Goal: Task Accomplishment & Management: Manage account settings

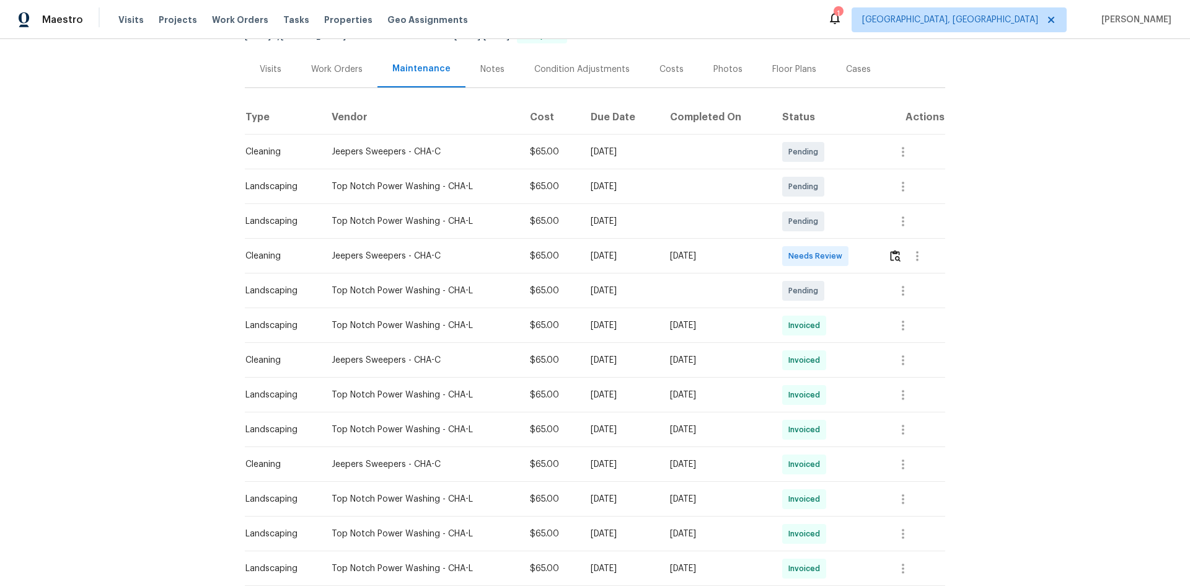
scroll to position [186, 0]
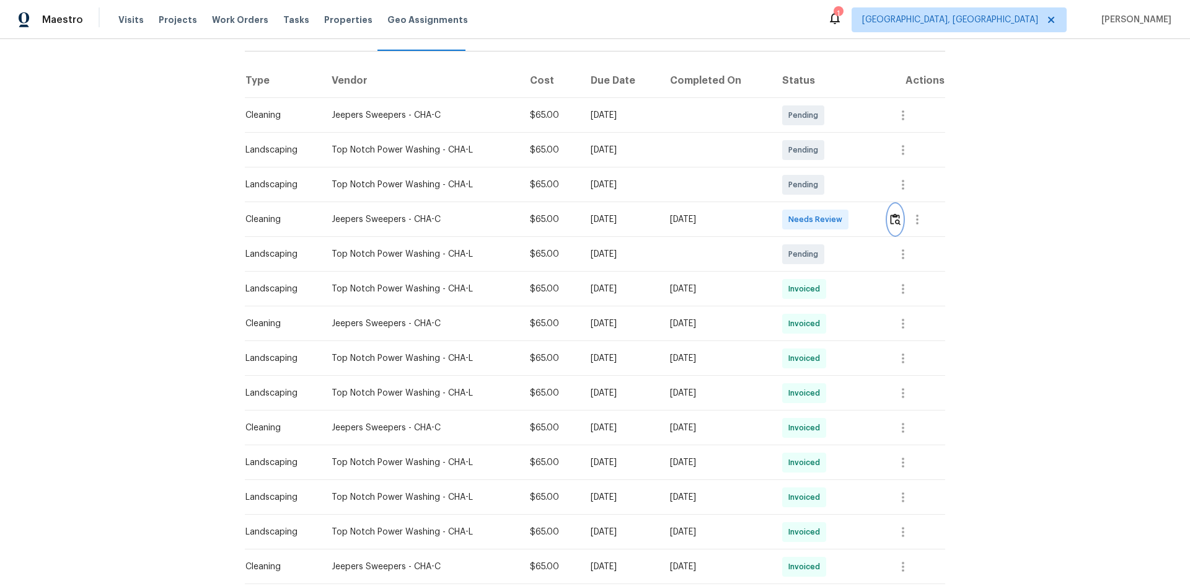
click at [891, 213] on img "button" at bounding box center [895, 219] width 11 height 12
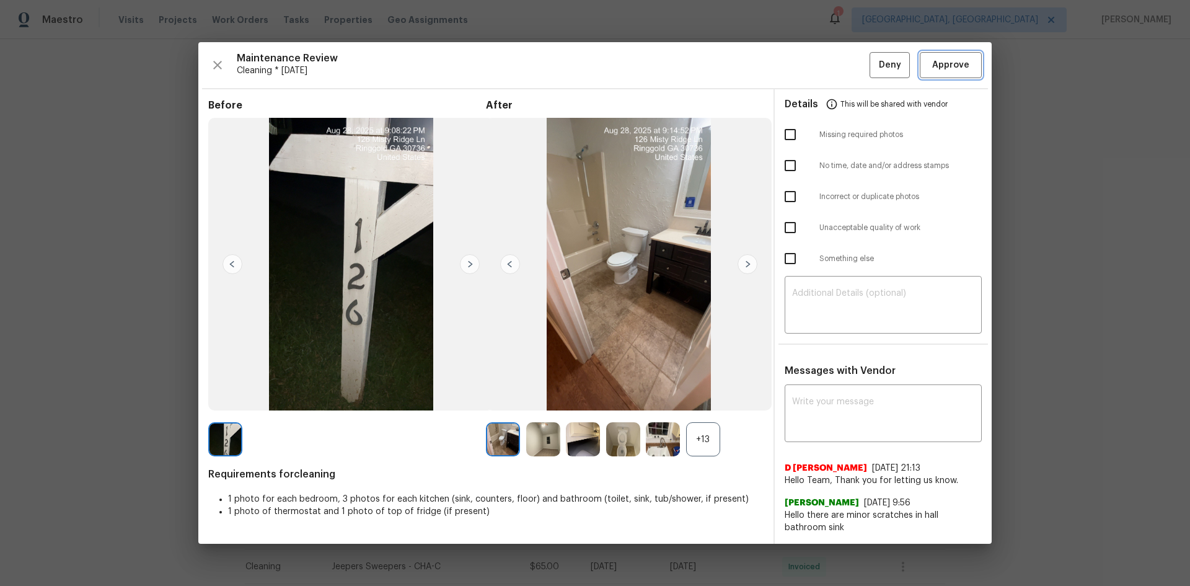
click at [966, 59] on span "Approve" at bounding box center [950, 65] width 37 height 15
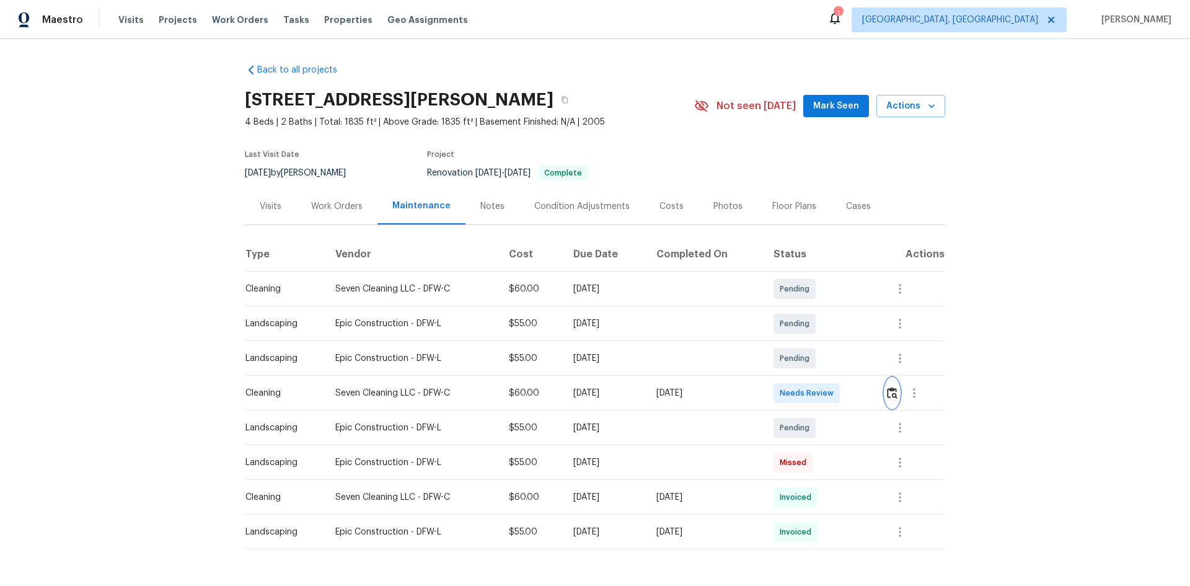
click at [890, 394] on img "button" at bounding box center [892, 393] width 11 height 12
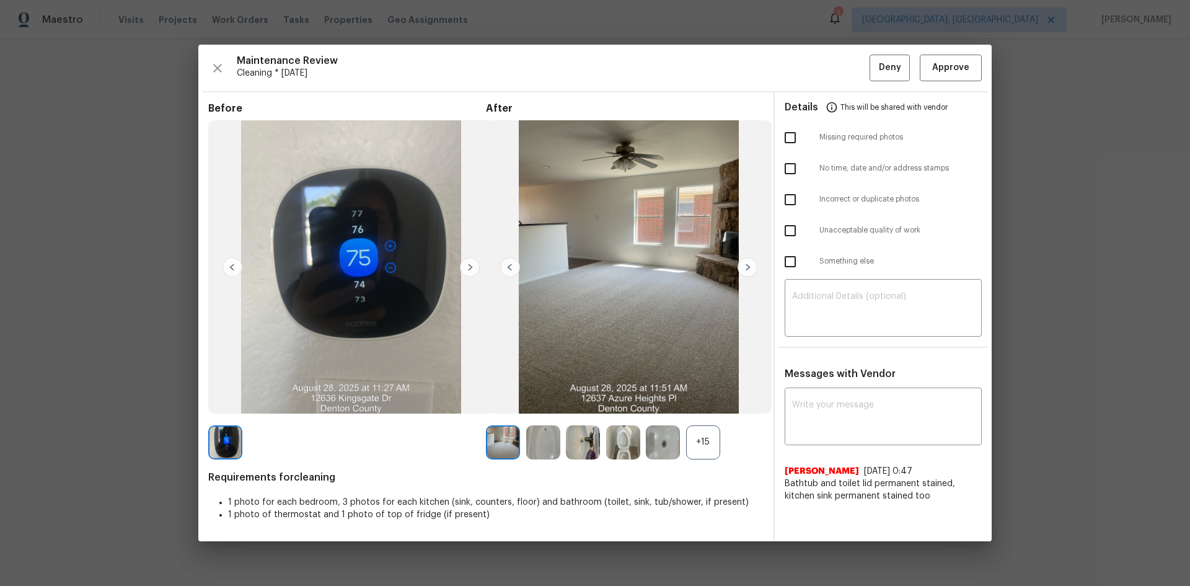
click at [794, 138] on input "checkbox" at bounding box center [790, 138] width 26 height 26
checkbox input "true"
click at [801, 296] on textarea at bounding box center [883, 309] width 182 height 35
paste textarea "Maintenance Audit Team: Hello! Unfortunately, this Cleaning visit completed on …"
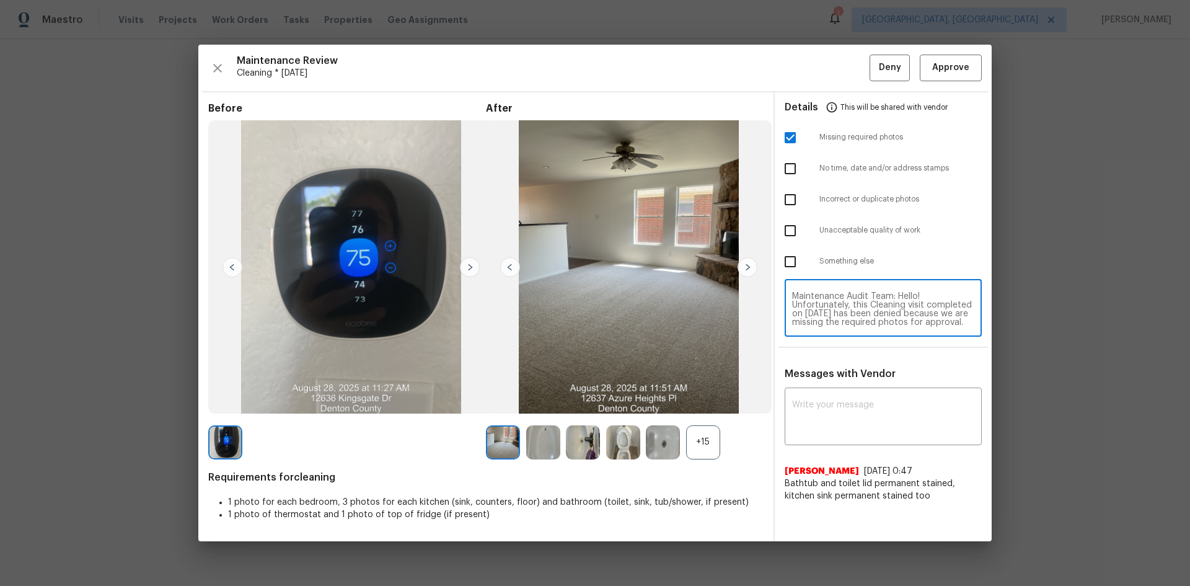
scroll to position [121, 0]
type textarea "Maintenance Audit Team: Hello! Unfortunately, this Cleaning visit completed on …"
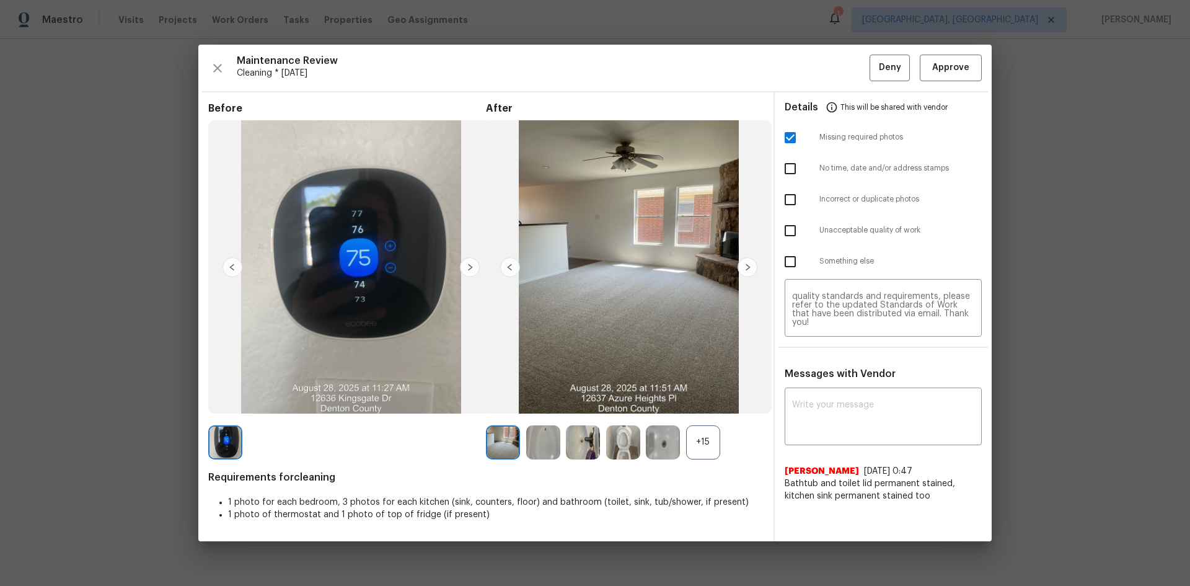
click at [832, 383] on div "Messages with Vendor x ​ Dana 8/17/25, 0:47 Bathtub and toilet lid permanent st…" at bounding box center [883, 439] width 217 height 144
click at [833, 399] on div "x ​" at bounding box center [883, 417] width 197 height 55
paste textarea "Maintenance Audit Team: Hello! Unfortunately, this Cleaning visit completed on …"
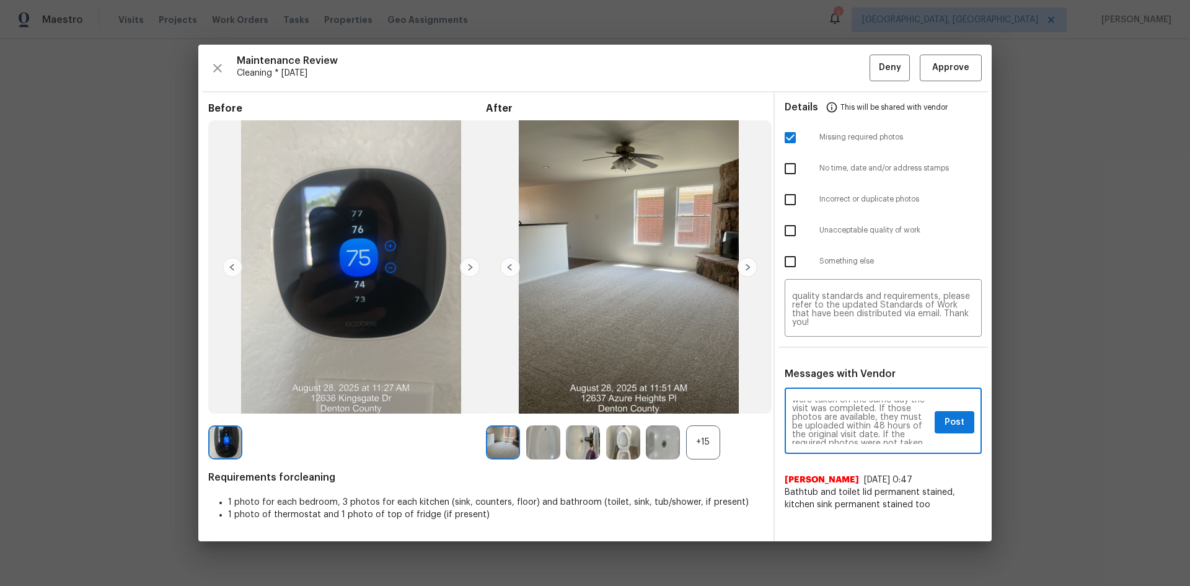
scroll to position [99, 0]
type textarea "Maintenance Audit Team: Hello! Unfortunately, this Cleaning visit completed on …"
click at [947, 429] on span "Post" at bounding box center [954, 422] width 20 height 15
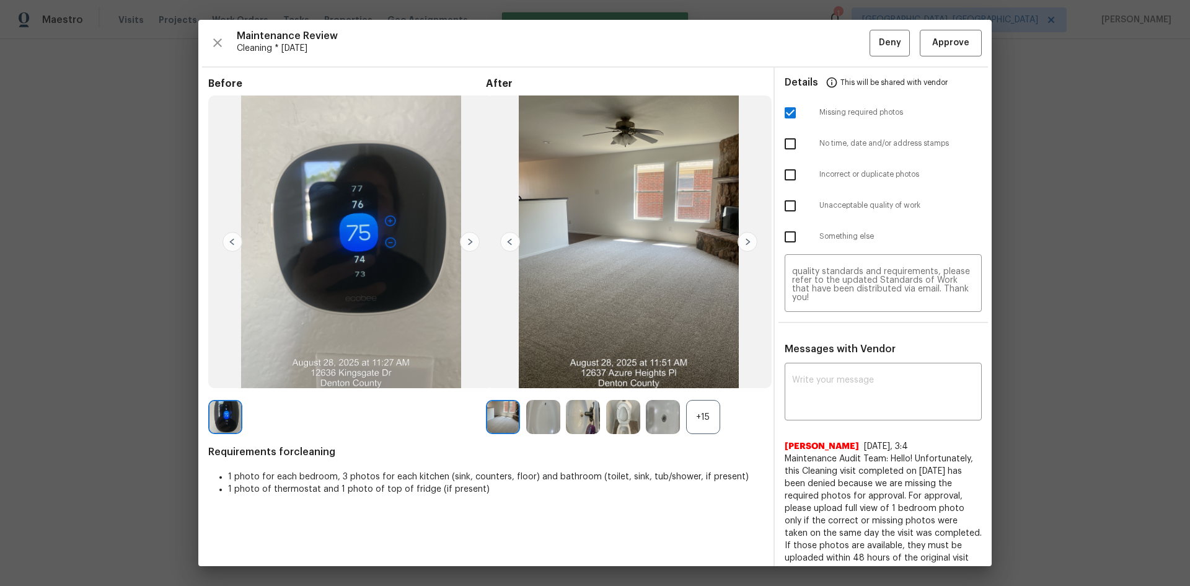
scroll to position [0, 0]
click at [886, 43] on span "Deny" at bounding box center [890, 42] width 22 height 15
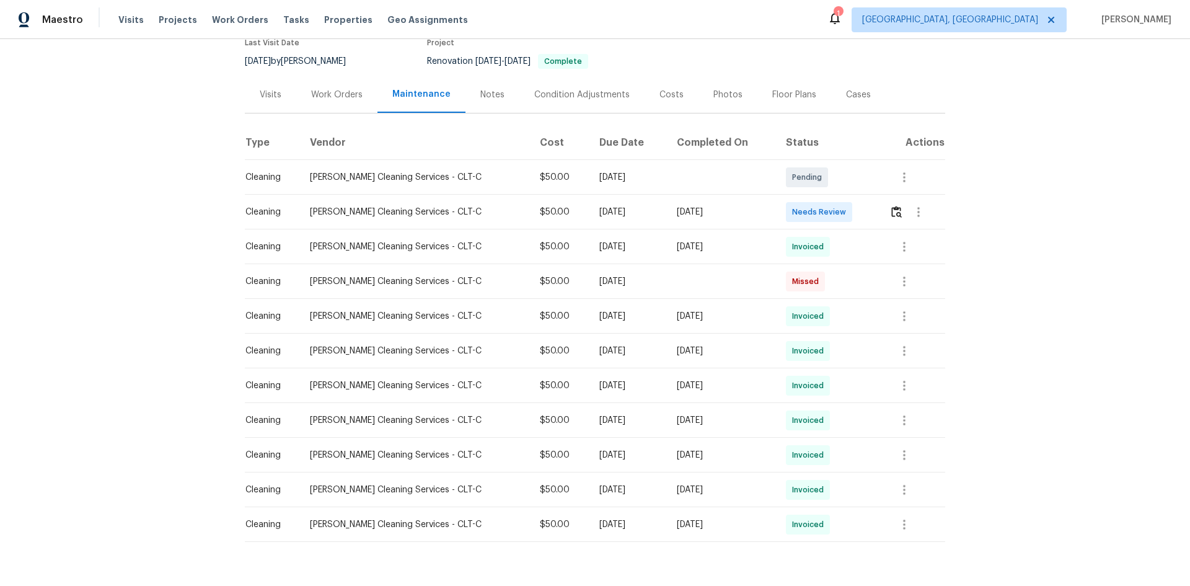
scroll to position [151, 0]
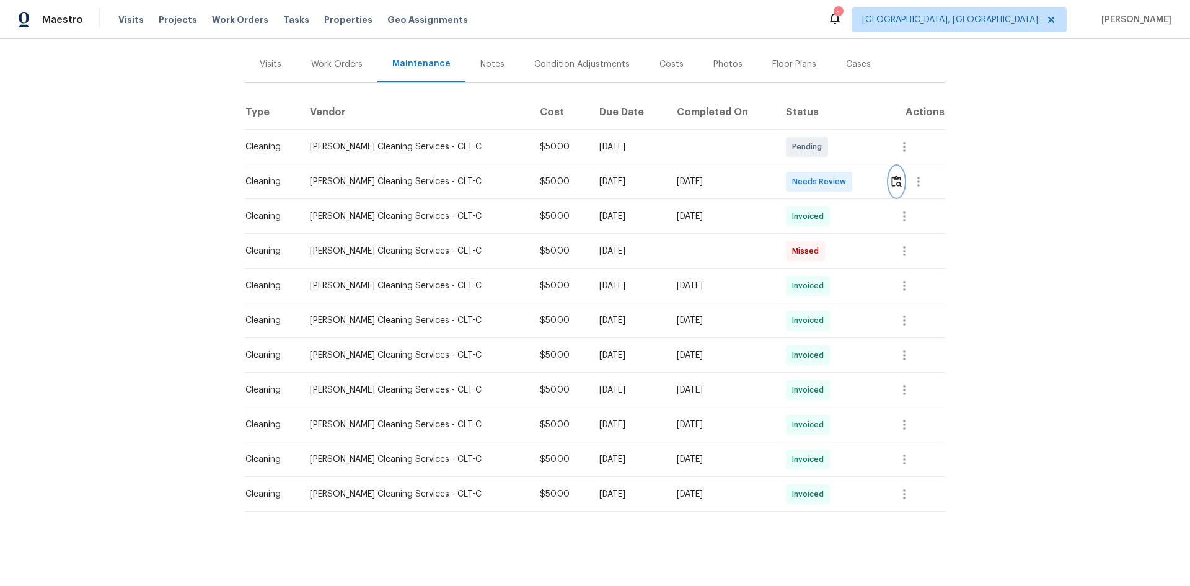
click at [892, 175] on img "button" at bounding box center [896, 181] width 11 height 12
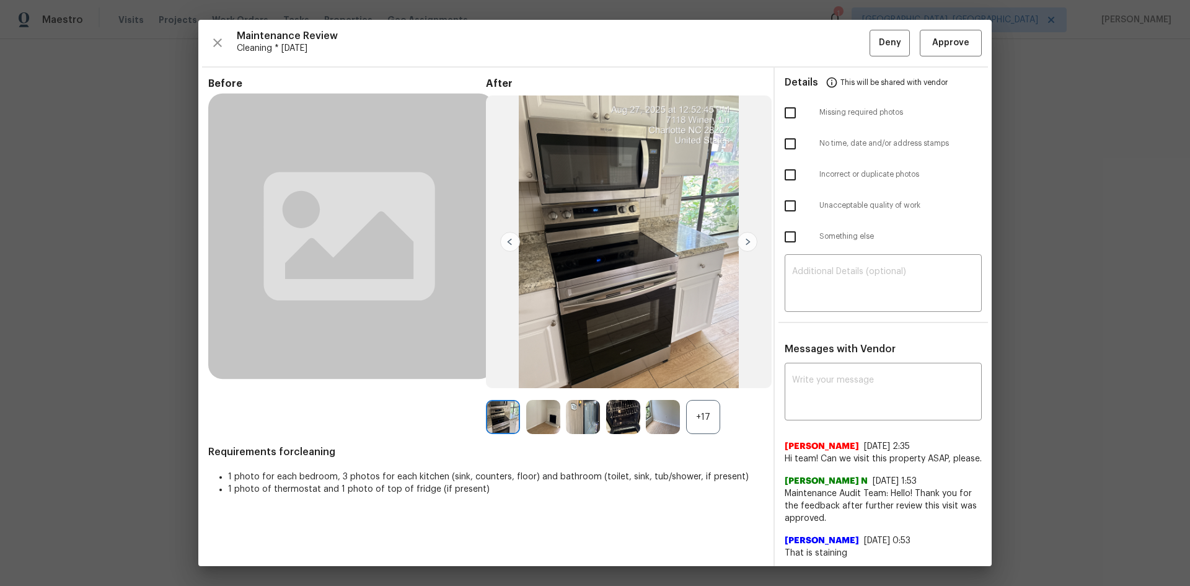
click at [802, 371] on div "x ​" at bounding box center [883, 393] width 197 height 55
click at [829, 371] on div "x ​" at bounding box center [883, 393] width 197 height 55
paste textarea "Maintenance Audit Team: Hello! After further review, the visit(06/09/2025) has …"
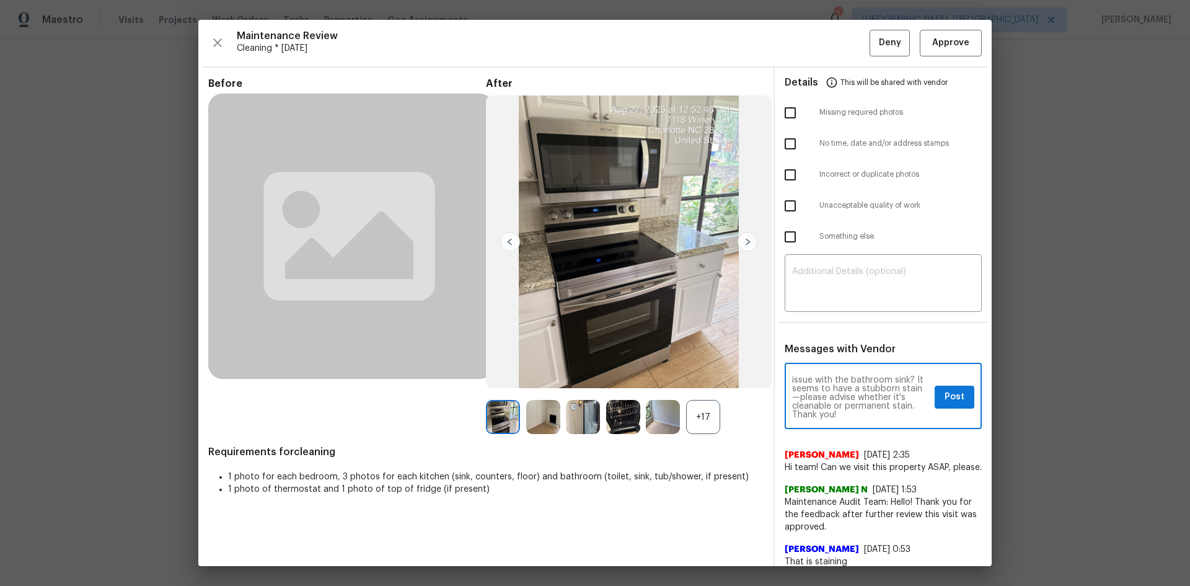
scroll to position [0, 0]
click at [829, 395] on textarea "Maintenance Audit Team: Hello! After further review, the visit(06/09/2025) has …" at bounding box center [861, 397] width 138 height 43
click at [843, 397] on textarea "Maintenance Audit Team: Hello! After further review, the visit(08/28/2025) has …" at bounding box center [861, 397] width 138 height 43
click at [792, 397] on textarea "Maintenance Audit Team: Hello! After further review, the visit(08/28/2025) has …" at bounding box center [861, 397] width 138 height 43
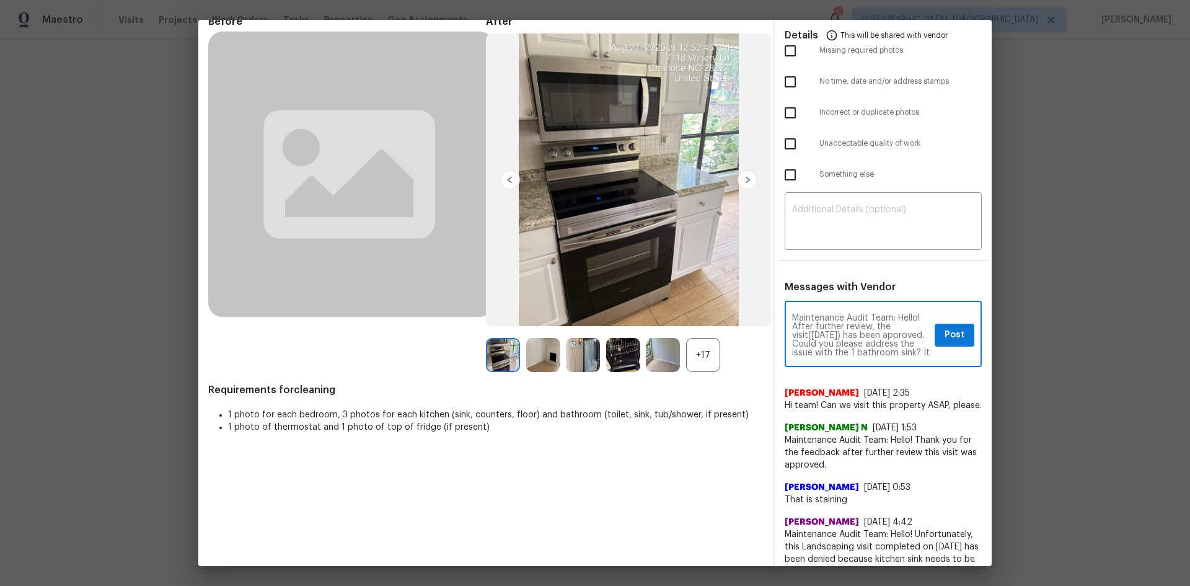
scroll to position [43, 0]
click at [844, 316] on textarea "Maintenance Audit Team: Hello! After further review, the visit(08/28/2025) has …" at bounding box center [861, 335] width 138 height 43
type textarea "Maintenance Audit Team: Hello! After further review, the visit(08/28/2025) has …"
click at [946, 331] on span "Post" at bounding box center [954, 334] width 20 height 15
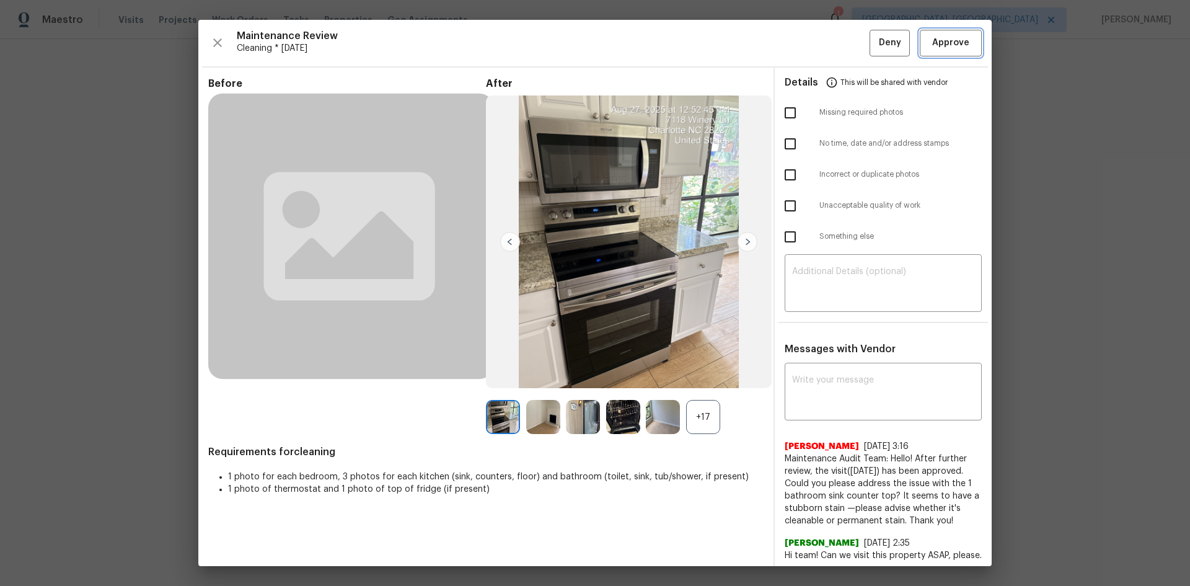
click at [928, 52] on button "Approve" at bounding box center [951, 43] width 62 height 27
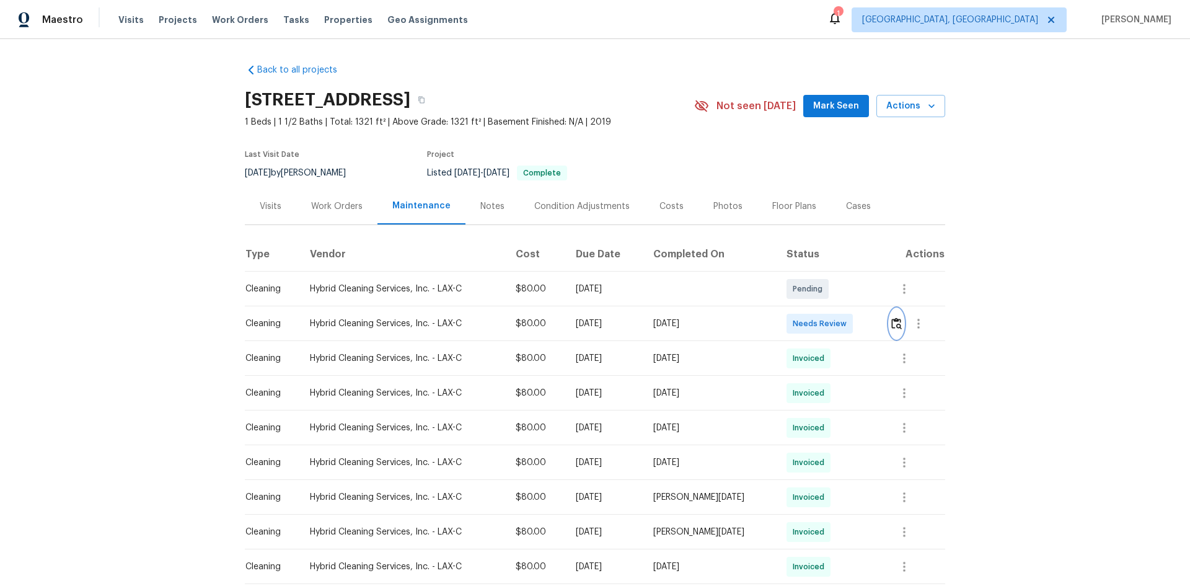
click at [892, 326] on img "button" at bounding box center [896, 323] width 11 height 12
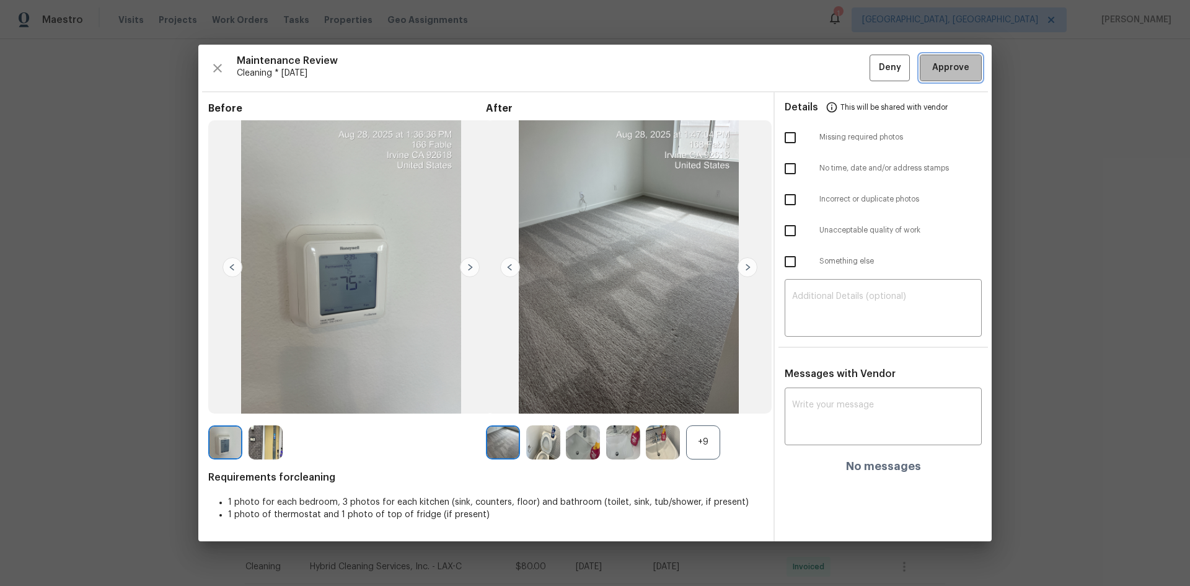
click at [954, 68] on span "Approve" at bounding box center [950, 67] width 37 height 15
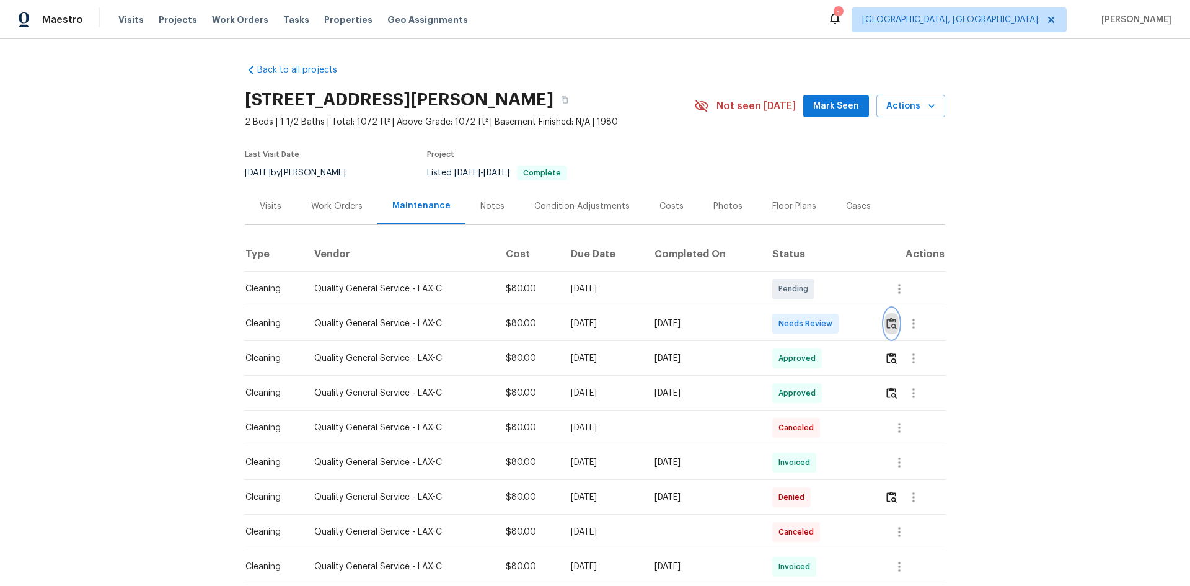
click at [893, 329] on img "button" at bounding box center [891, 323] width 11 height 12
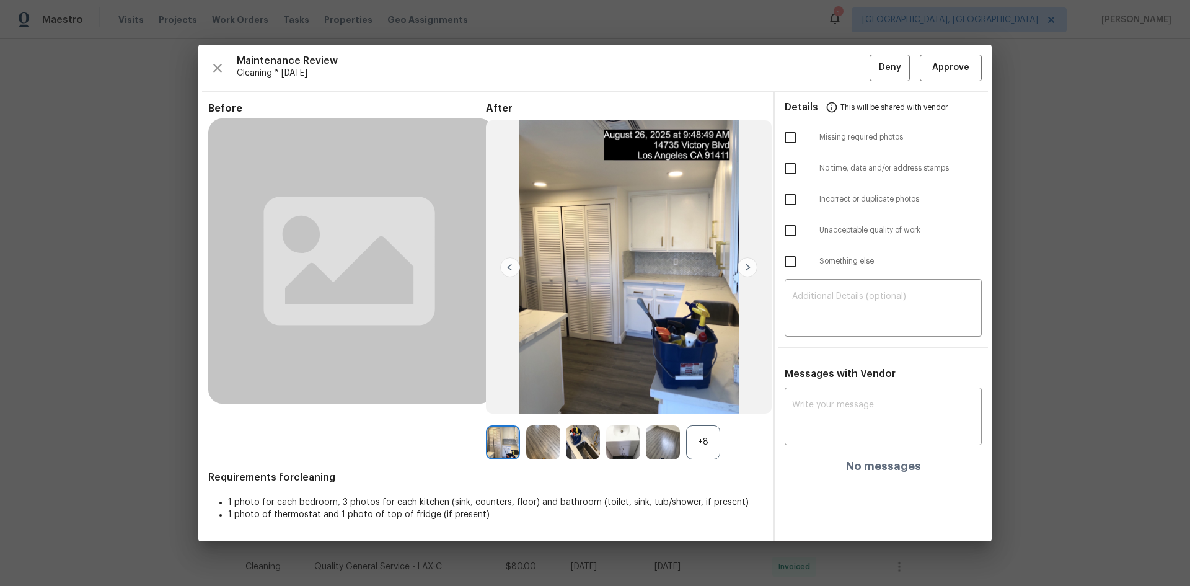
click at [812, 280] on ul "Details This will be shared with vendor Missing required photos No time, date a…" at bounding box center [883, 187] width 217 height 190
click at [812, 292] on textarea at bounding box center [883, 309] width 182 height 35
paste textarea "Maintenance Audit Team: Hello! Unfortunately, this Cleaning visit completed on …"
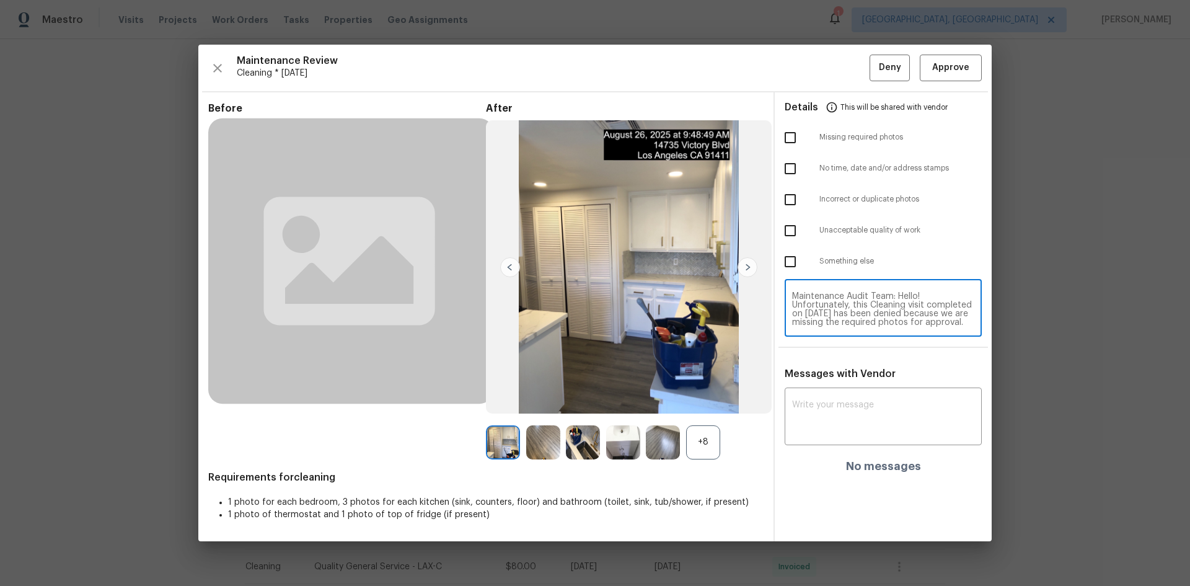
scroll to position [130, 0]
type textarea "Maintenance Audit Team: Hello! Unfortunately, this Cleaning visit completed on …"
click at [824, 397] on div "x ​" at bounding box center [883, 417] width 197 height 55
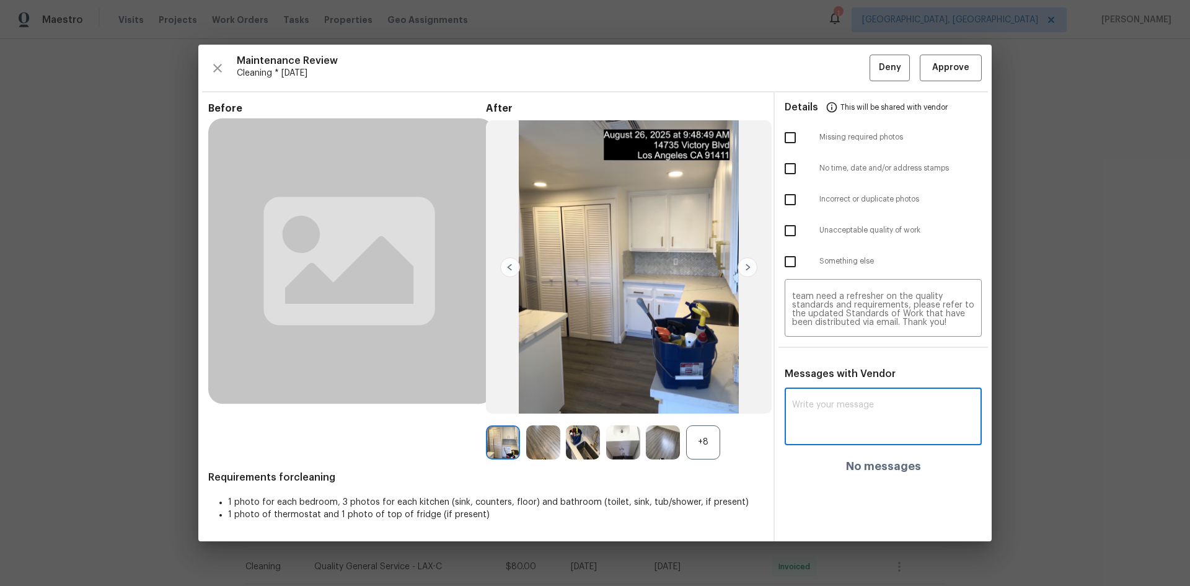
paste textarea "Maintenance Audit Team: Hello! Unfortunately, this Cleaning visit completed on …"
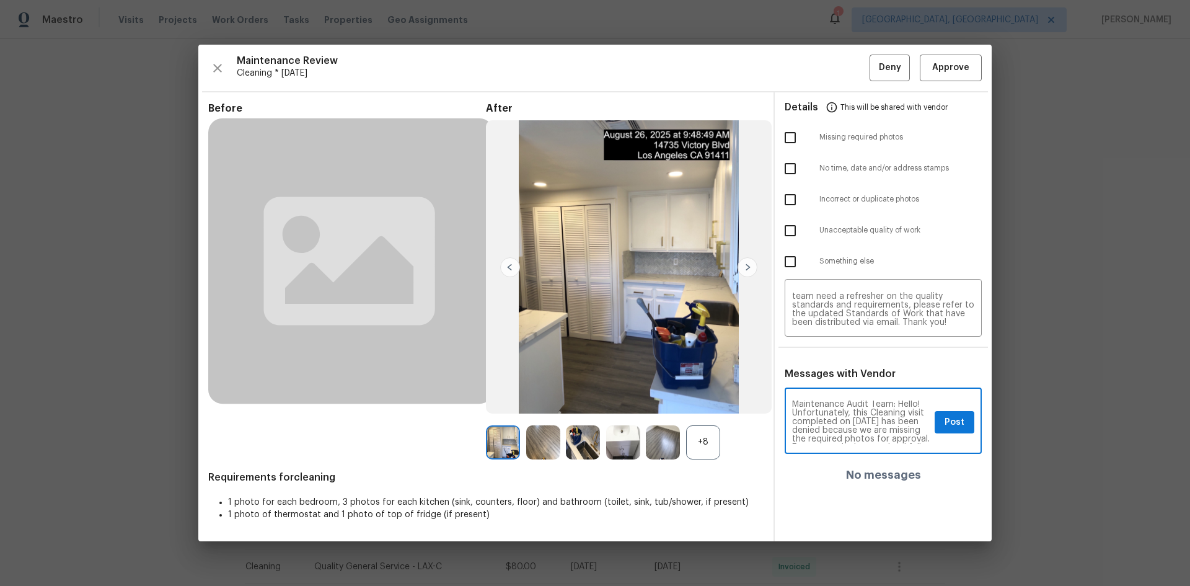
scroll to position [0, 0]
type textarea "Maintenance Audit Team: Hello! Unfortunately, this Cleaning visit completed on …"
click at [791, 136] on input "checkbox" at bounding box center [790, 138] width 26 height 26
checkbox input "true"
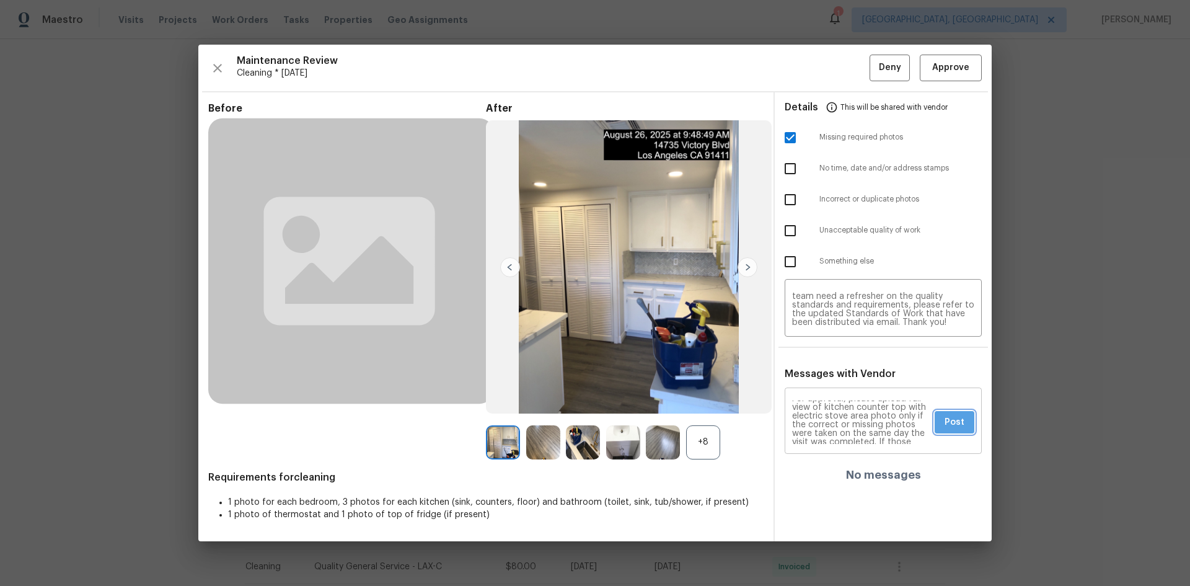
click at [948, 426] on span "Post" at bounding box center [954, 422] width 20 height 15
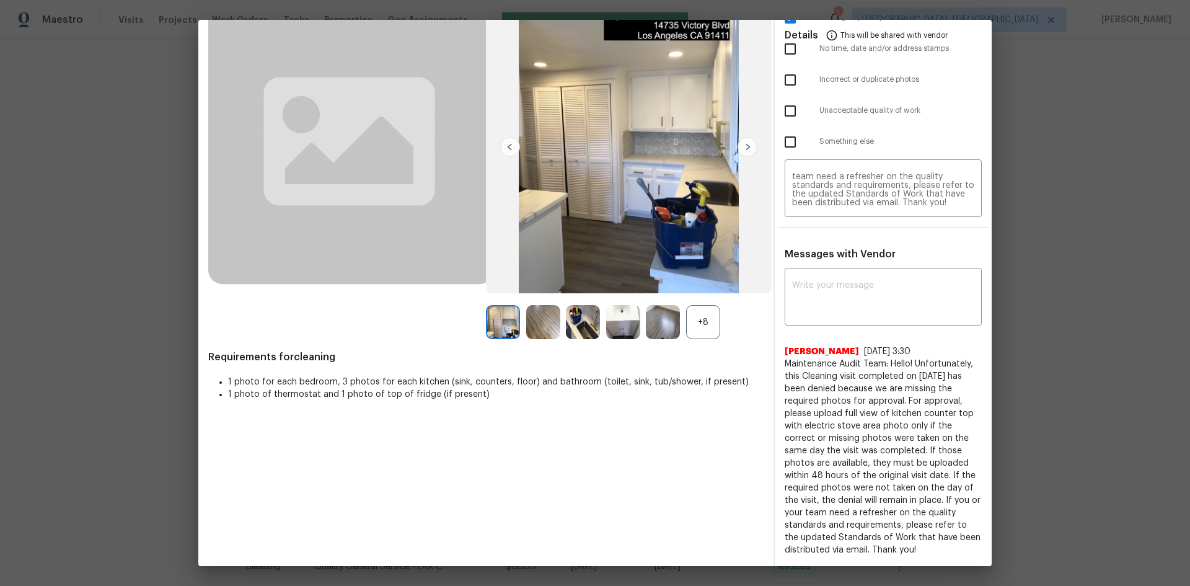
scroll to position [0, 0]
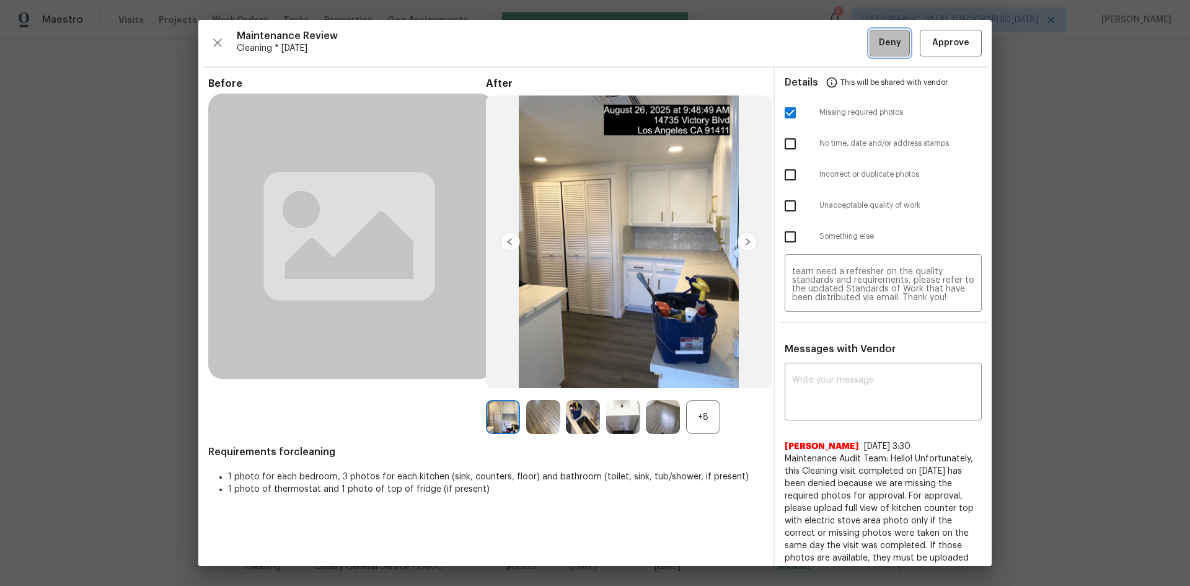
click at [879, 48] on span "Deny" at bounding box center [890, 42] width 22 height 15
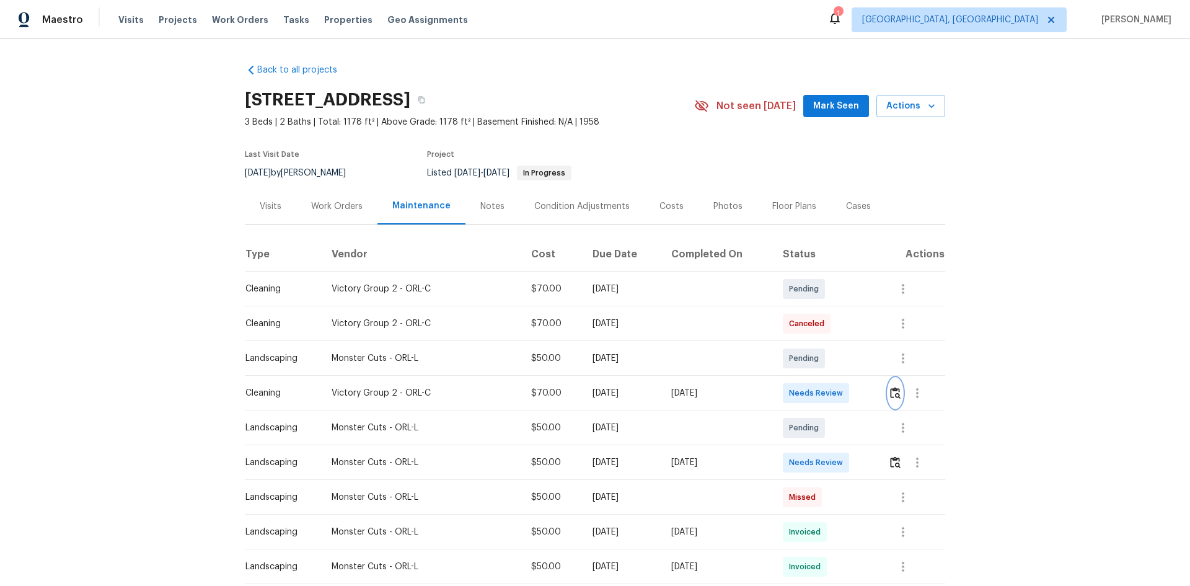
click at [892, 395] on img "button" at bounding box center [895, 393] width 11 height 12
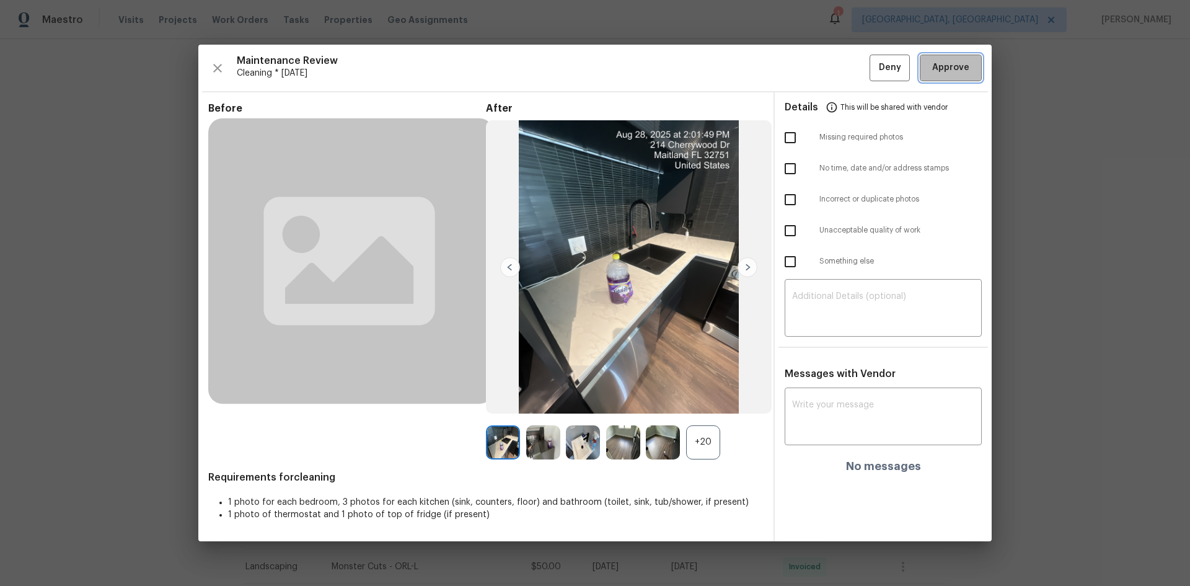
click at [965, 69] on span "Approve" at bounding box center [950, 67] width 37 height 15
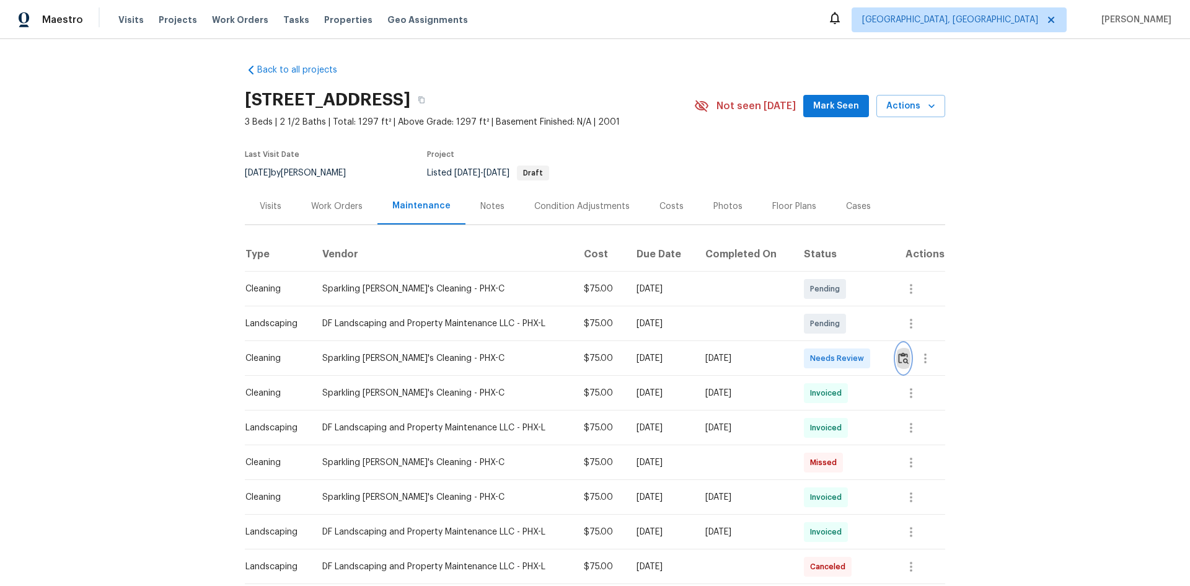
click at [902, 354] on img "button" at bounding box center [903, 358] width 11 height 12
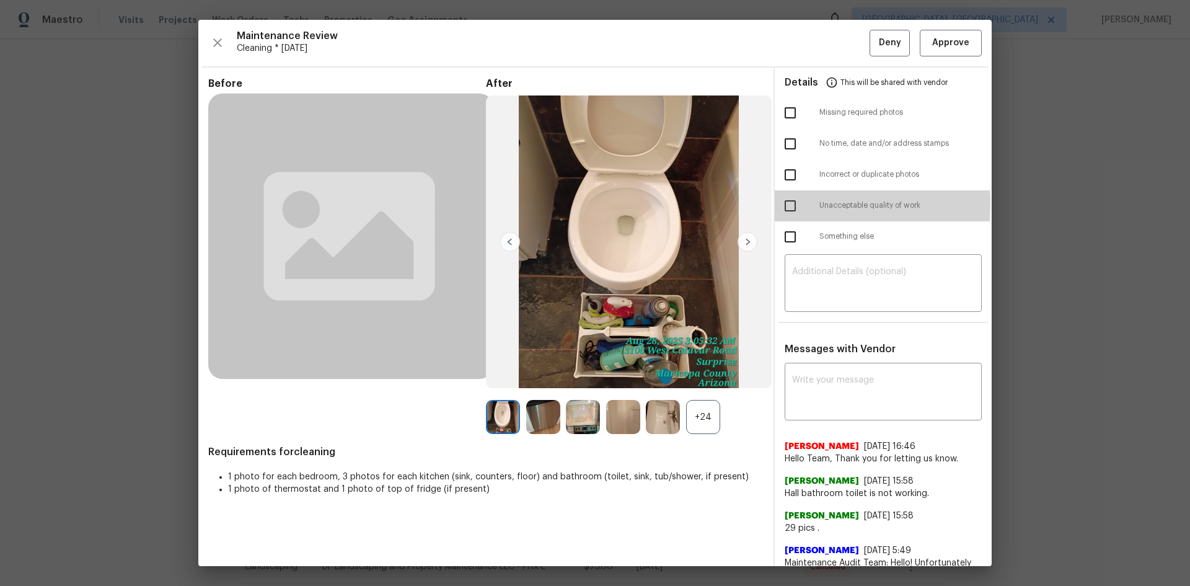
click at [786, 203] on input "checkbox" at bounding box center [790, 206] width 26 height 26
checkbox input "true"
click at [829, 381] on textarea at bounding box center [883, 393] width 182 height 35
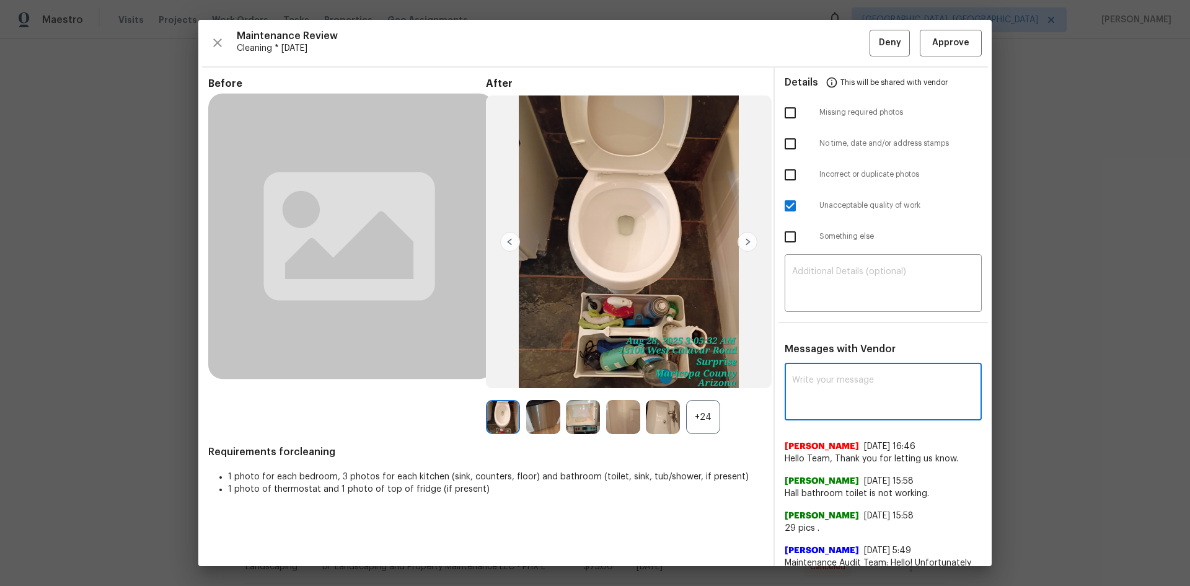
paste textarea "Maintenance Audit Team: Hello! Unfortunately, this Cleaning visit completed on …"
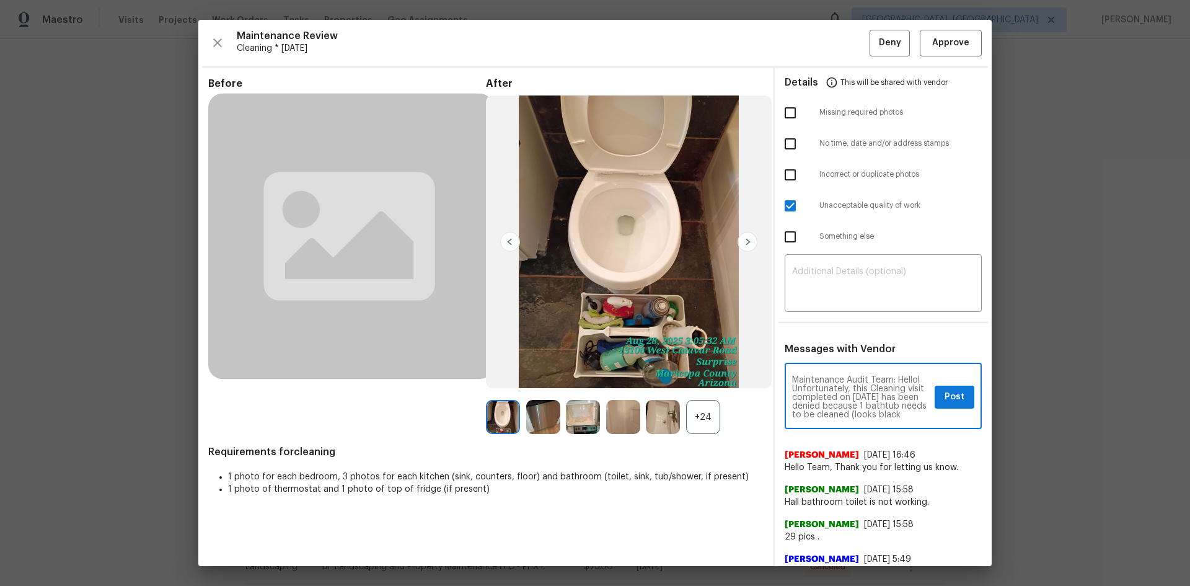
scroll to position [165, 0]
type textarea "Maintenance Audit Team: Hello! Unfortunately, this Cleaning visit completed on …"
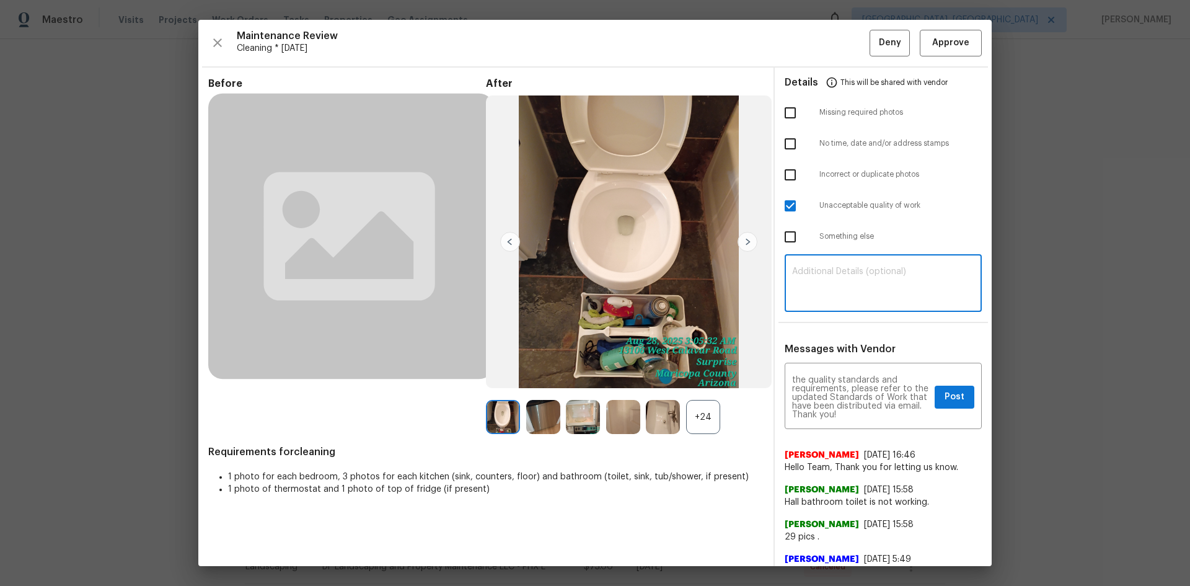
click at [806, 273] on textarea at bounding box center [883, 284] width 182 height 35
paste textarea "Maintenance Audit Team: Hello! Unfortunately, this Cleaning visit completed on …"
type textarea "Maintenance Audit Team: Hello! Unfortunately, this Cleaning visit completed on …"
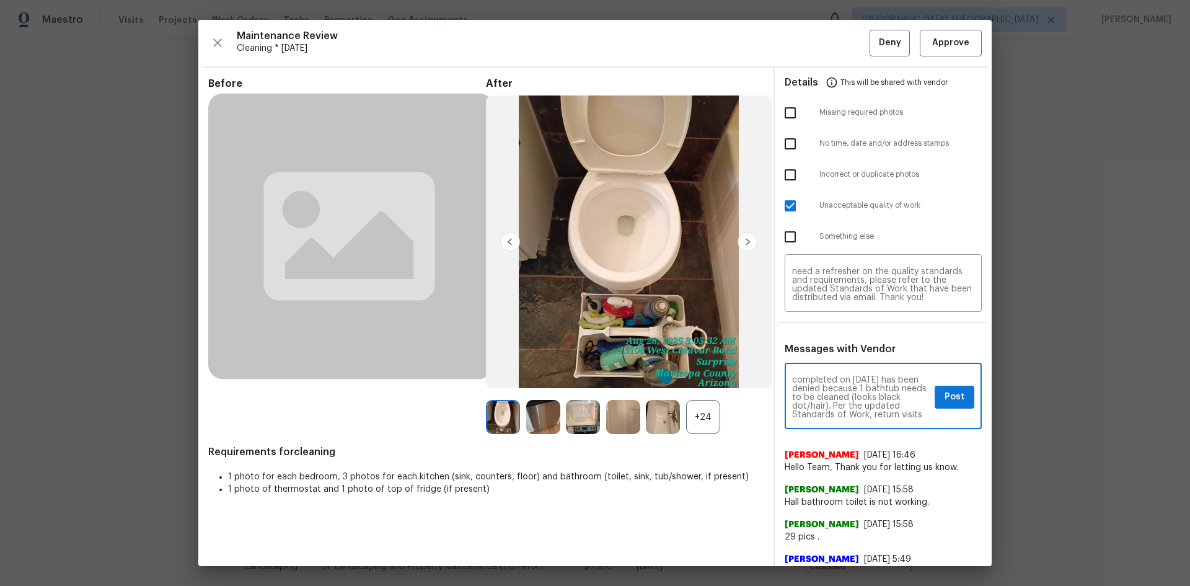
scroll to position [25, 0]
click at [935, 392] on button "Post" at bounding box center [955, 396] width 40 height 23
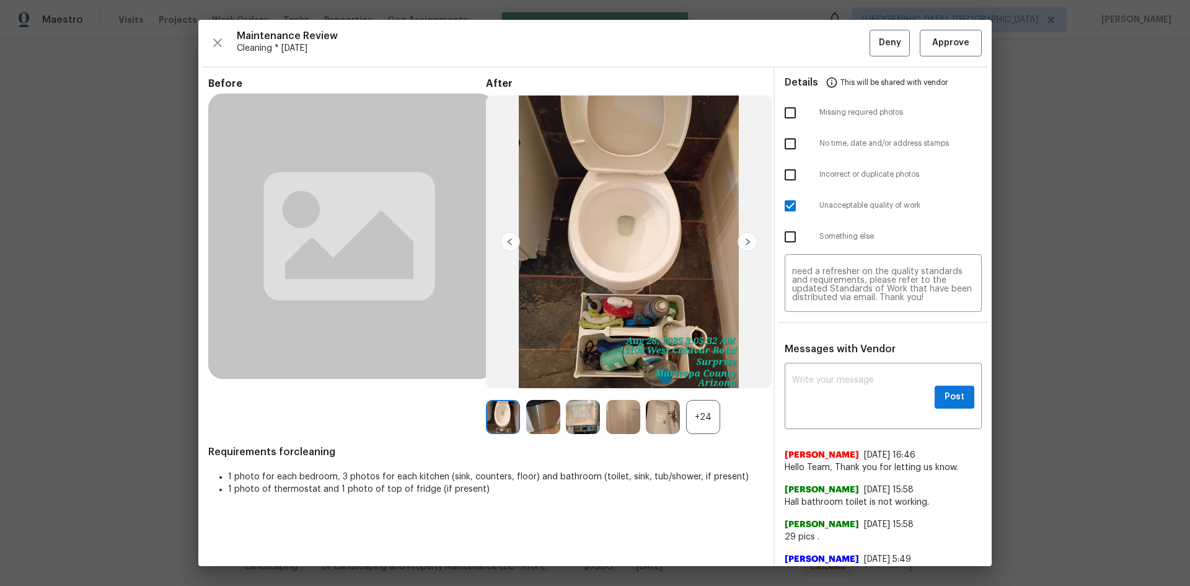
scroll to position [0, 0]
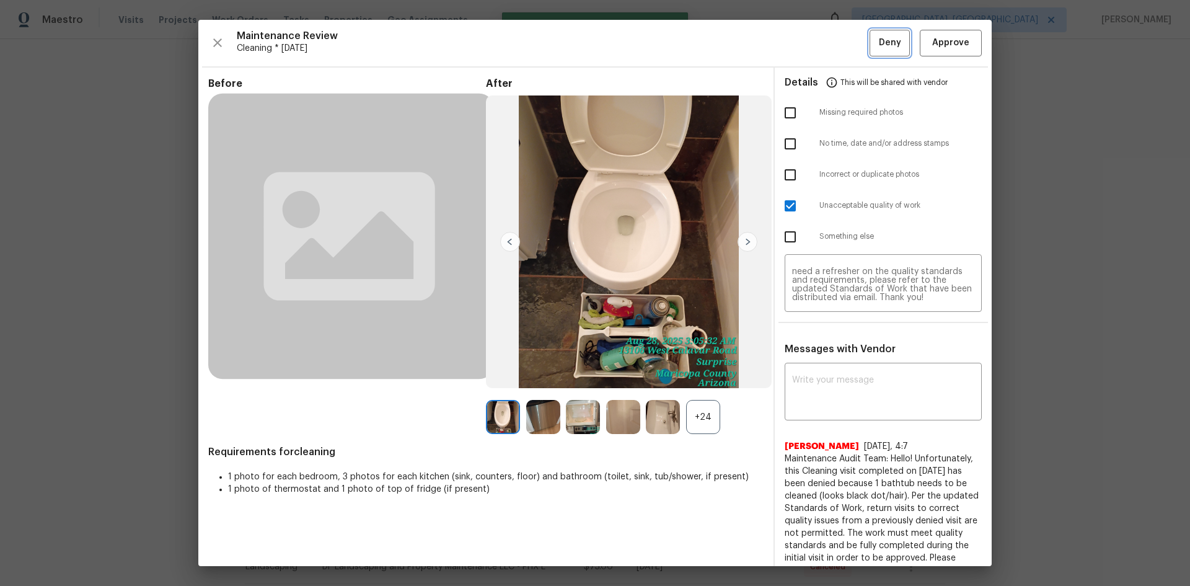
click at [879, 43] on span "Deny" at bounding box center [890, 42] width 22 height 15
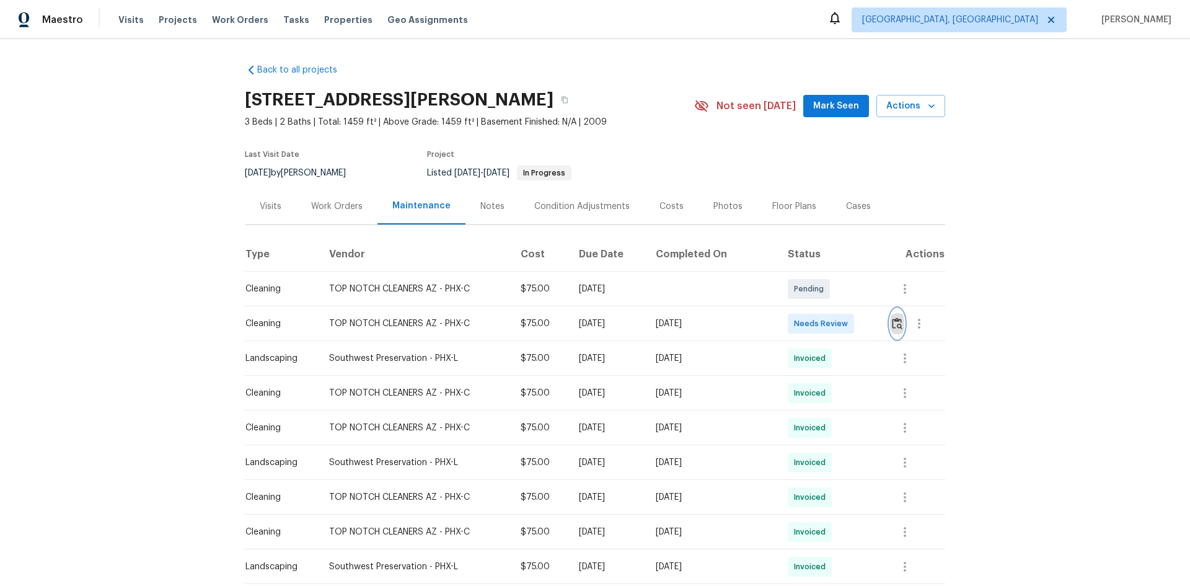
click at [892, 320] on img "button" at bounding box center [897, 323] width 11 height 12
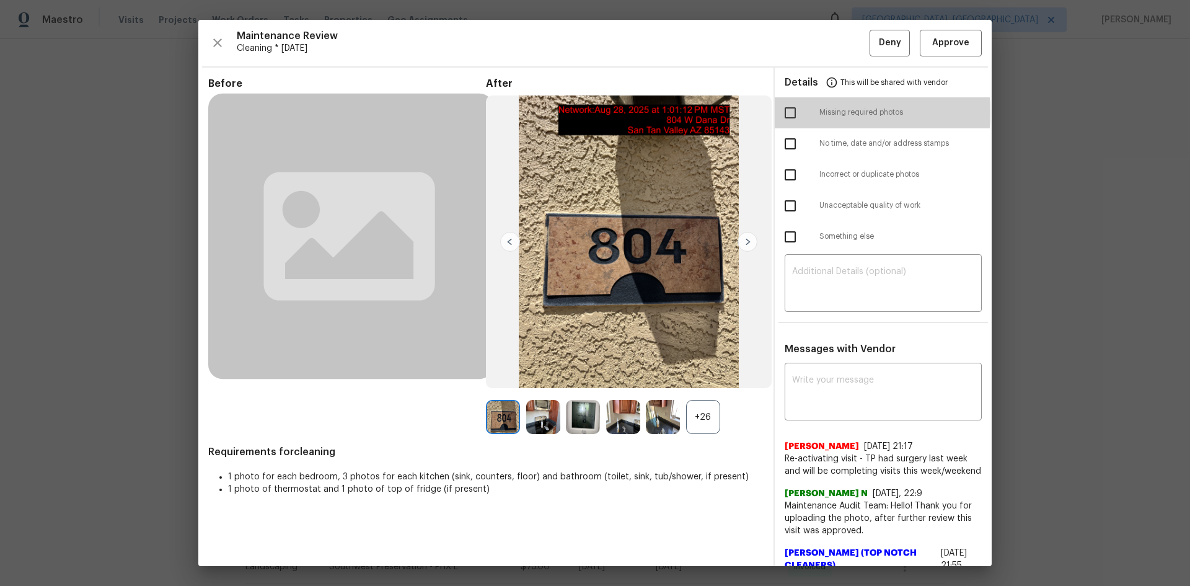
click at [783, 112] on input "checkbox" at bounding box center [790, 113] width 26 height 26
checkbox input "true"
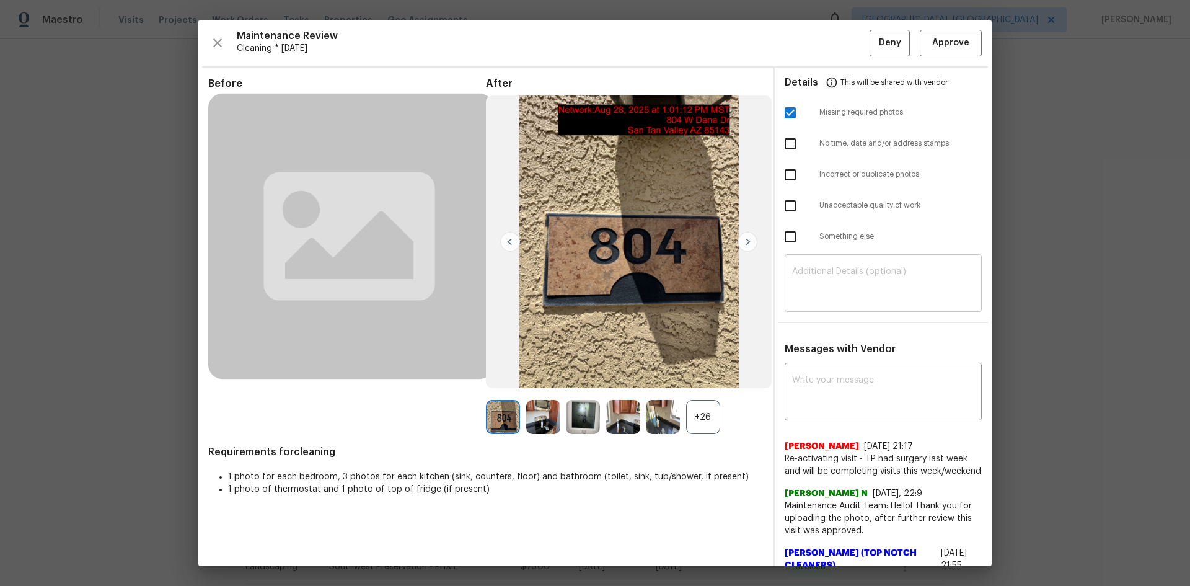
click at [801, 280] on textarea at bounding box center [883, 284] width 182 height 35
paste textarea "Maintenance Audit Team: Hello! Unfortunately, this Cleaning visit completed on …"
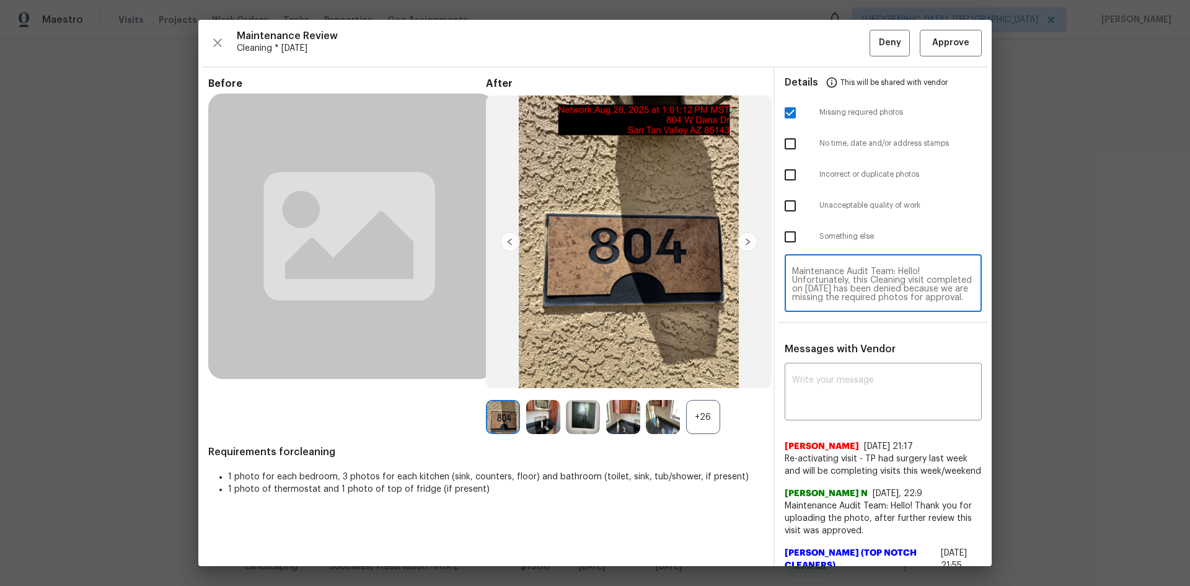
scroll to position [121, 0]
type textarea "Maintenance Audit Team: Hello! Unfortunately, this Cleaning visit completed on …"
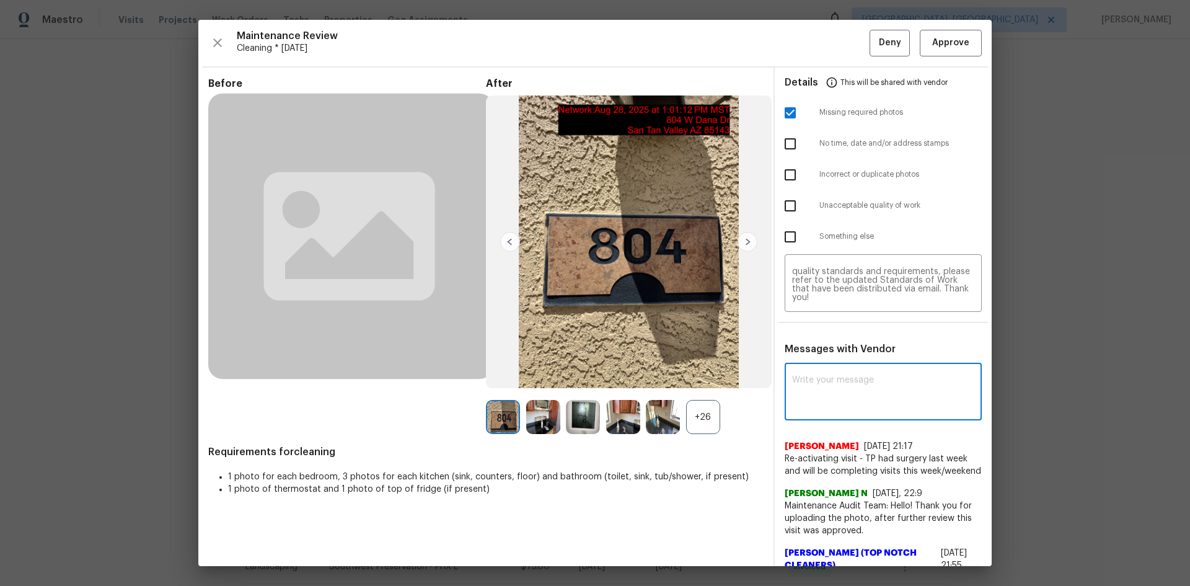
click at [830, 385] on textarea at bounding box center [883, 393] width 182 height 35
paste textarea "Maintenance Audit Team: Hello! Unfortunately, this Cleaning visit completed on …"
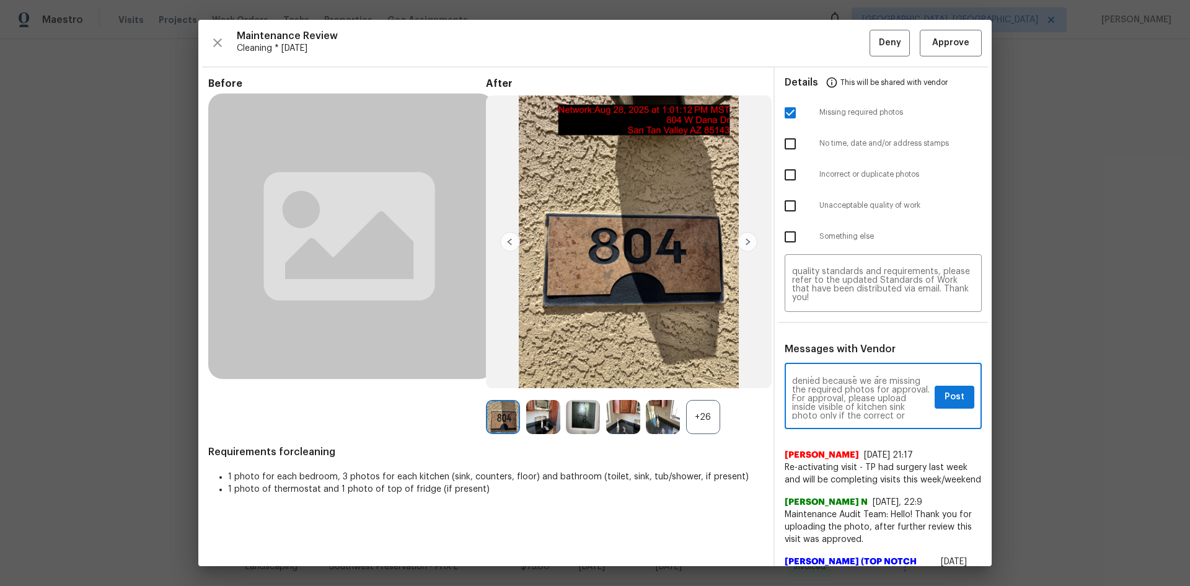
scroll to position [50, 0]
type textarea "Maintenance Audit Team: Hello! Unfortunately, this Cleaning visit completed on …"
click at [946, 397] on span "Post" at bounding box center [954, 396] width 20 height 15
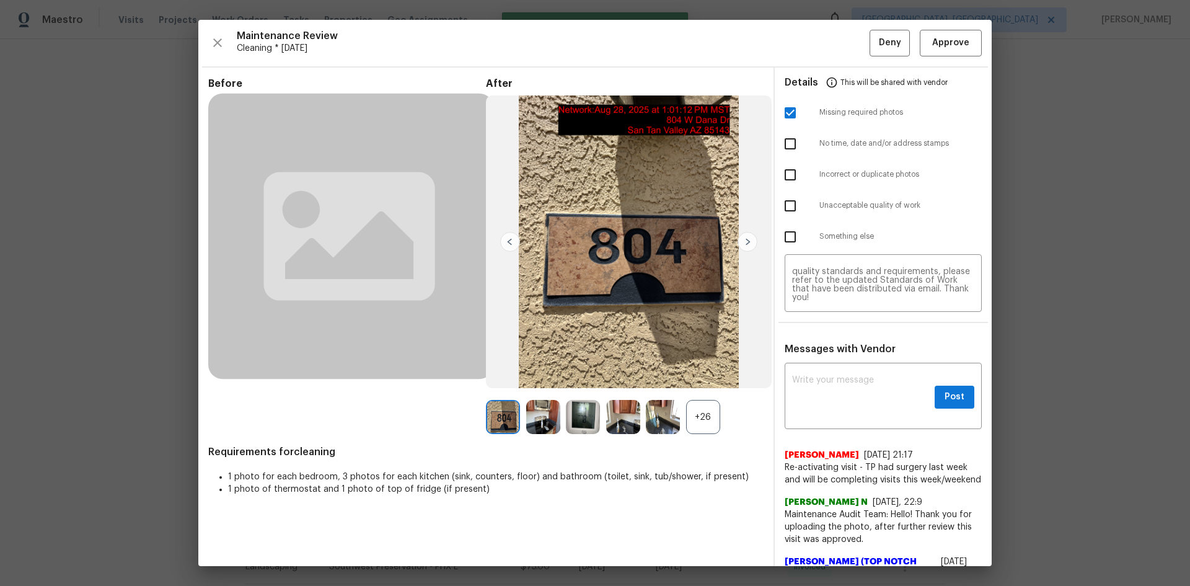
scroll to position [0, 0]
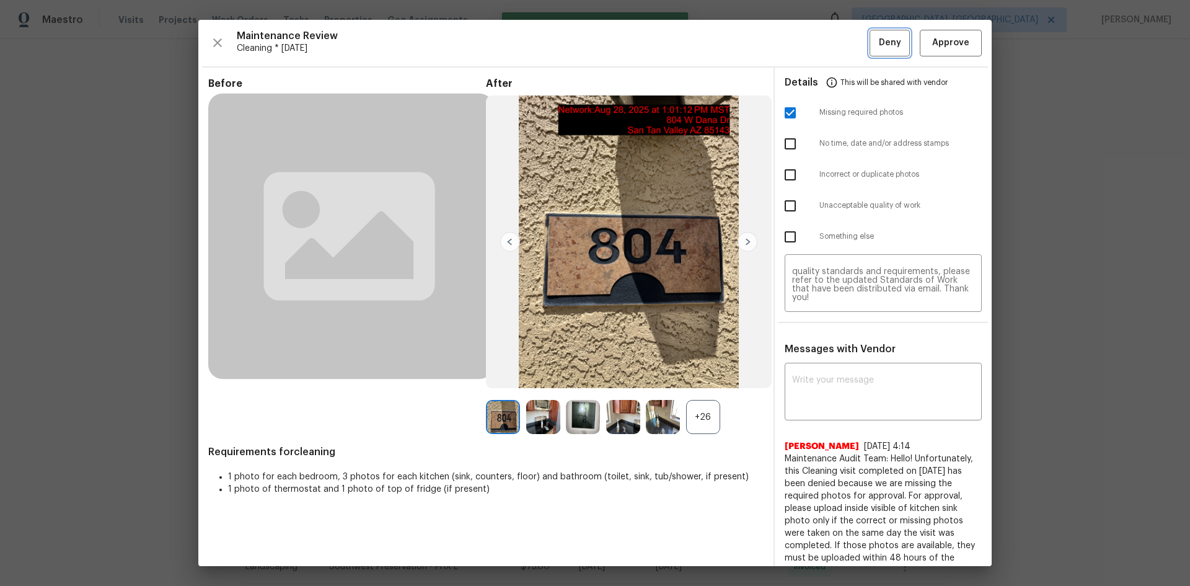
click at [882, 38] on span "Deny" at bounding box center [890, 42] width 22 height 15
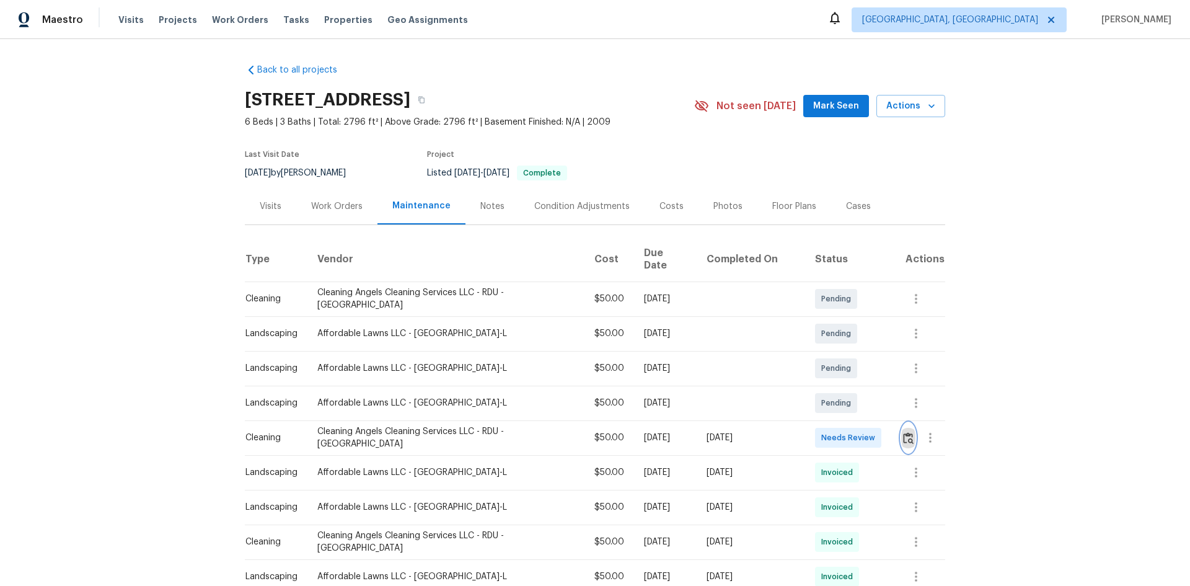
click at [903, 432] on img "button" at bounding box center [908, 438] width 11 height 12
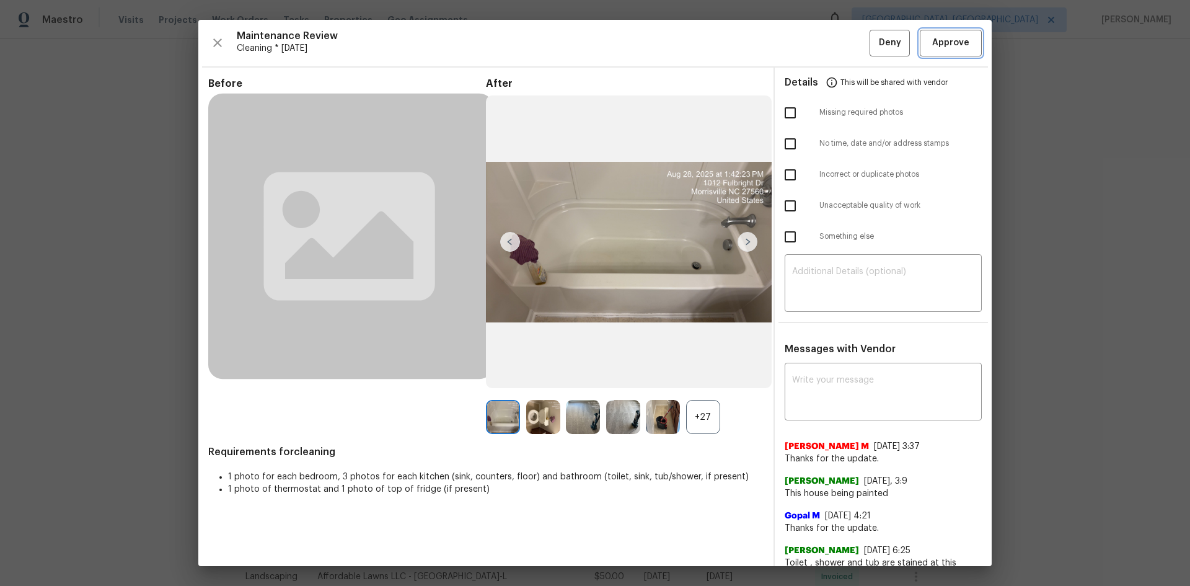
click at [936, 45] on span "Approve" at bounding box center [950, 42] width 37 height 15
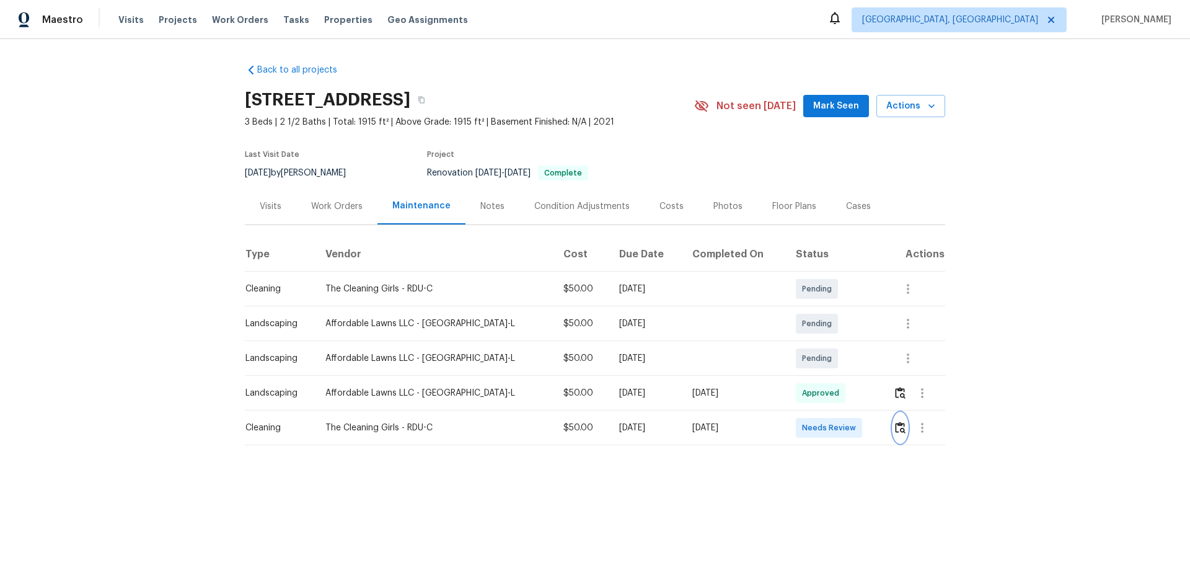
click at [895, 426] on img "button" at bounding box center [900, 427] width 11 height 12
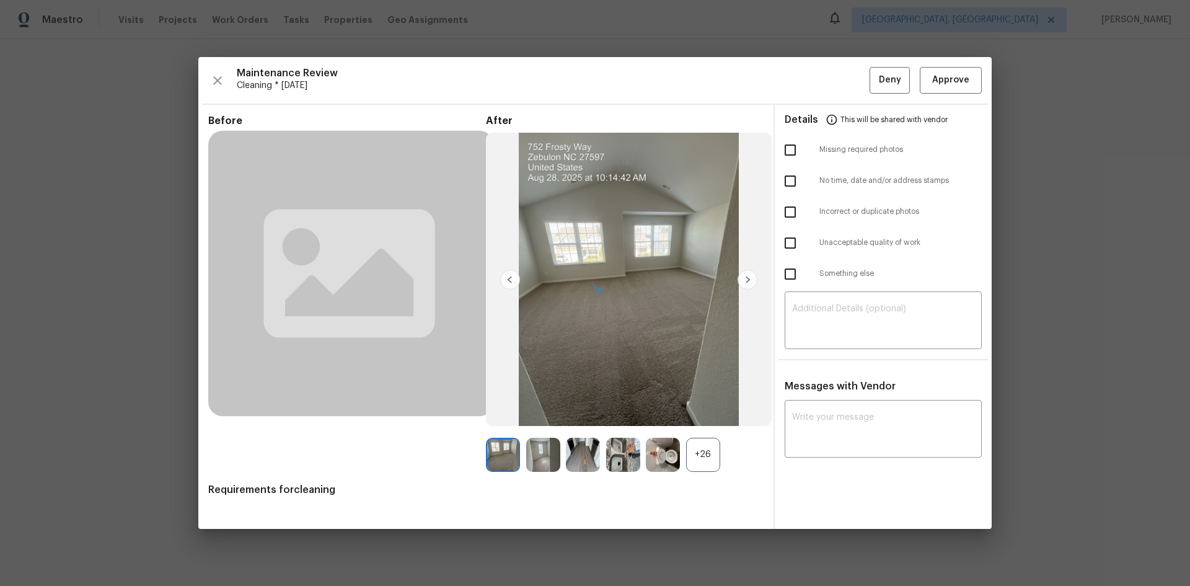
click at [943, 74] on div at bounding box center [594, 292] width 793 height 471
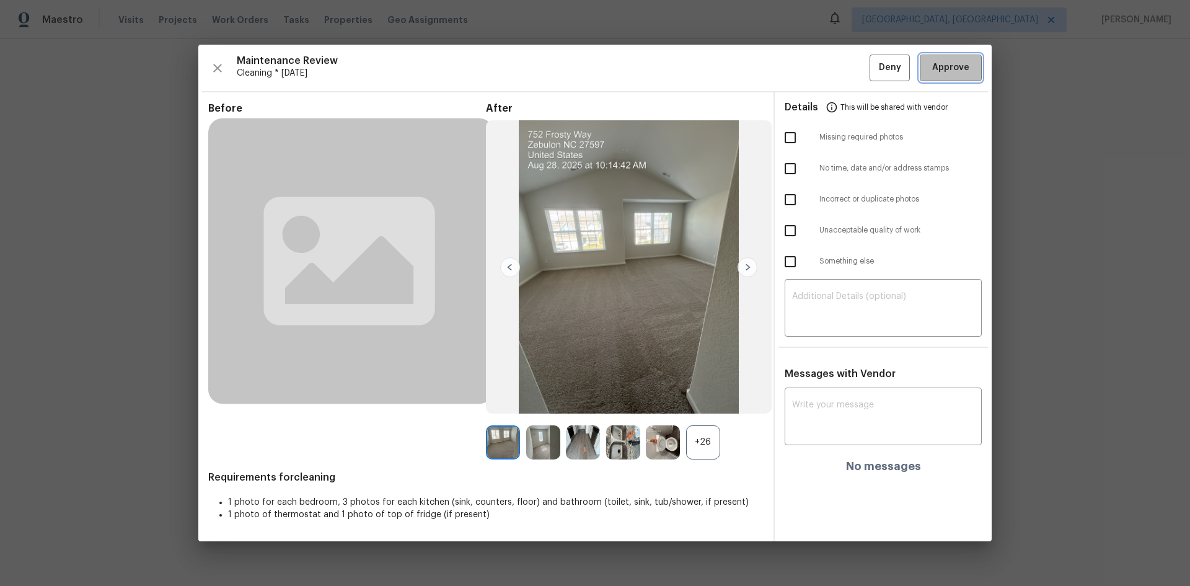
click at [960, 63] on span "Approve" at bounding box center [950, 67] width 37 height 15
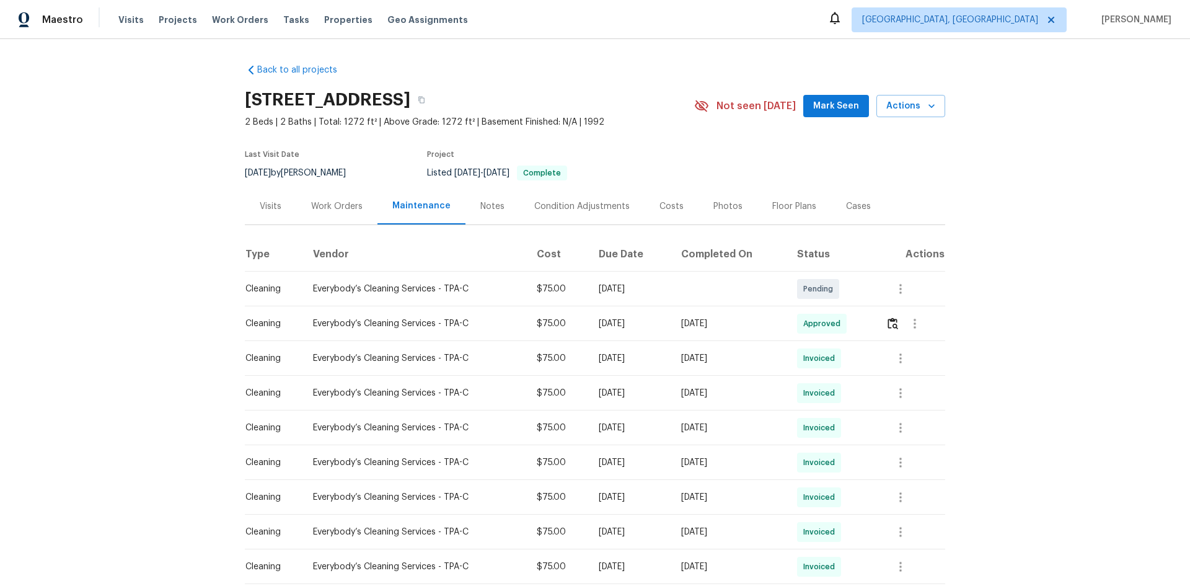
click at [1038, 350] on div "Back to all projects 9481 Highland Oak Dr Unit 703, Tampa, FL 33647 2 Beds | 2 …" at bounding box center [595, 312] width 1190 height 547
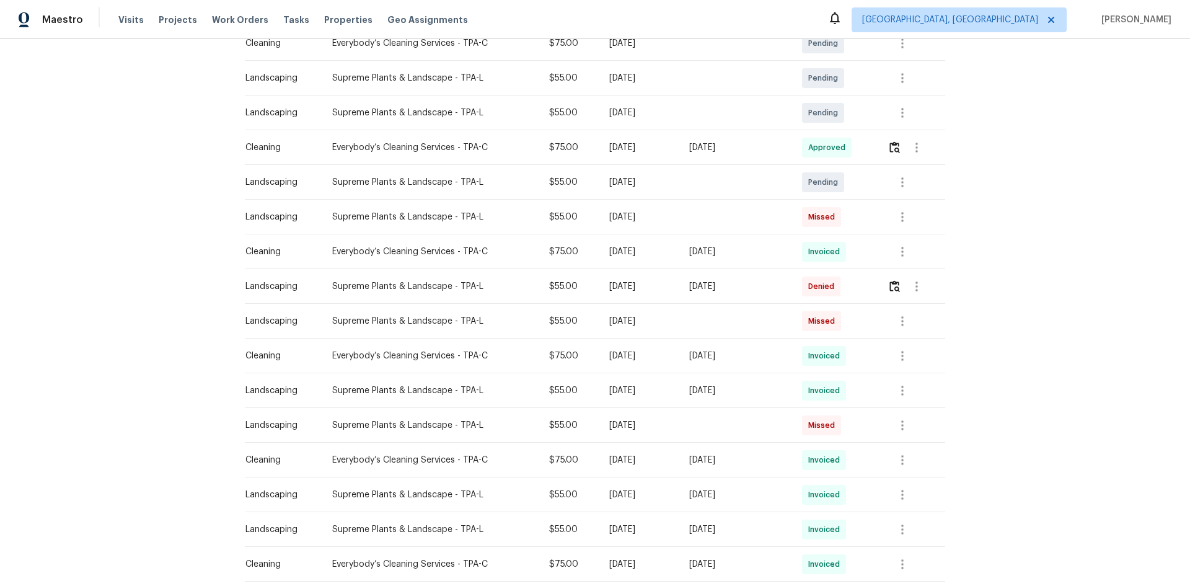
scroll to position [248, 0]
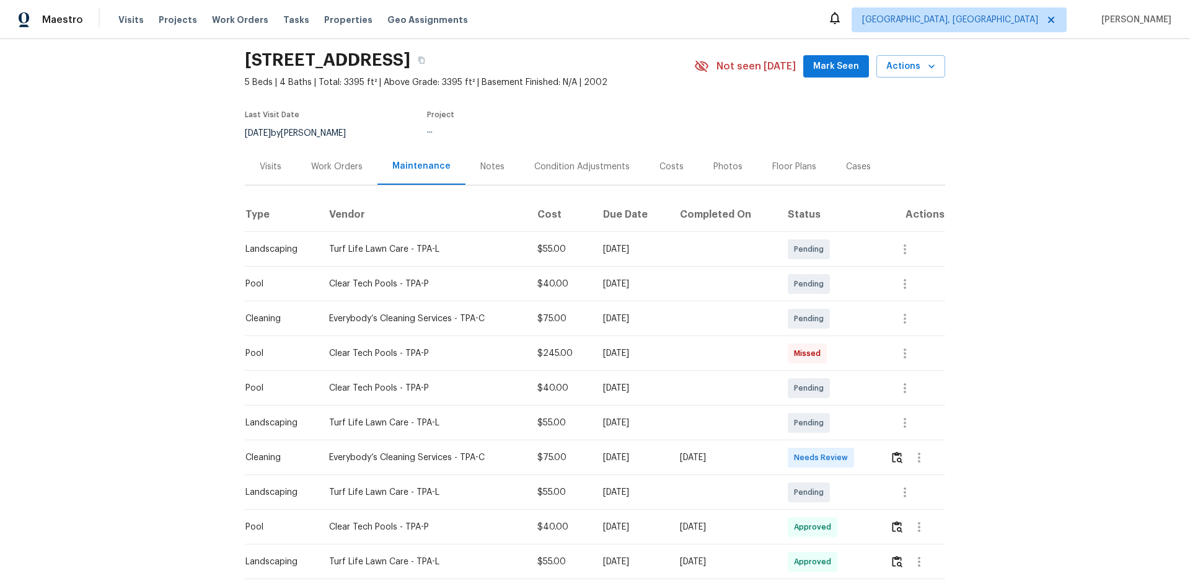
scroll to position [186, 0]
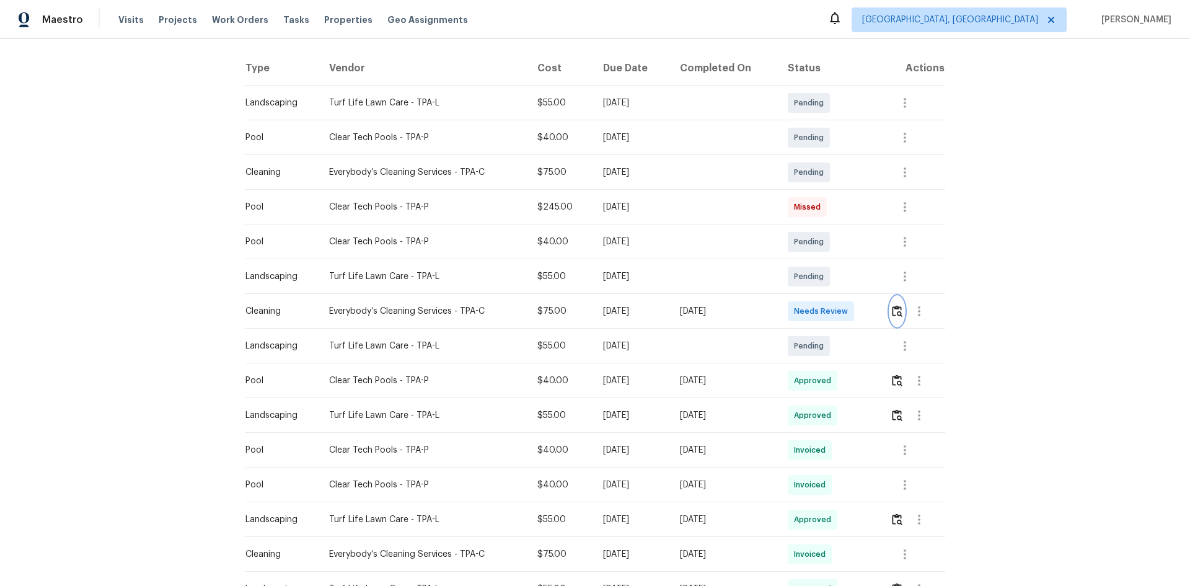
click at [895, 312] on img "button" at bounding box center [897, 311] width 11 height 12
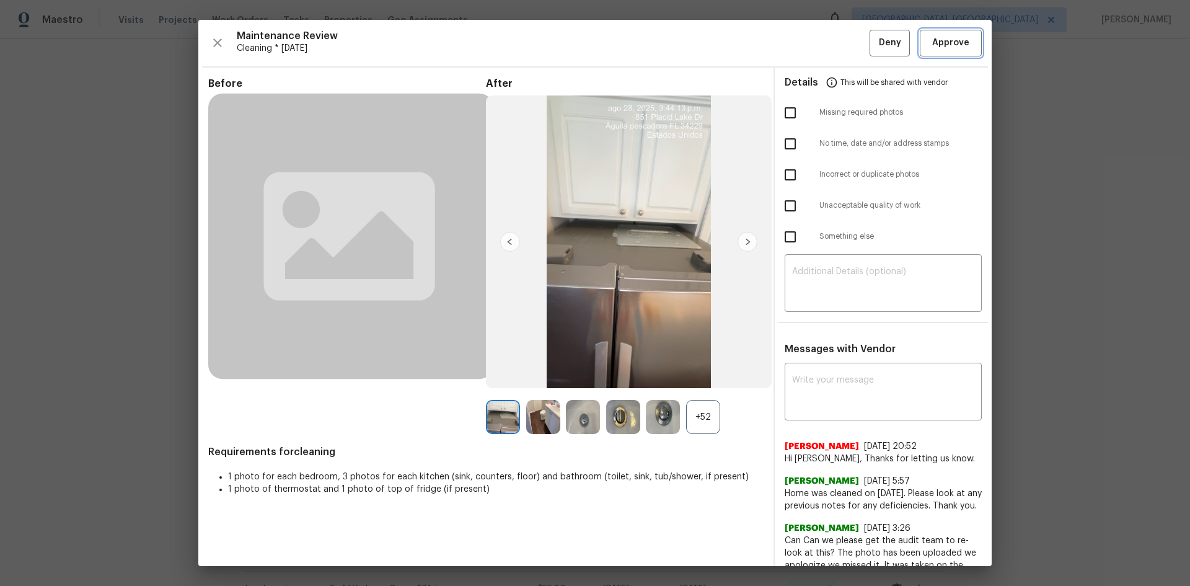
click at [954, 46] on span "Approve" at bounding box center [950, 42] width 37 height 15
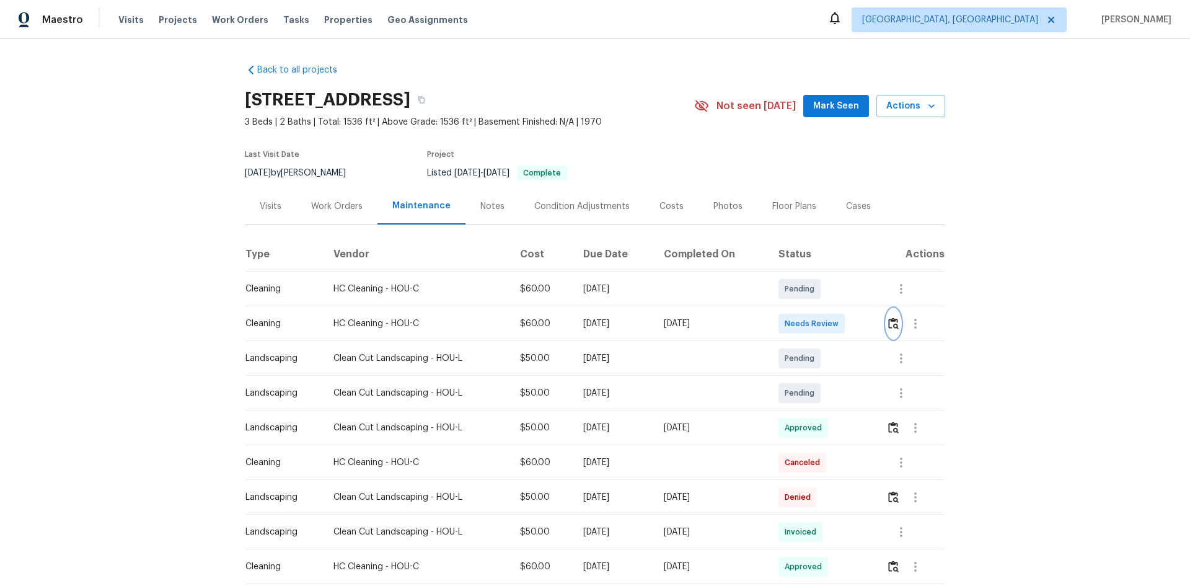
click at [892, 322] on img "button" at bounding box center [893, 323] width 11 height 12
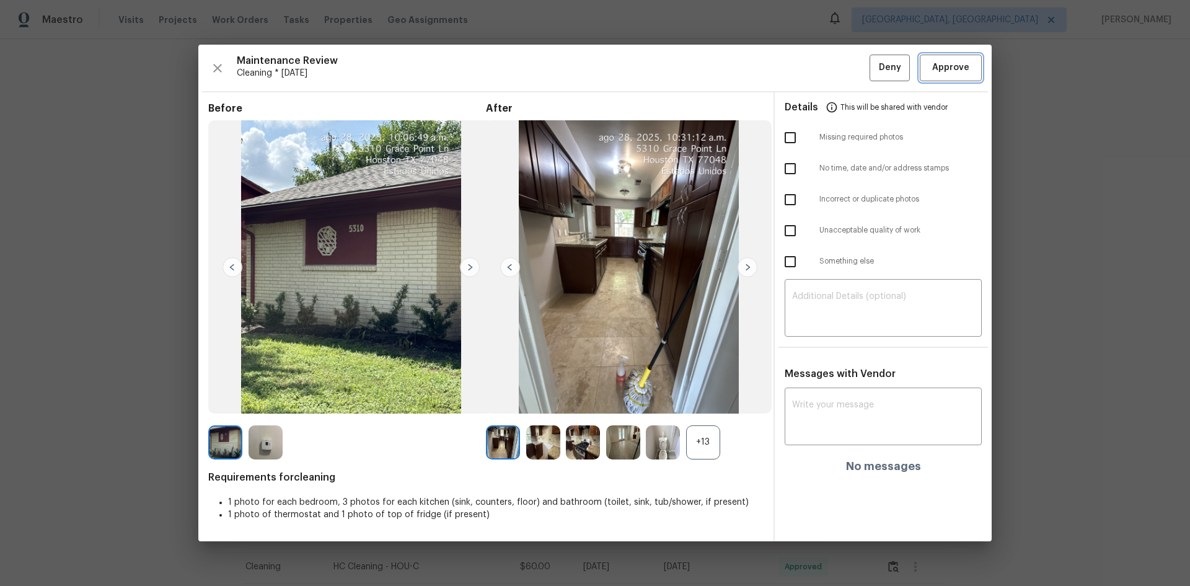
click at [959, 71] on span "Approve" at bounding box center [950, 67] width 37 height 15
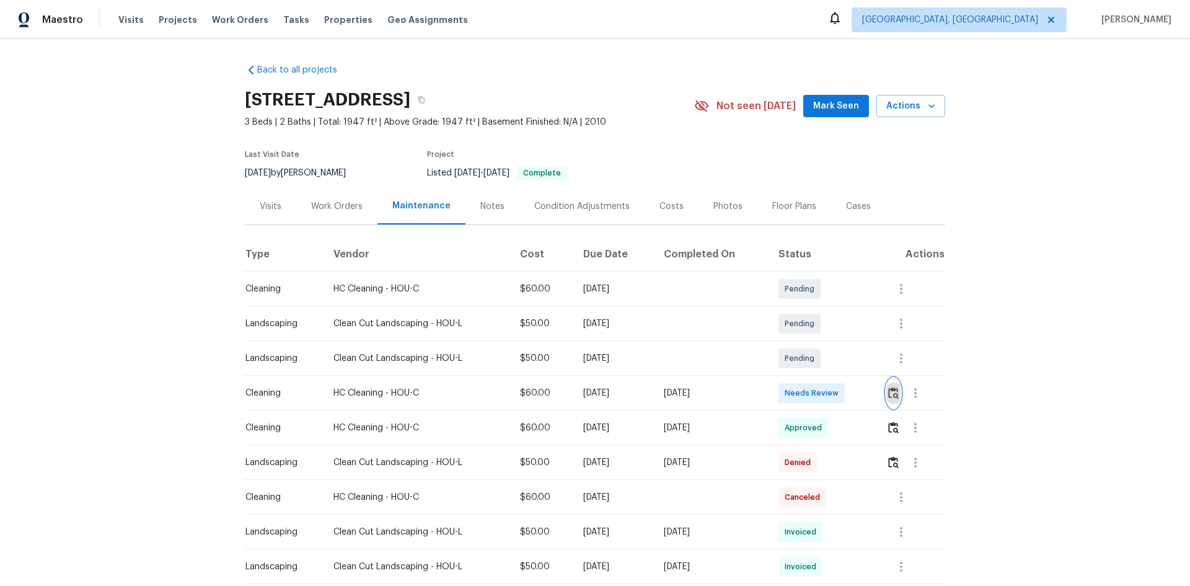
click at [892, 388] on img "button" at bounding box center [893, 393] width 11 height 12
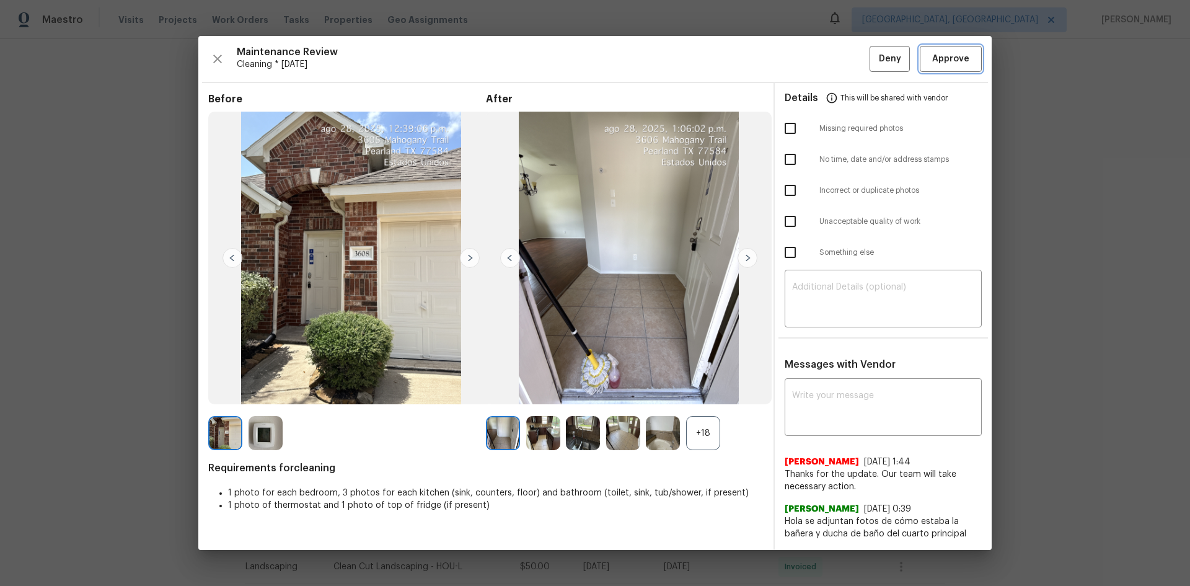
click at [936, 61] on span "Approve" at bounding box center [950, 58] width 37 height 15
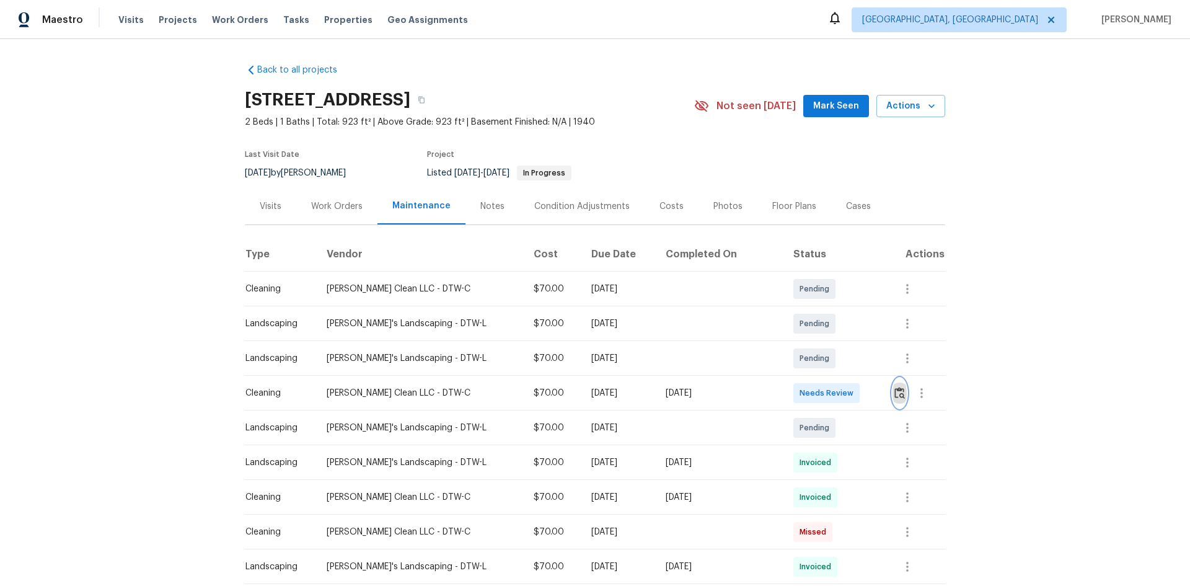
click at [894, 392] on img "button" at bounding box center [899, 393] width 11 height 12
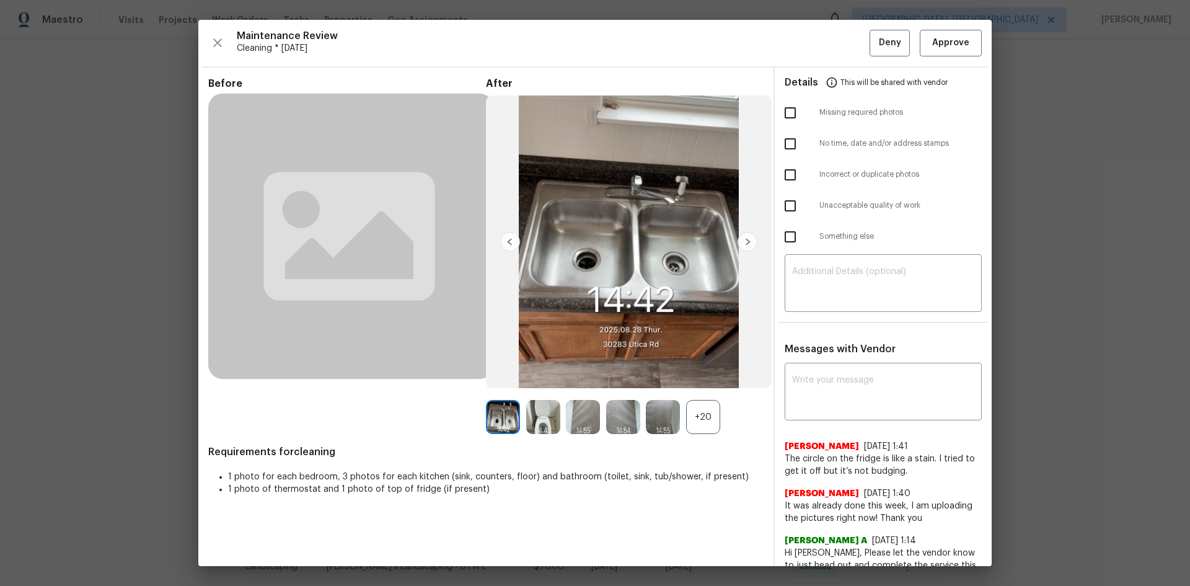
click at [964, 95] on div "Details This will be shared with vendor" at bounding box center [883, 83] width 197 height 30
click at [956, 40] on span "Approve" at bounding box center [950, 42] width 37 height 15
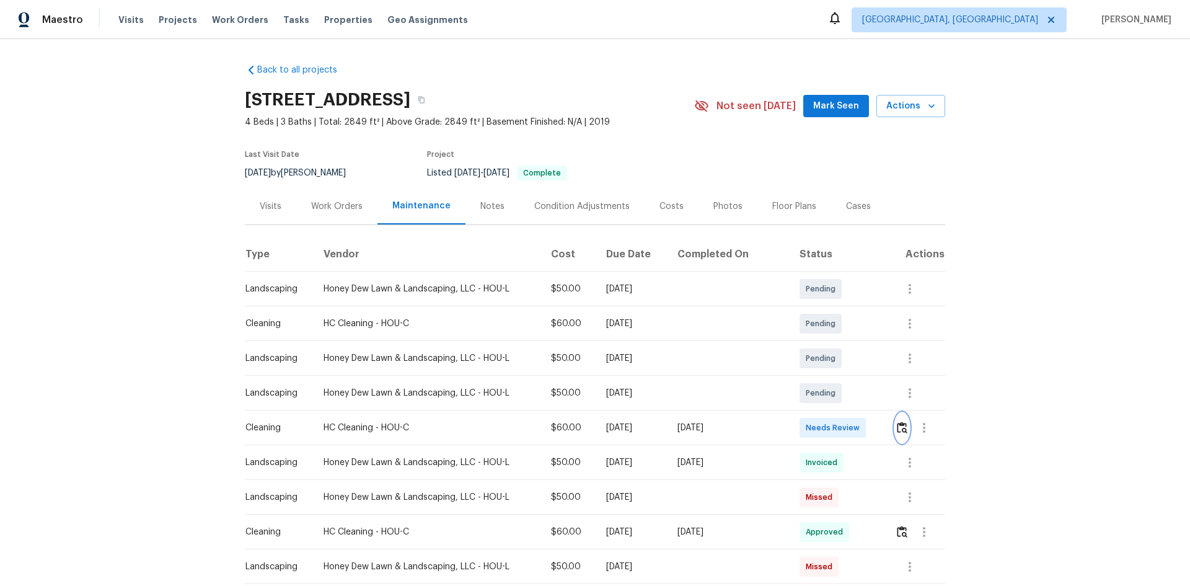
click at [897, 426] on img "button" at bounding box center [902, 427] width 11 height 12
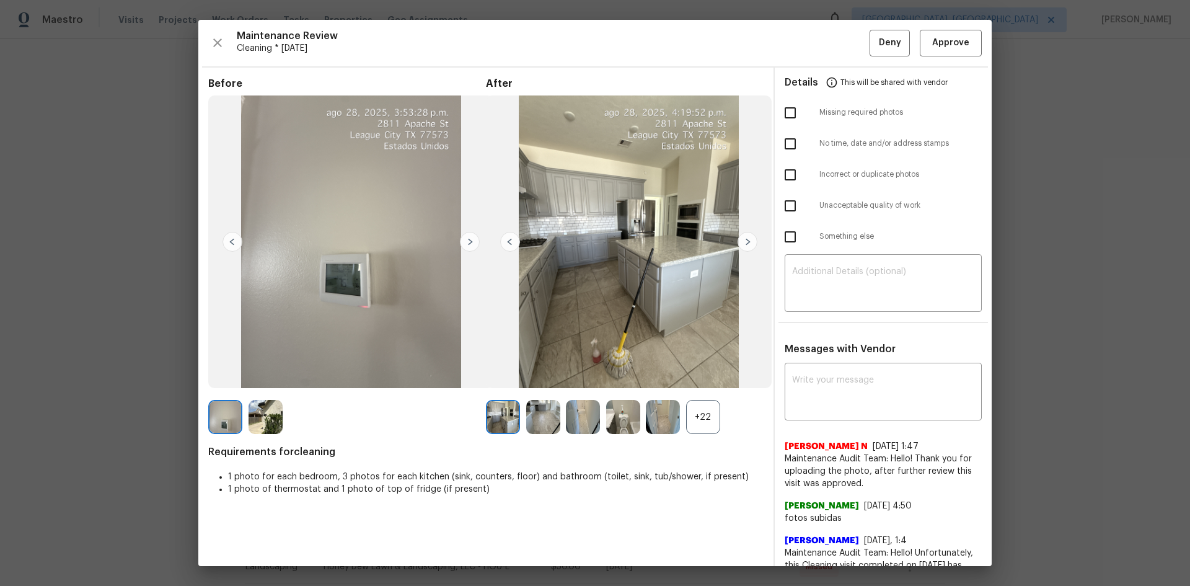
click at [947, 72] on div "Details This will be shared with vendor" at bounding box center [883, 83] width 197 height 30
click at [945, 55] on button "Approve" at bounding box center [951, 43] width 62 height 27
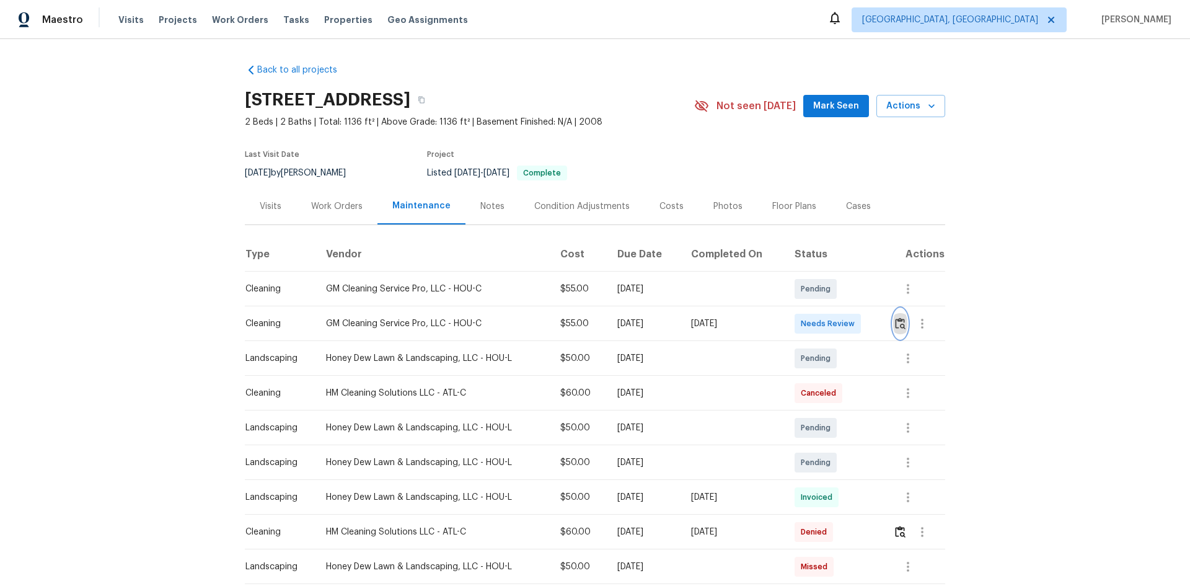
click at [900, 322] on img "button" at bounding box center [900, 323] width 11 height 12
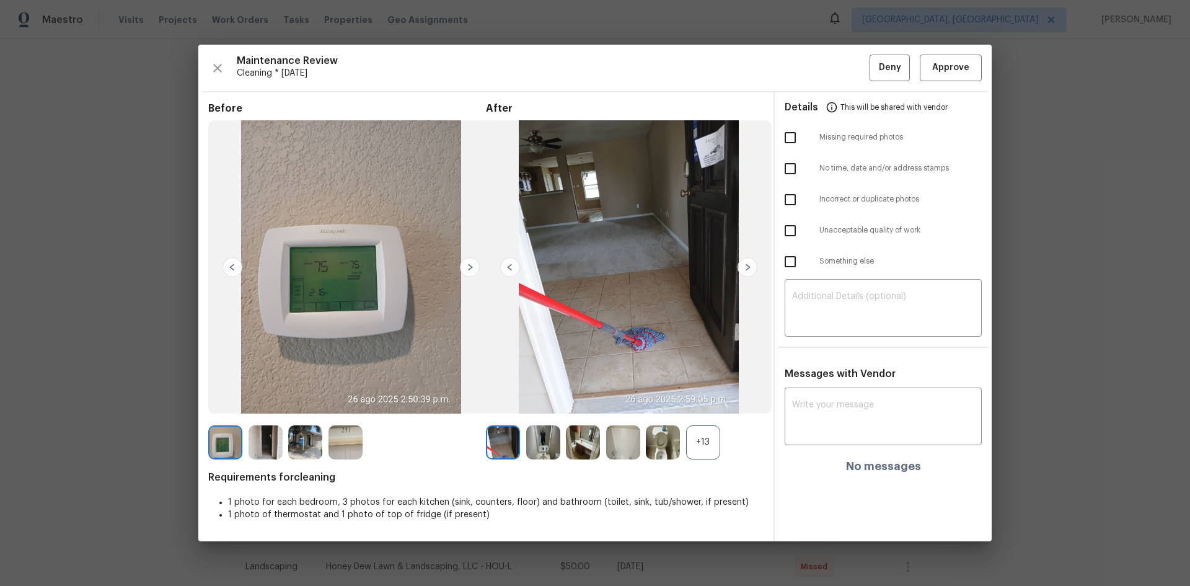
click at [791, 134] on input "checkbox" at bounding box center [790, 138] width 26 height 26
checkbox input "true"
click at [822, 304] on textarea at bounding box center [883, 309] width 182 height 35
paste textarea "Maintenance Audit Team: Hello! Unfortunately, this Cleaning visit completed on …"
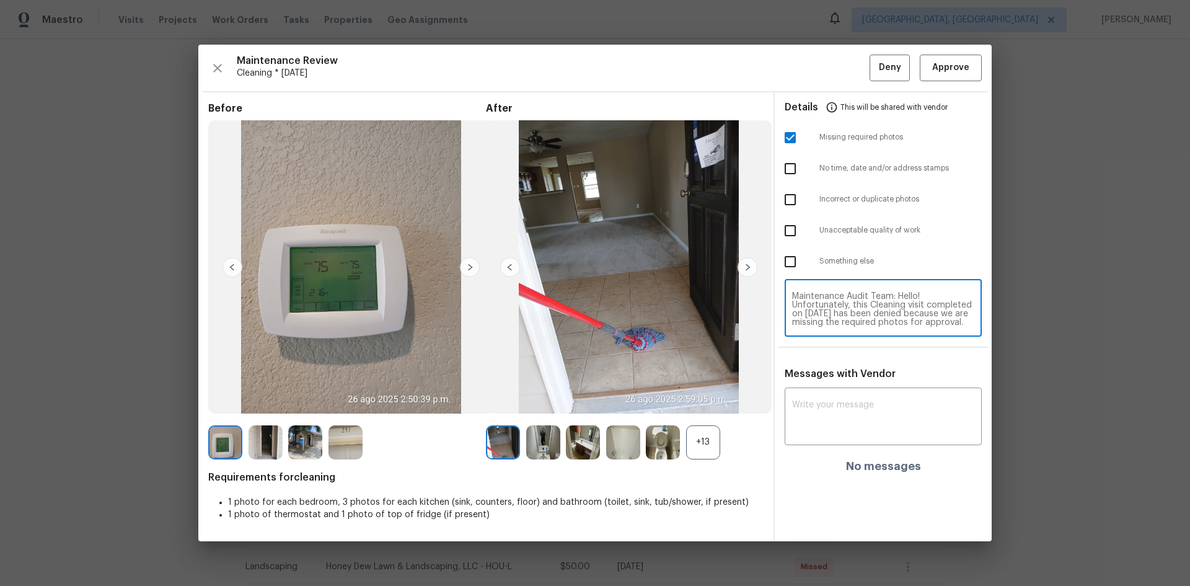
scroll to position [121, 0]
type textarea "Maintenance Audit Team: Hello! Unfortunately, this Cleaning visit completed on …"
click at [809, 418] on textarea at bounding box center [883, 417] width 182 height 35
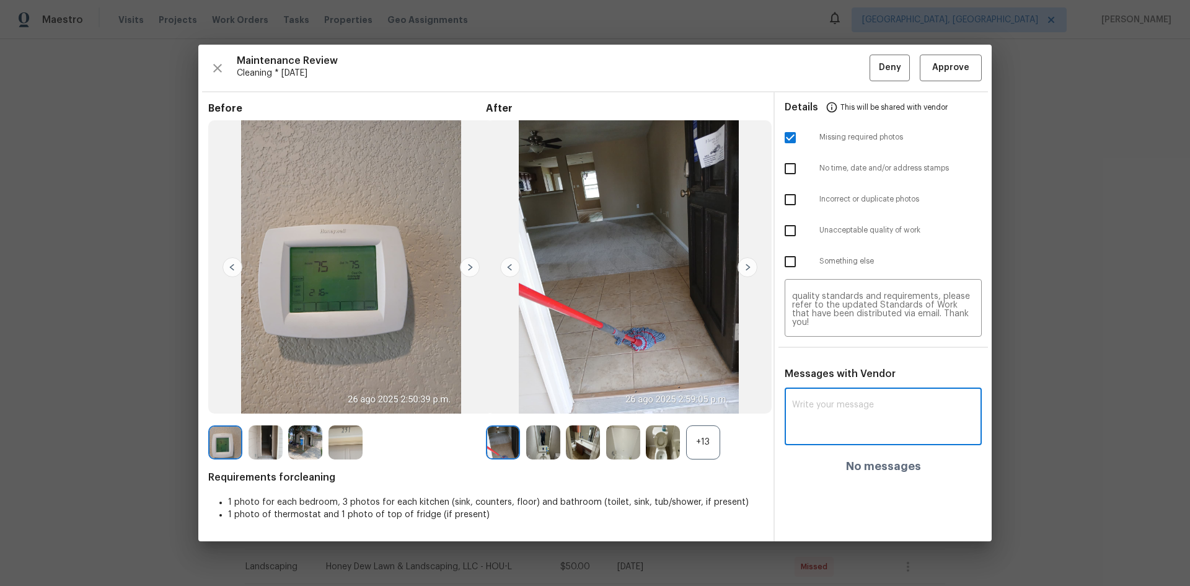
paste textarea "Maintenance Audit Team: Hello! Unfortunately, this Cleaning visit completed on …"
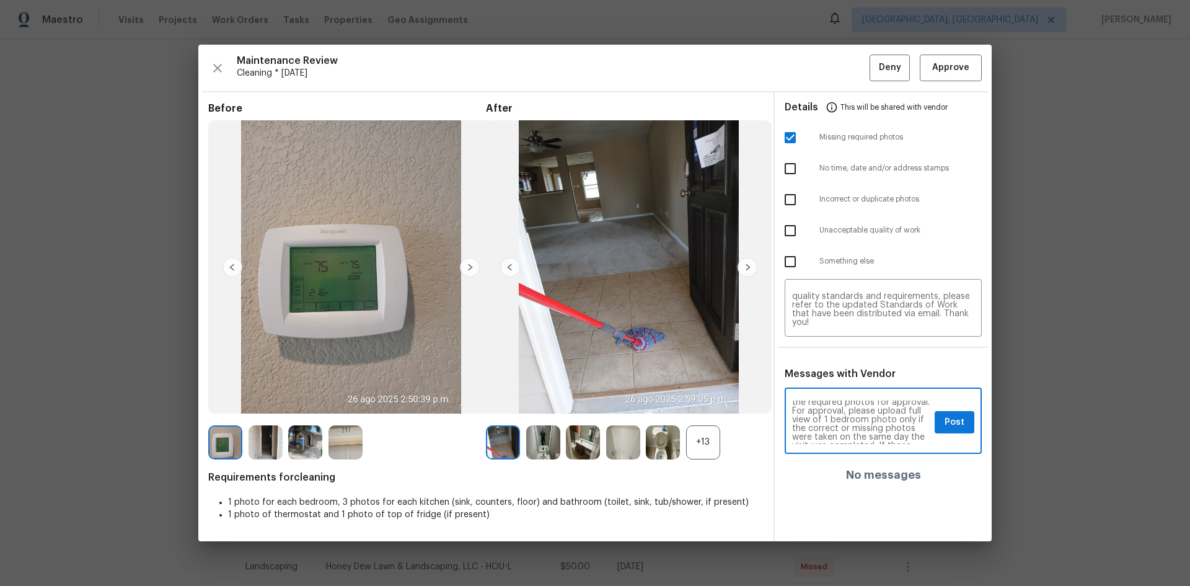
scroll to position [50, 0]
type textarea "Maintenance Audit Team: Hello! Unfortunately, this Cleaning visit completed on …"
click at [954, 426] on span "Post" at bounding box center [954, 422] width 20 height 15
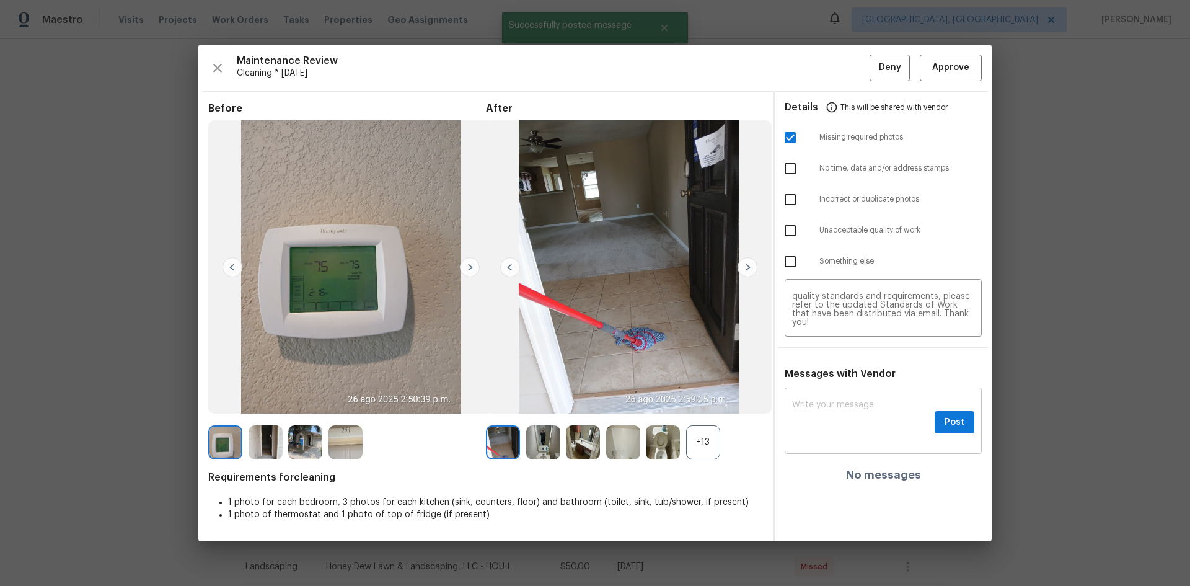
scroll to position [0, 0]
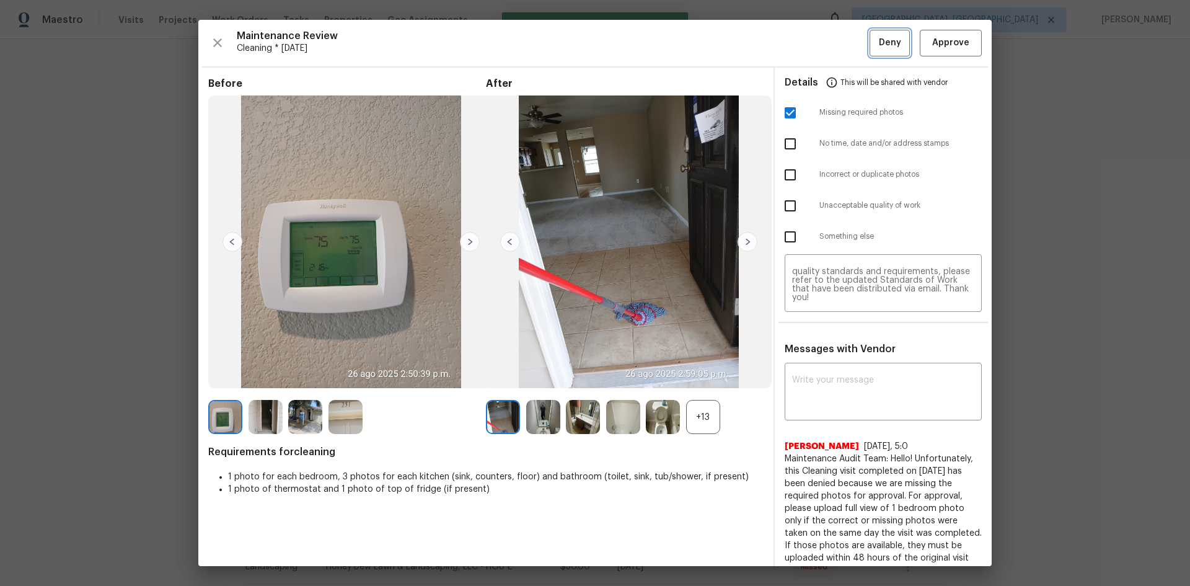
click at [869, 49] on button "Deny" at bounding box center [889, 43] width 40 height 27
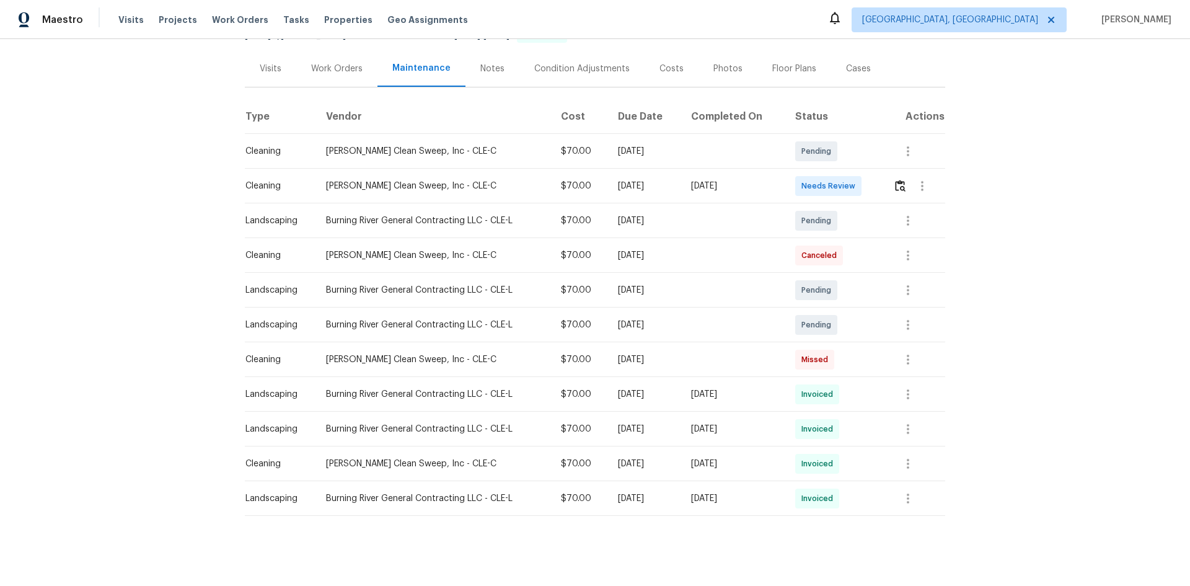
scroll to position [151, 0]
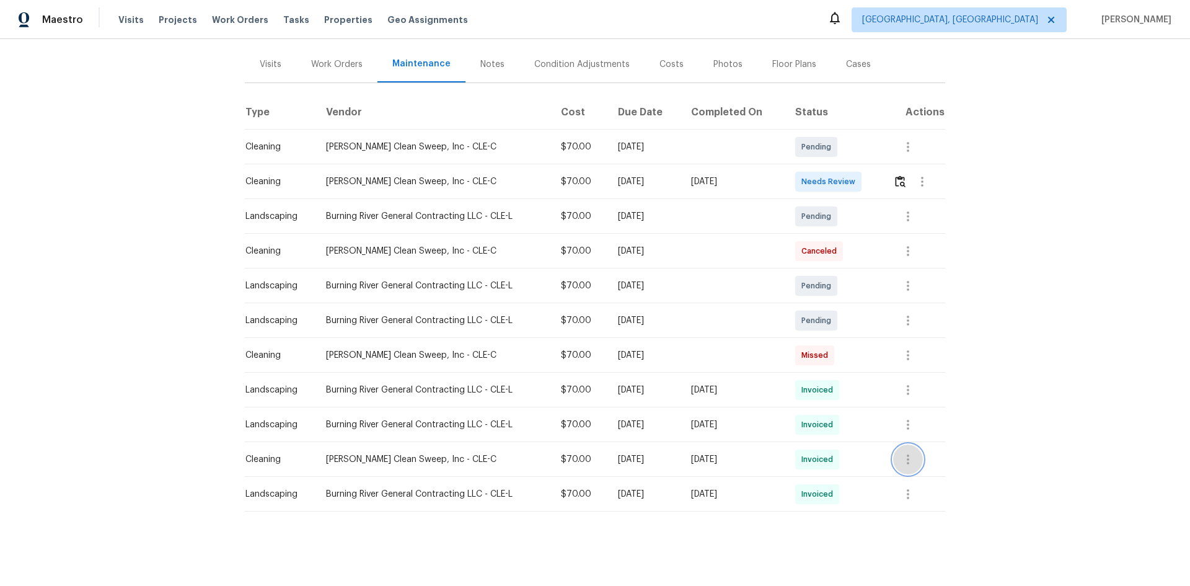
click at [908, 452] on icon "button" at bounding box center [907, 459] width 15 height 15
click at [923, 465] on li "View details" at bounding box center [934, 470] width 87 height 20
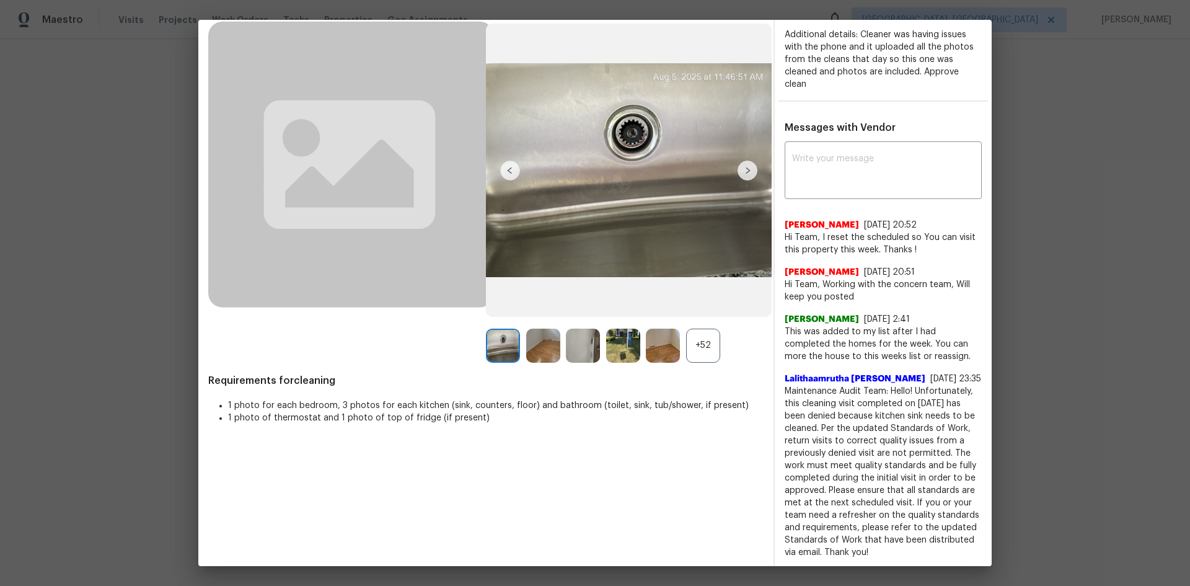
scroll to position [74, 0]
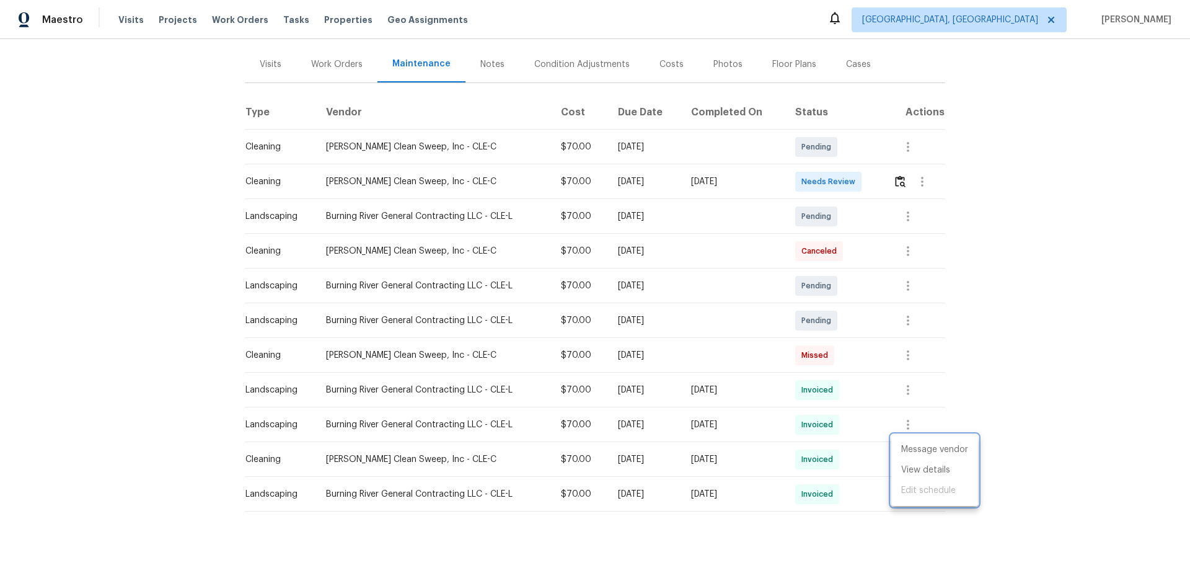
click at [962, 379] on div at bounding box center [595, 293] width 1190 height 586
click at [898, 175] on img "button" at bounding box center [900, 181] width 11 height 12
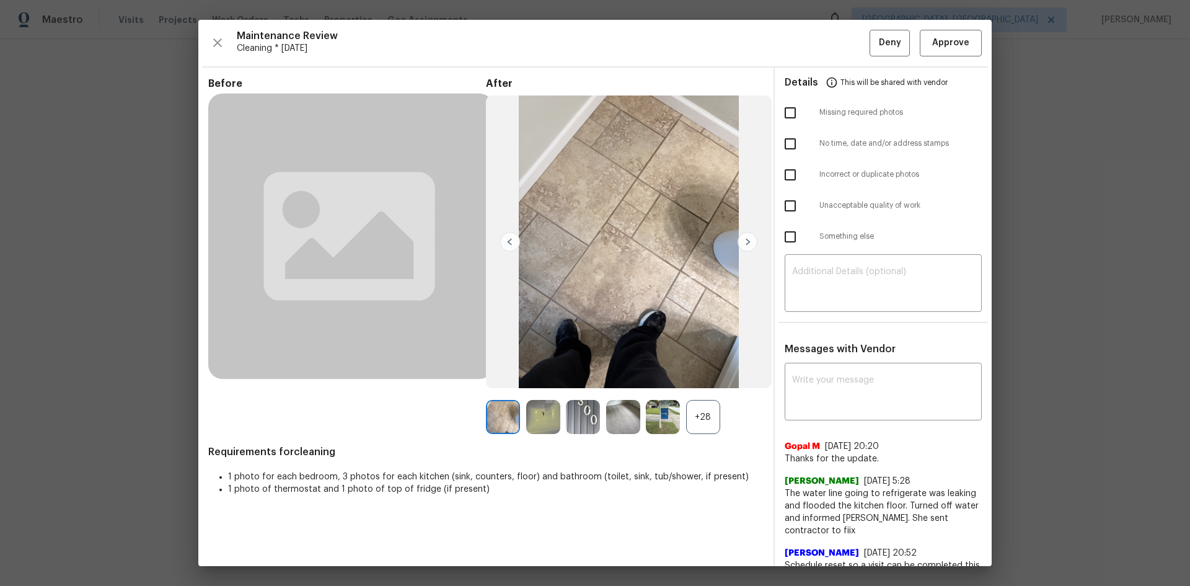
click at [786, 144] on input "checkbox" at bounding box center [790, 144] width 26 height 26
checkbox input "true"
click at [801, 275] on textarea at bounding box center [883, 284] width 182 height 35
paste textarea "Maintenance Audit Team: Hello! Unfortunately this Cleaning visit completed on 0…"
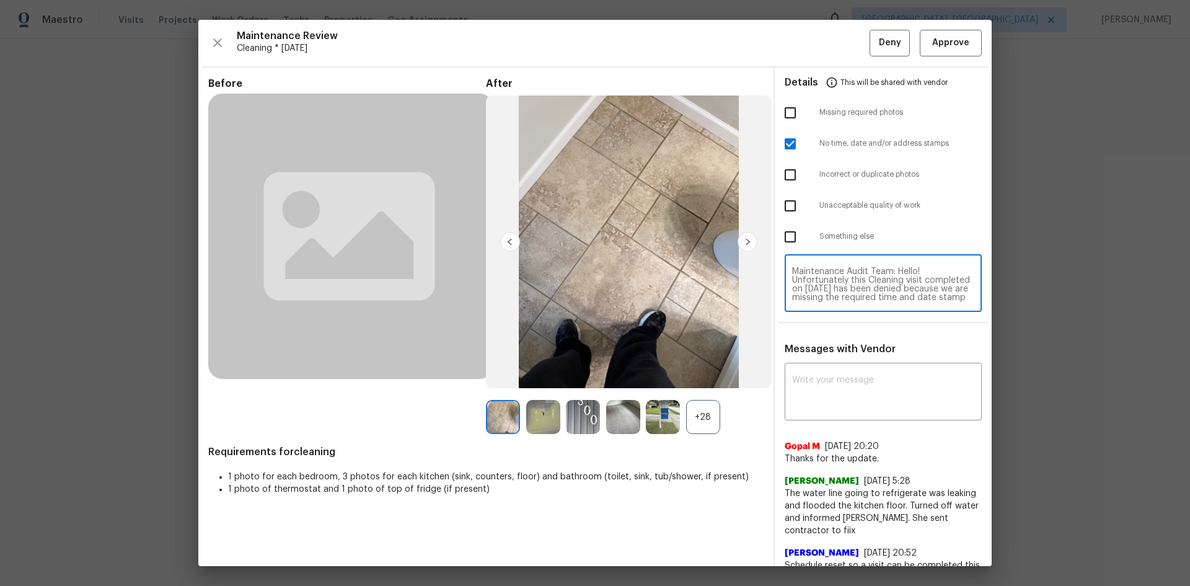
scroll to position [78, 0]
type textarea "Maintenance Audit Team: Hello! Unfortunately this Cleaning visit completed on 0…"
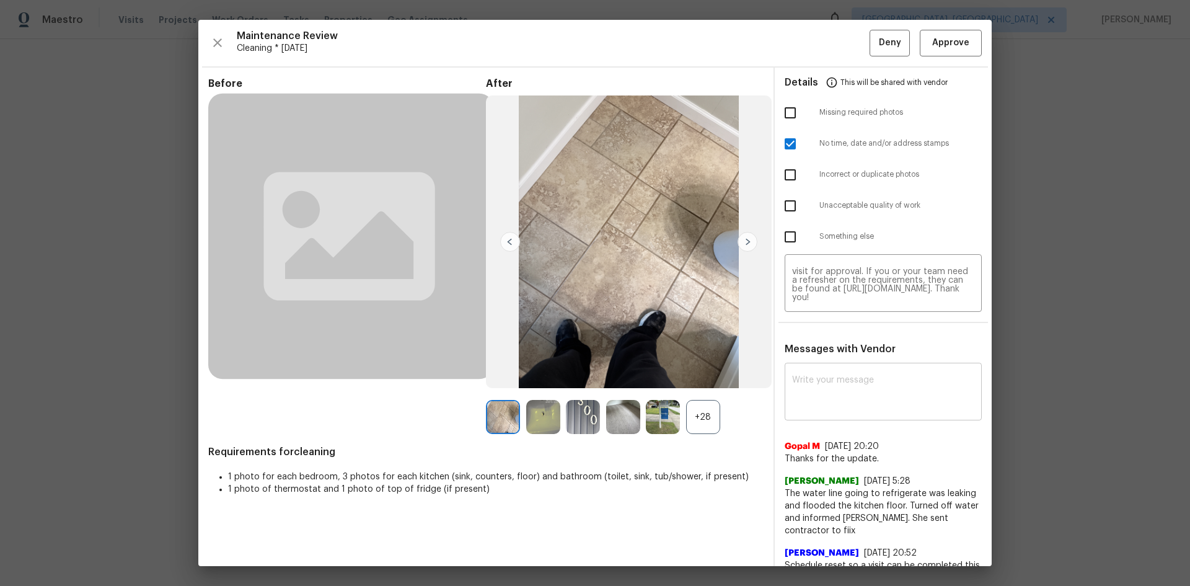
click at [814, 367] on div "x ​" at bounding box center [883, 393] width 197 height 55
paste textarea "Maintenance Audit Team: Hello! Unfortunately this Cleaning visit completed on 0…"
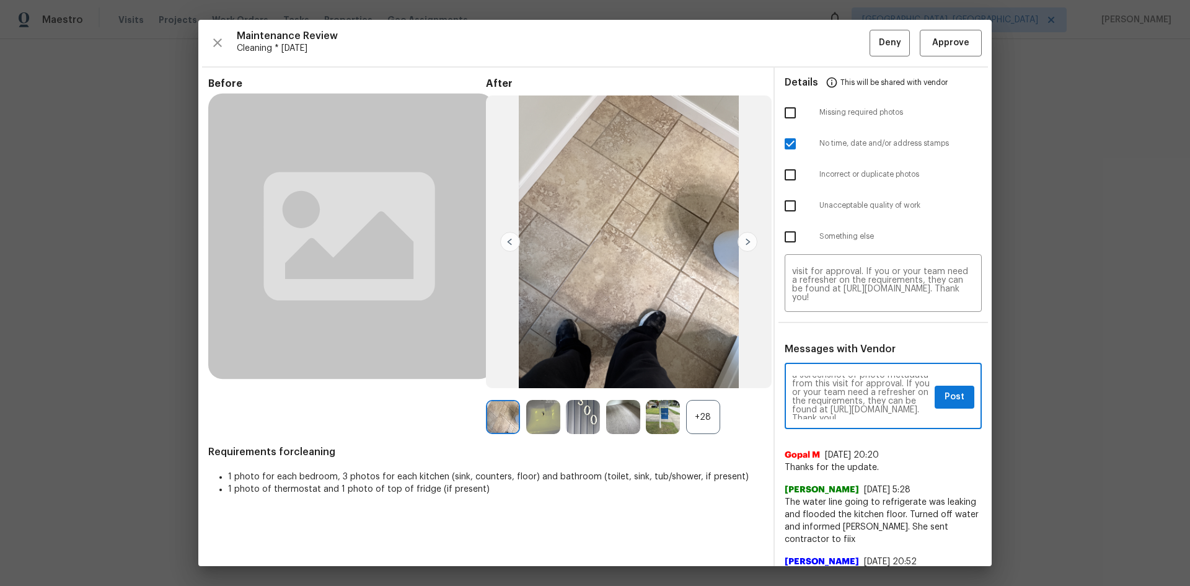
scroll to position [95, 0]
type textarea "Maintenance Audit Team: Hello! Unfortunately this Cleaning visit completed on 0…"
click at [948, 400] on span "Post" at bounding box center [954, 396] width 20 height 15
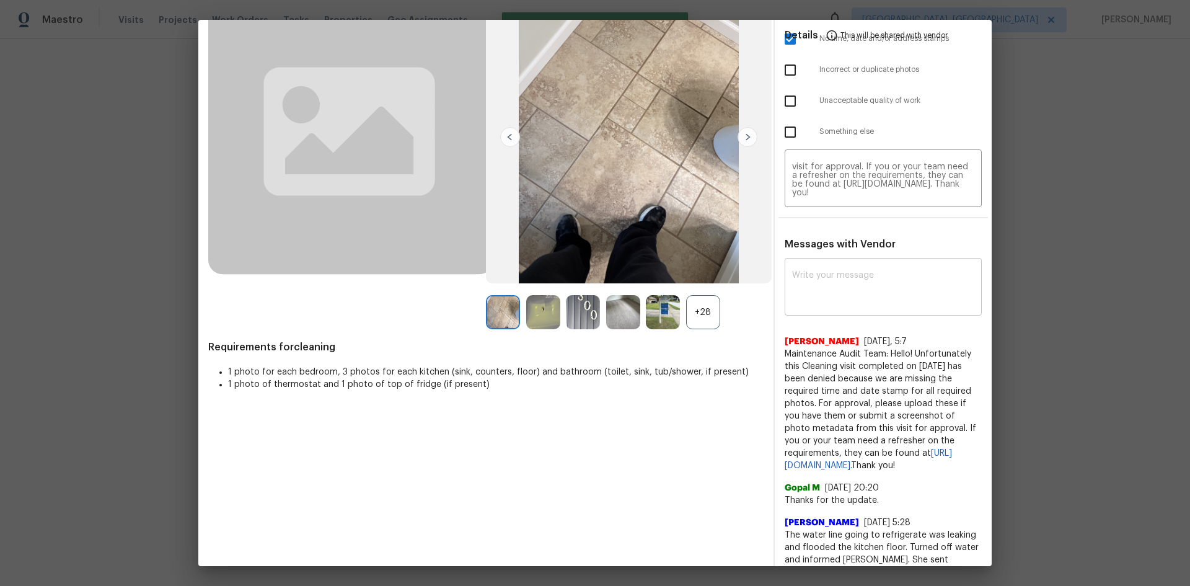
scroll to position [0, 0]
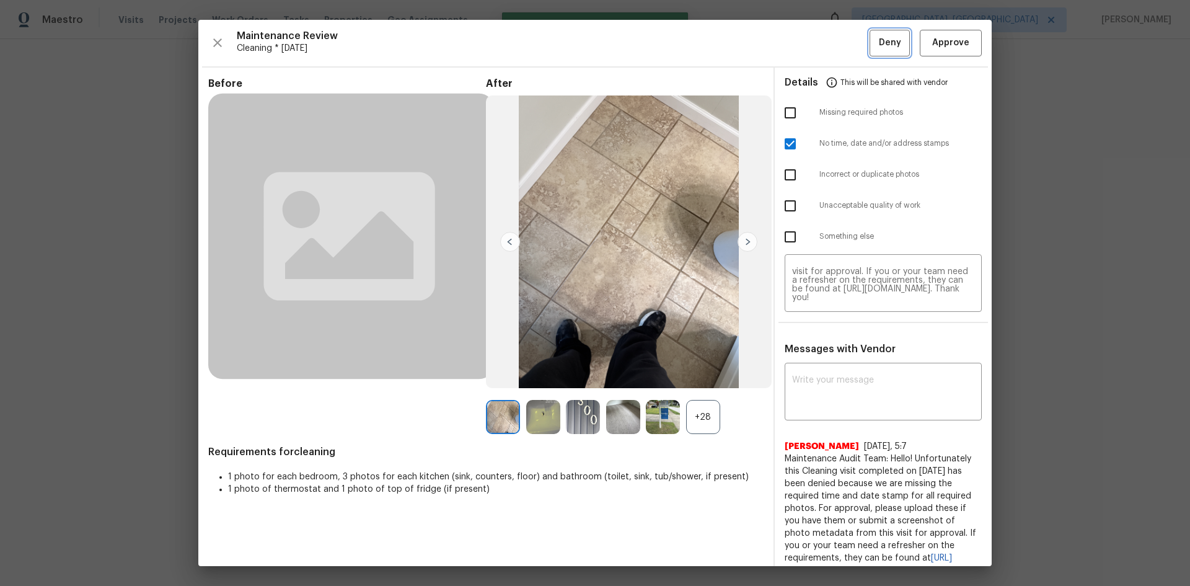
click at [884, 32] on button "Deny" at bounding box center [889, 43] width 40 height 27
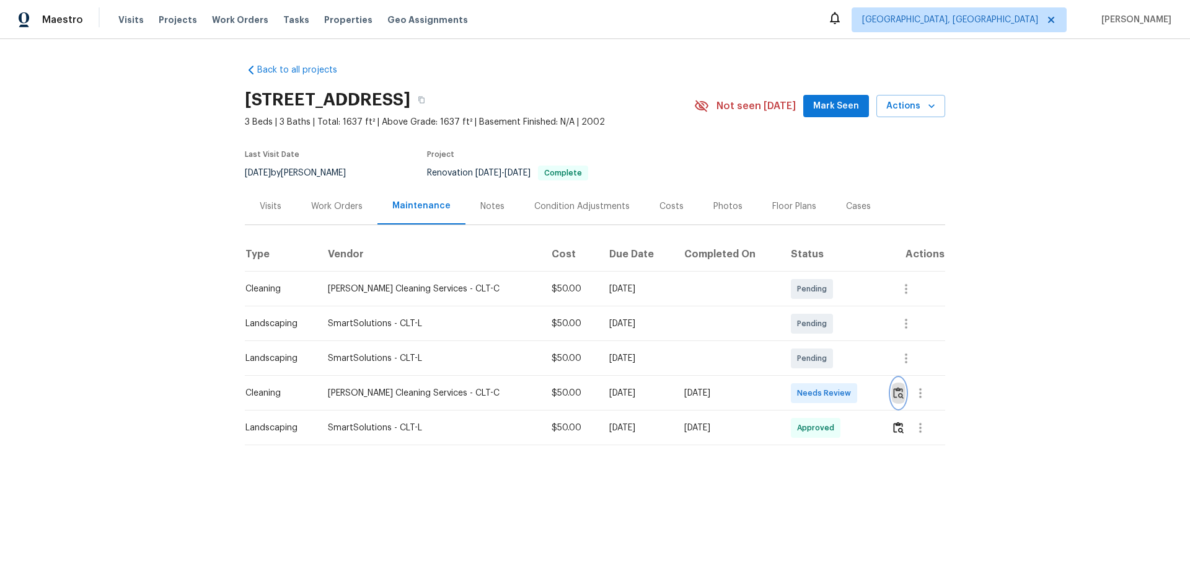
click at [893, 393] on img "button" at bounding box center [898, 393] width 11 height 12
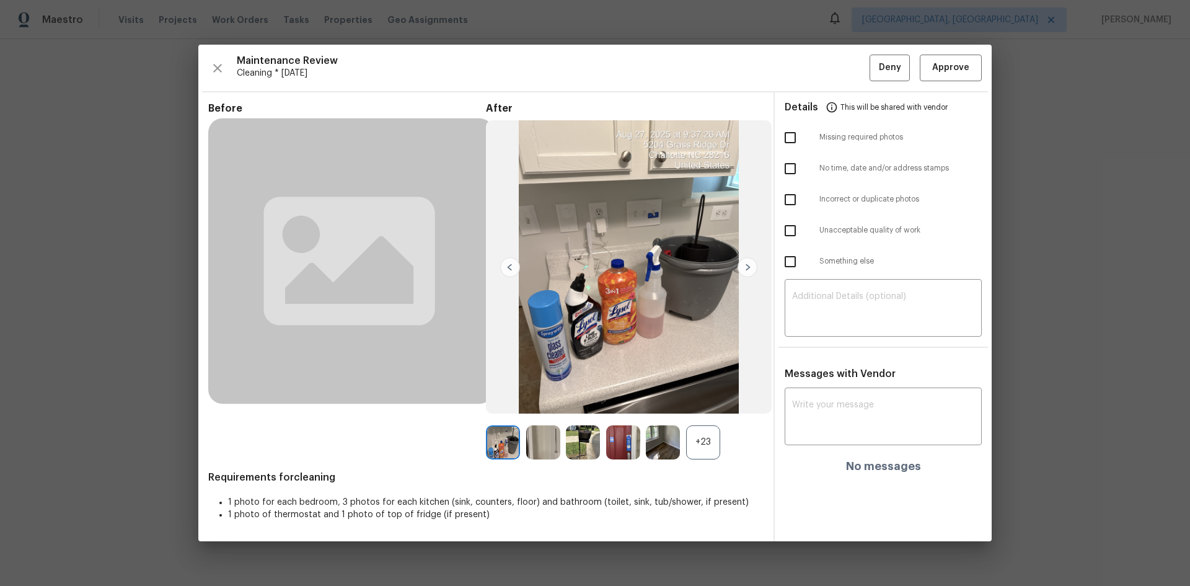
click at [787, 138] on input "checkbox" at bounding box center [790, 138] width 26 height 26
checkbox input "true"
click at [788, 229] on input "checkbox" at bounding box center [790, 231] width 26 height 26
checkbox input "true"
click at [822, 309] on textarea at bounding box center [883, 309] width 182 height 35
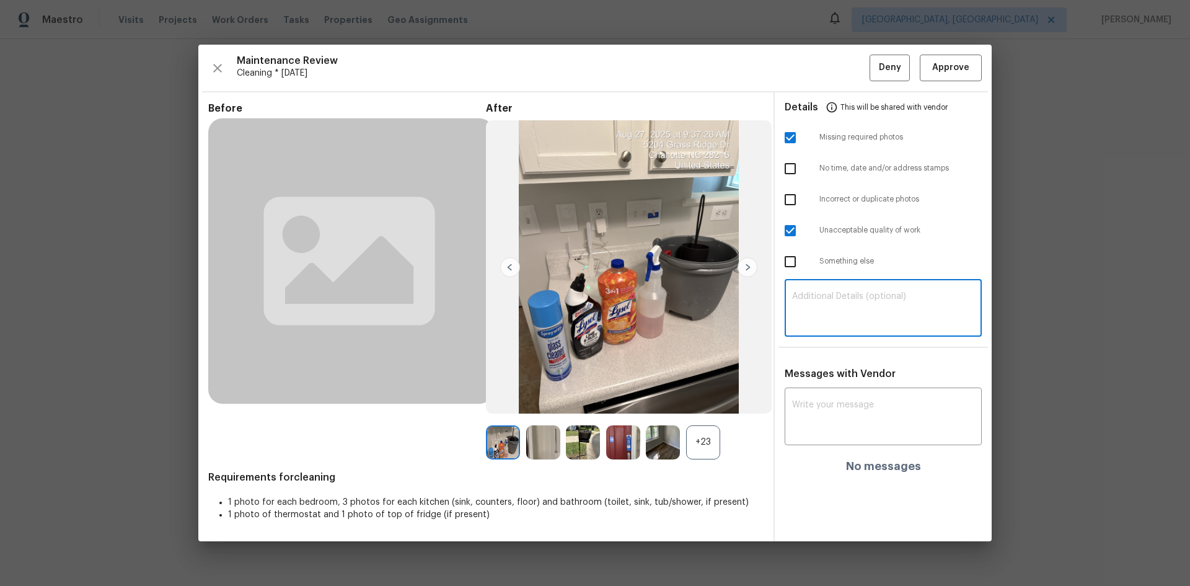
paste textarea "Maintenance Audit Team: Hello! Unfortunately, this Cleaning visit completed on …"
type textarea "Maintenance Audit Team: Hello! Unfortunately, this Cleaning visit completed on …"
click at [814, 406] on textarea at bounding box center [883, 417] width 182 height 35
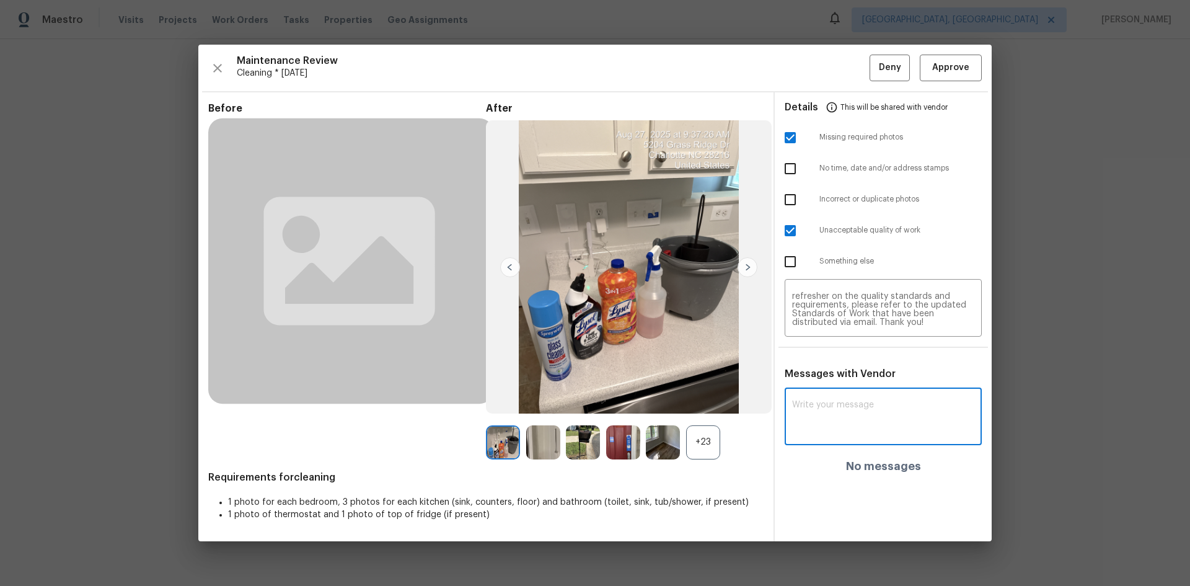
paste textarea "Maintenance Audit Team: Hello! Unfortunately, this Cleaning visit completed on …"
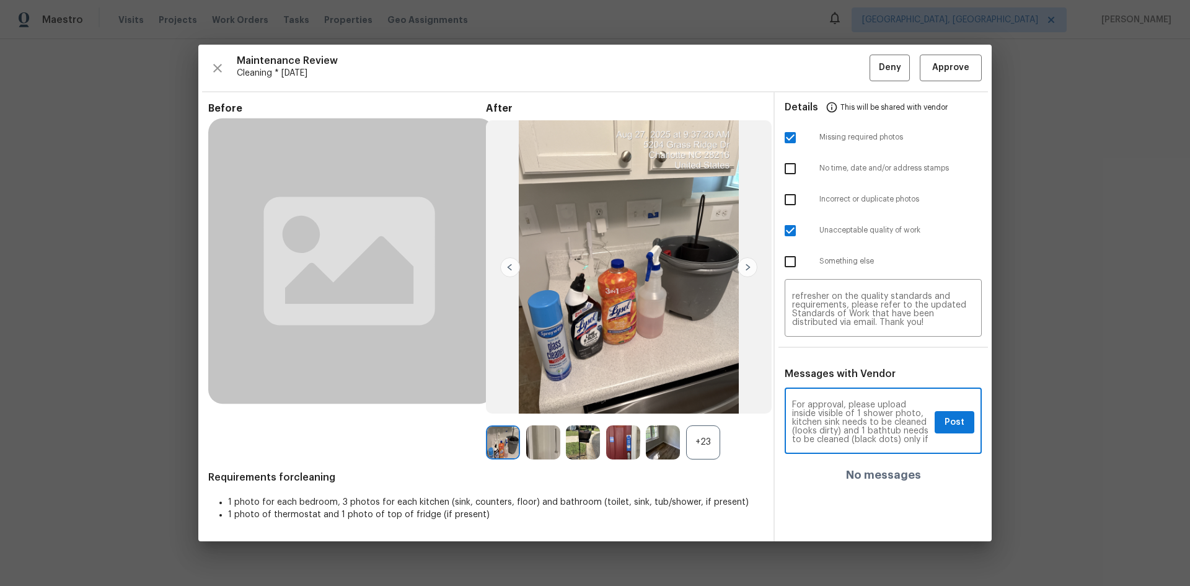
scroll to position [62, 0]
type textarea "Maintenance Audit Team: Hello! Unfortunately, this Cleaning visit completed on …"
click at [952, 418] on span "Post" at bounding box center [954, 422] width 20 height 15
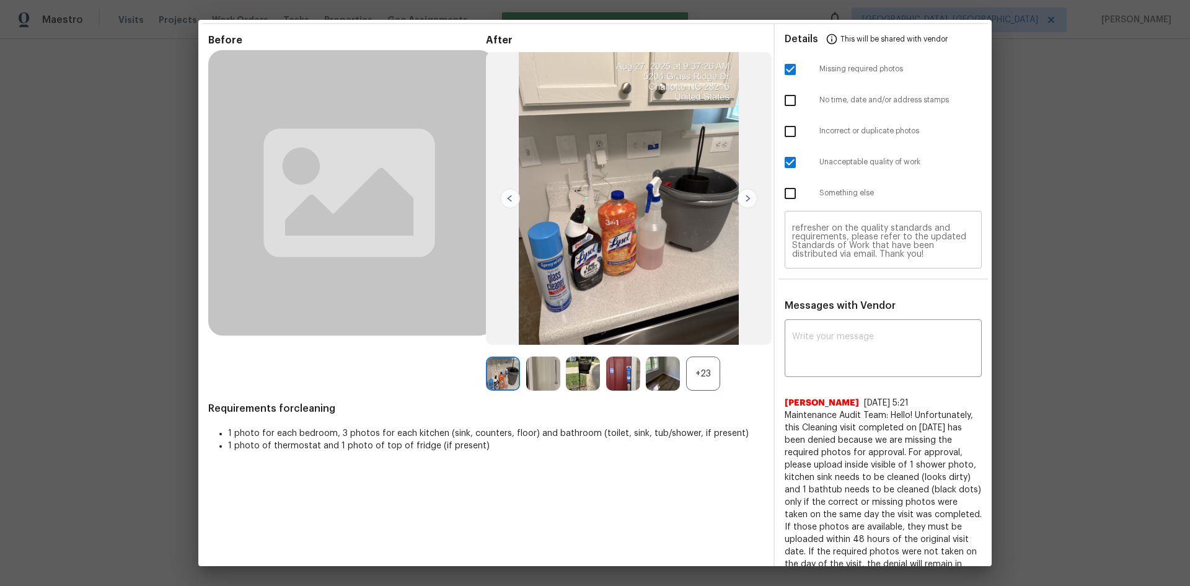
scroll to position [0, 0]
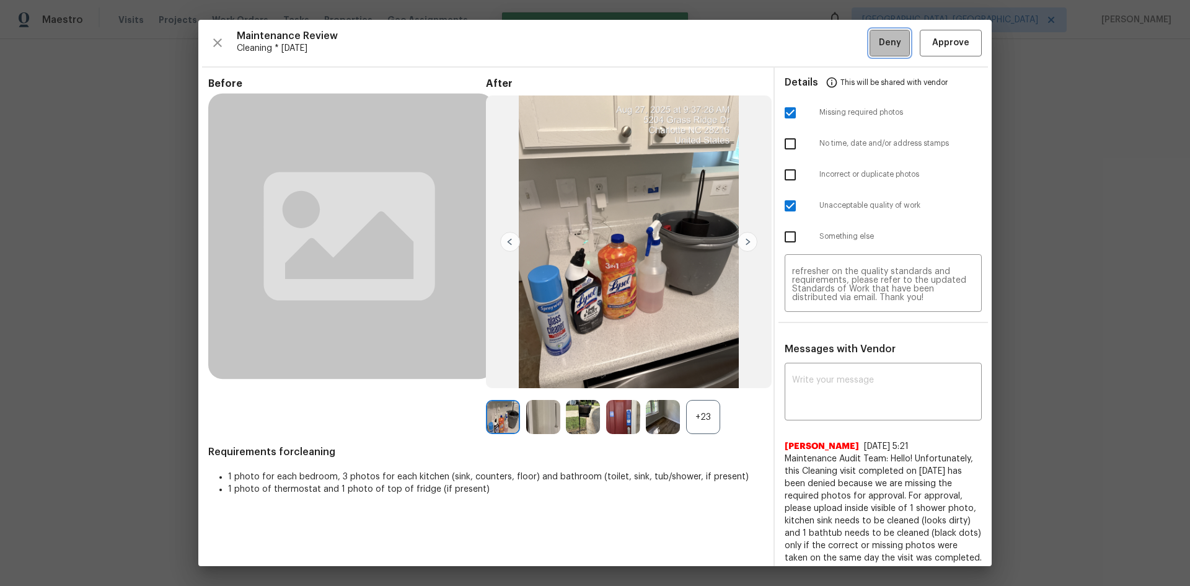
click at [887, 45] on span "Deny" at bounding box center [890, 42] width 22 height 15
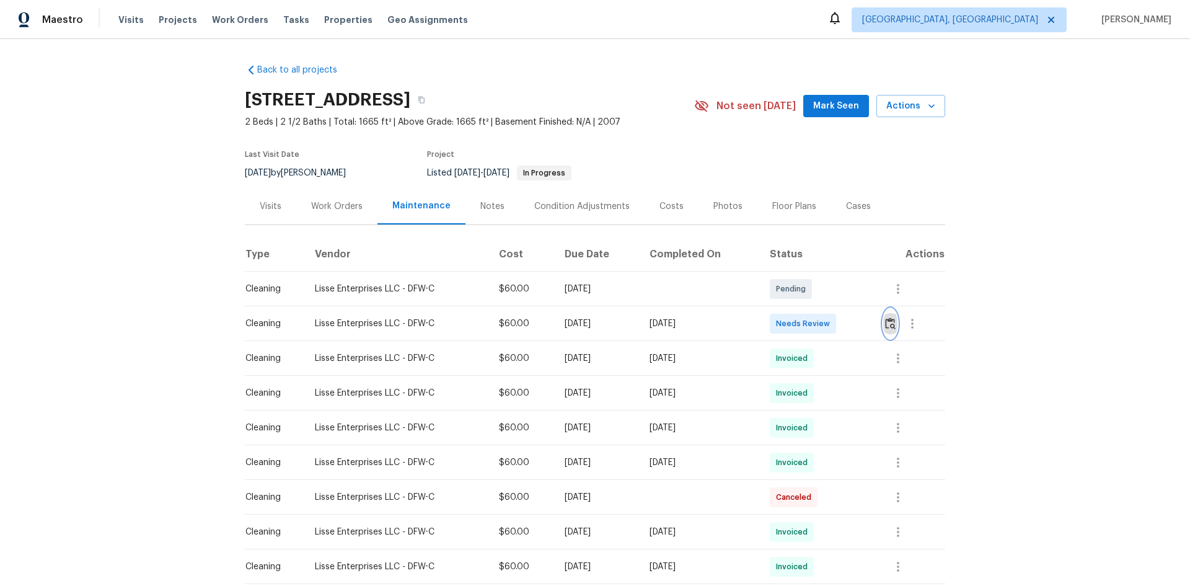
click at [889, 320] on img "button" at bounding box center [890, 323] width 11 height 12
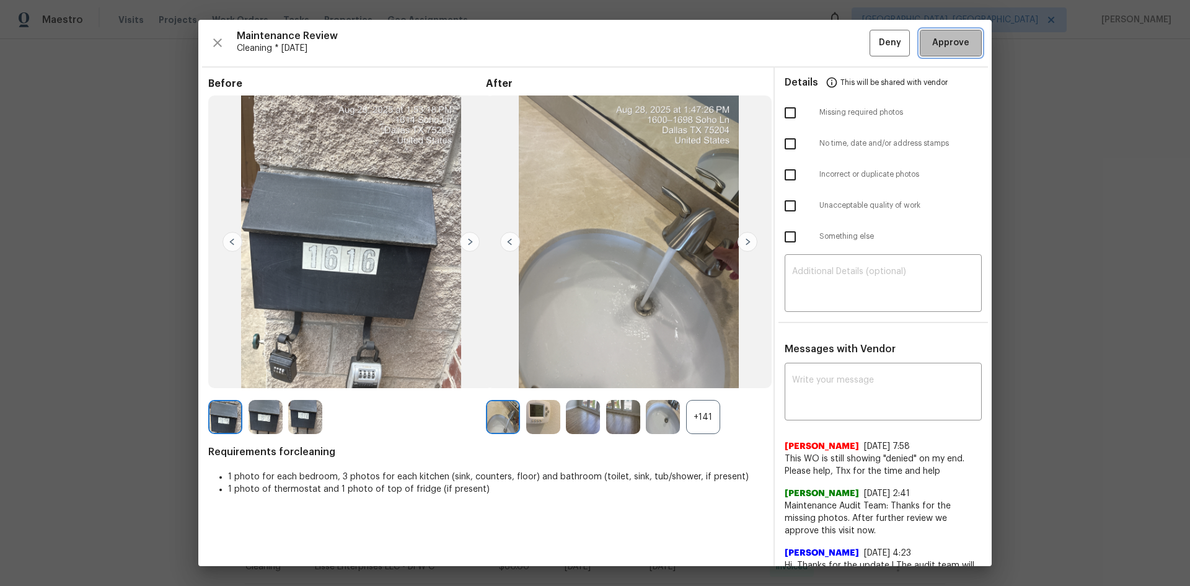
click at [936, 41] on span "Approve" at bounding box center [950, 42] width 37 height 15
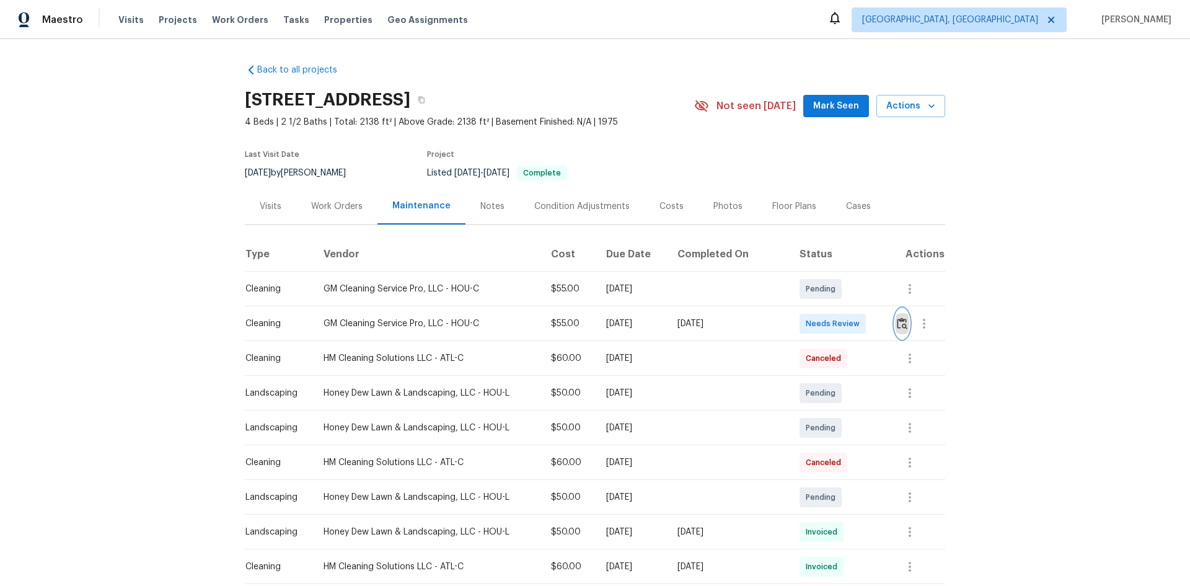
click at [897, 323] on img "button" at bounding box center [902, 323] width 11 height 12
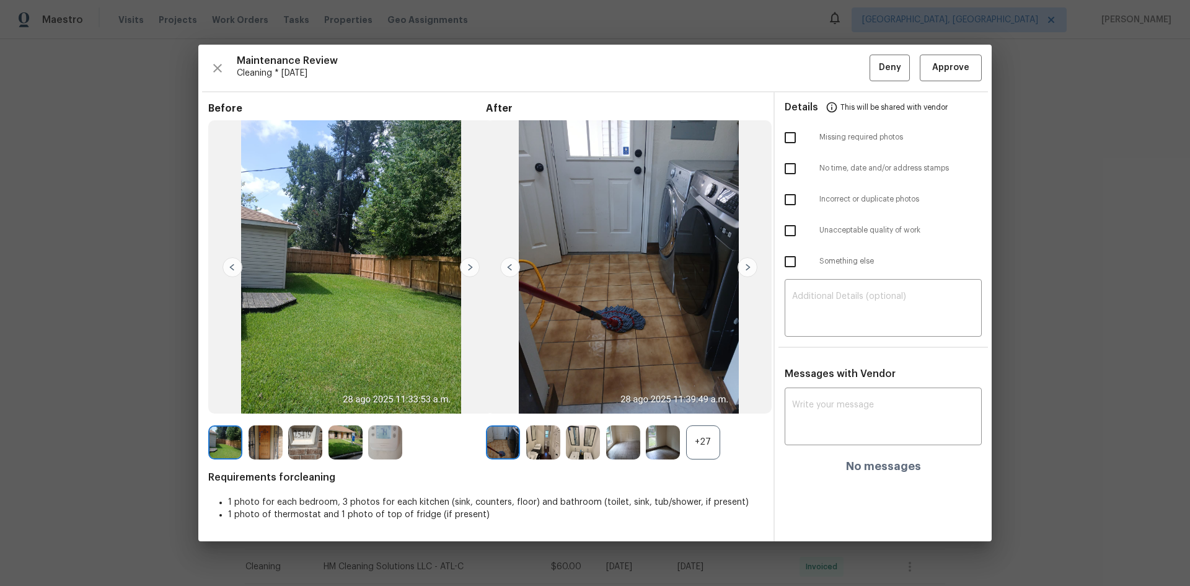
click at [708, 437] on div "+27" at bounding box center [703, 442] width 34 height 34
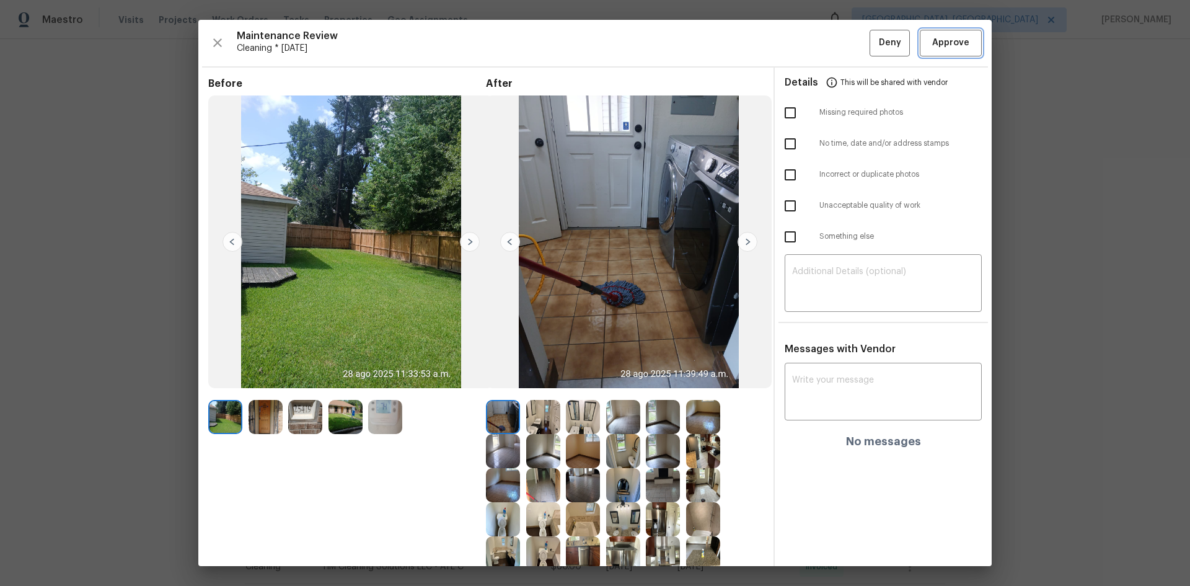
click at [934, 44] on span "Approve" at bounding box center [950, 42] width 37 height 15
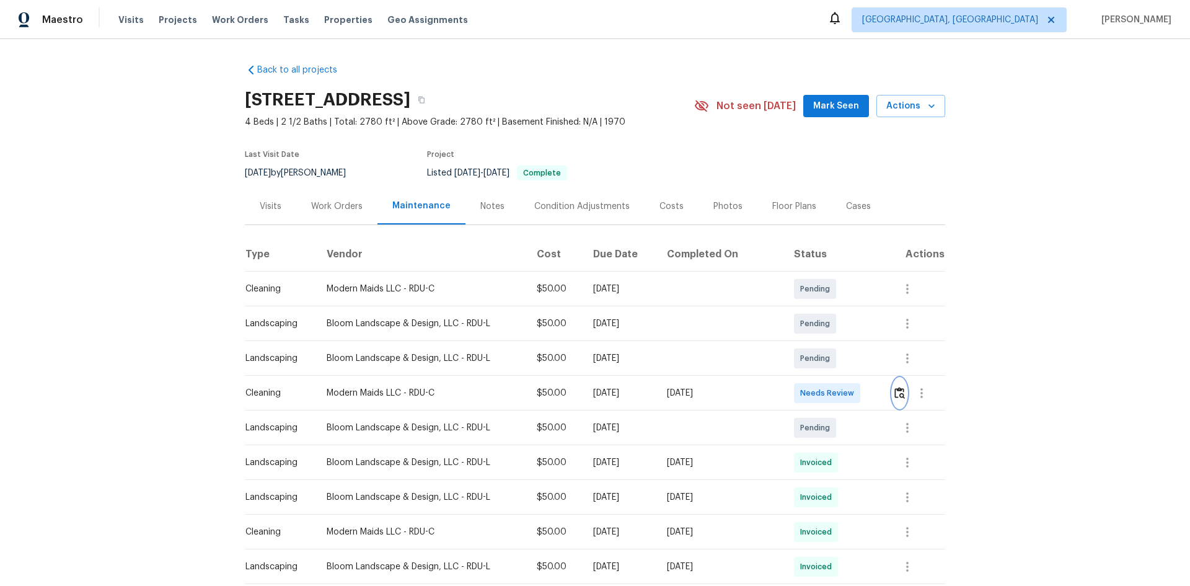
click at [899, 392] on img "button" at bounding box center [899, 393] width 11 height 12
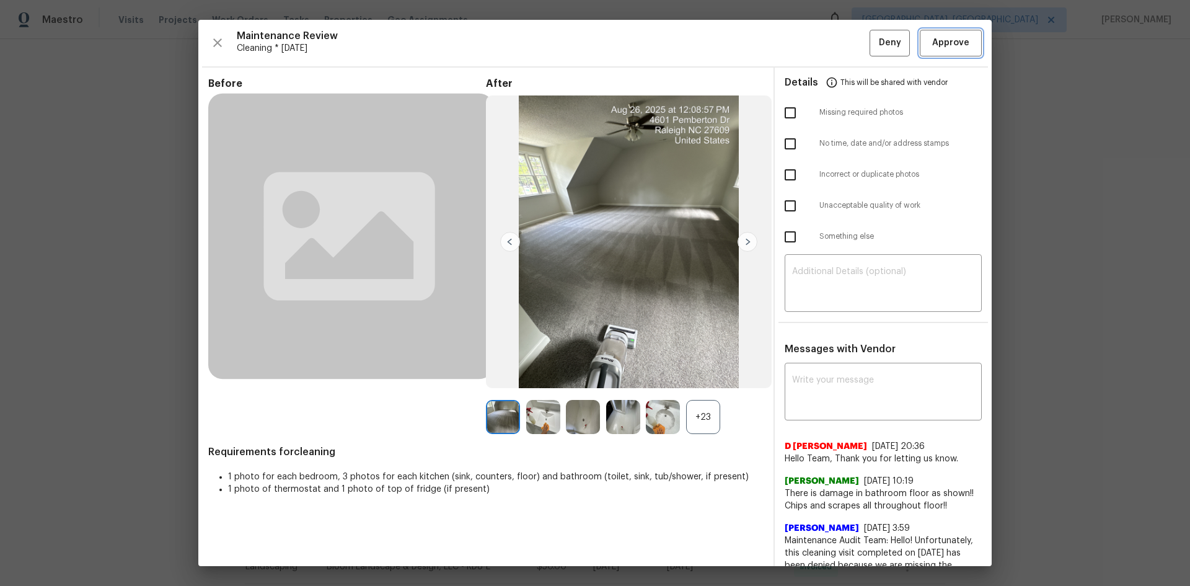
click at [932, 48] on span "Approve" at bounding box center [950, 42] width 37 height 15
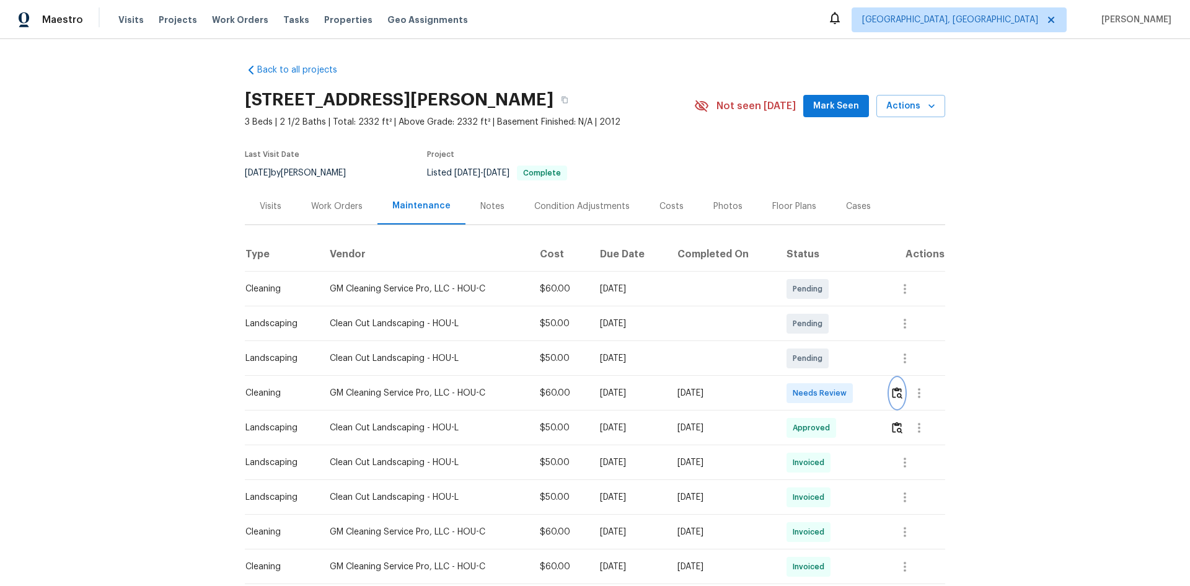
click at [892, 392] on img "button" at bounding box center [897, 393] width 11 height 12
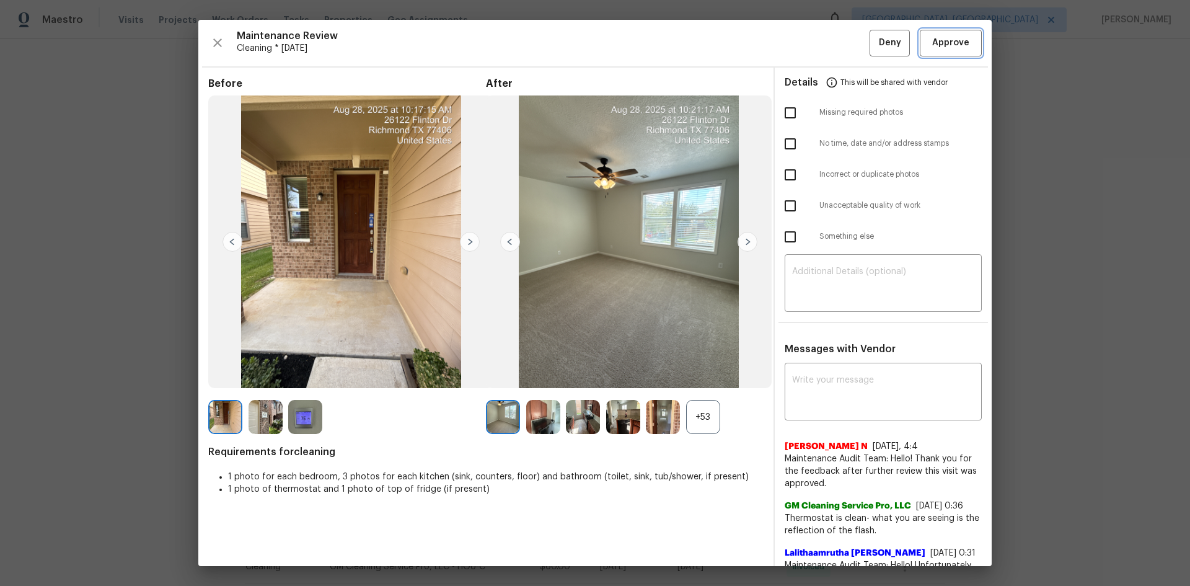
click at [939, 48] on span "Approve" at bounding box center [950, 42] width 37 height 15
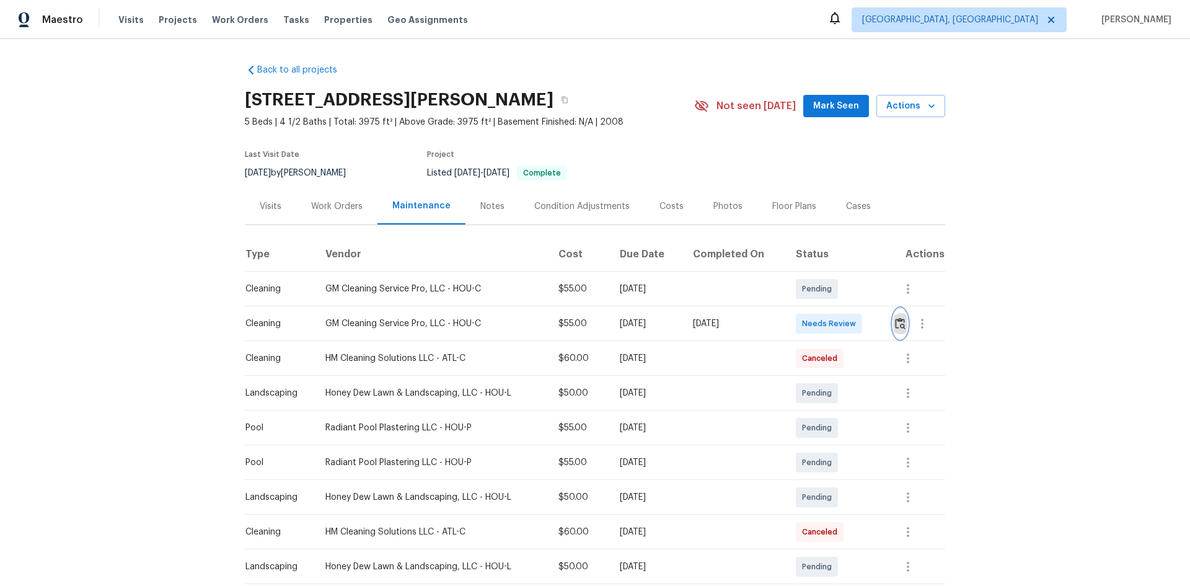
click at [896, 323] on img "button" at bounding box center [900, 323] width 11 height 12
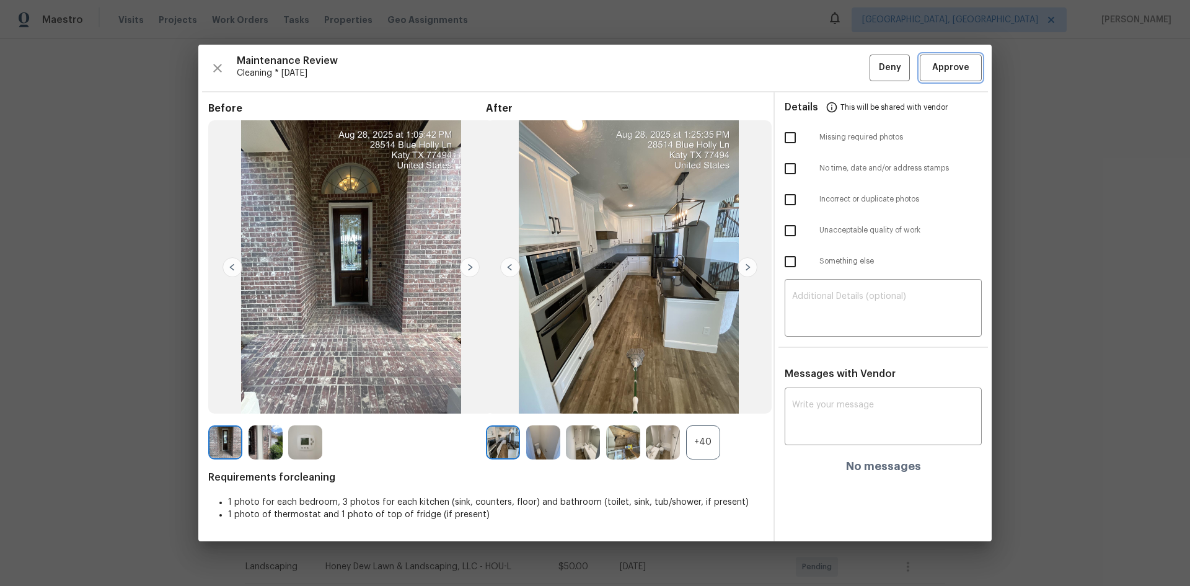
click at [936, 74] on span "Approve" at bounding box center [950, 67] width 37 height 15
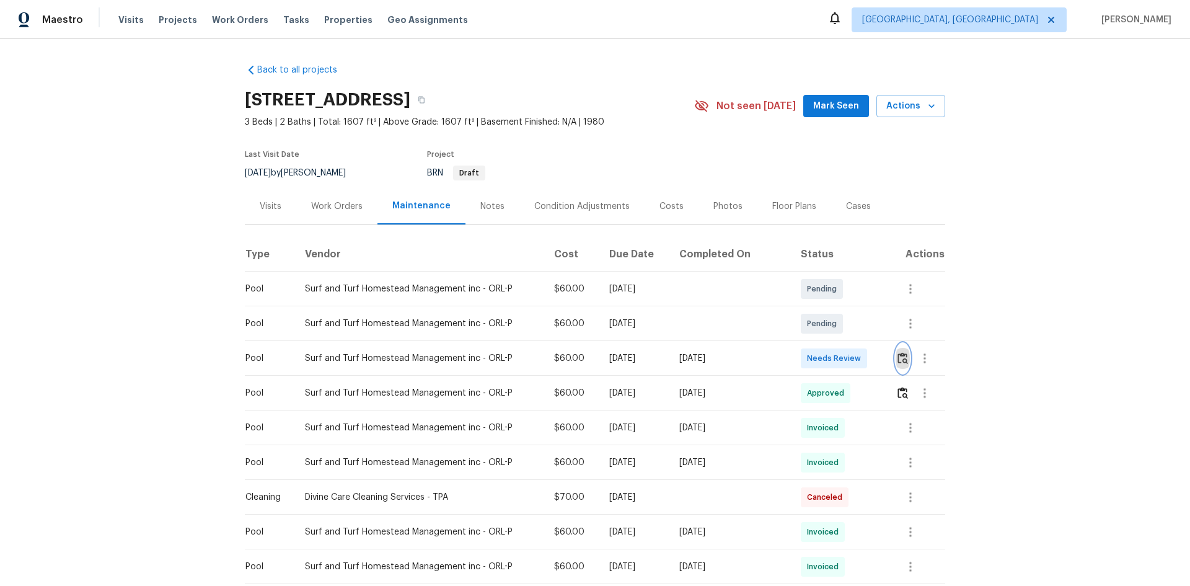
click at [897, 356] on img "button" at bounding box center [902, 358] width 11 height 12
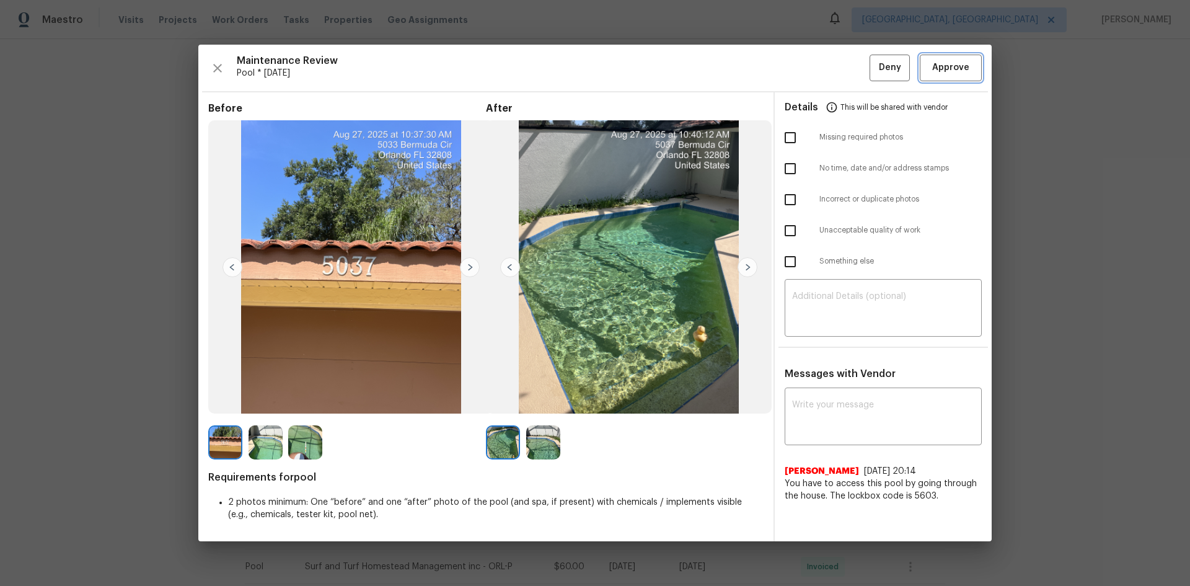
click at [944, 67] on span "Approve" at bounding box center [950, 67] width 37 height 15
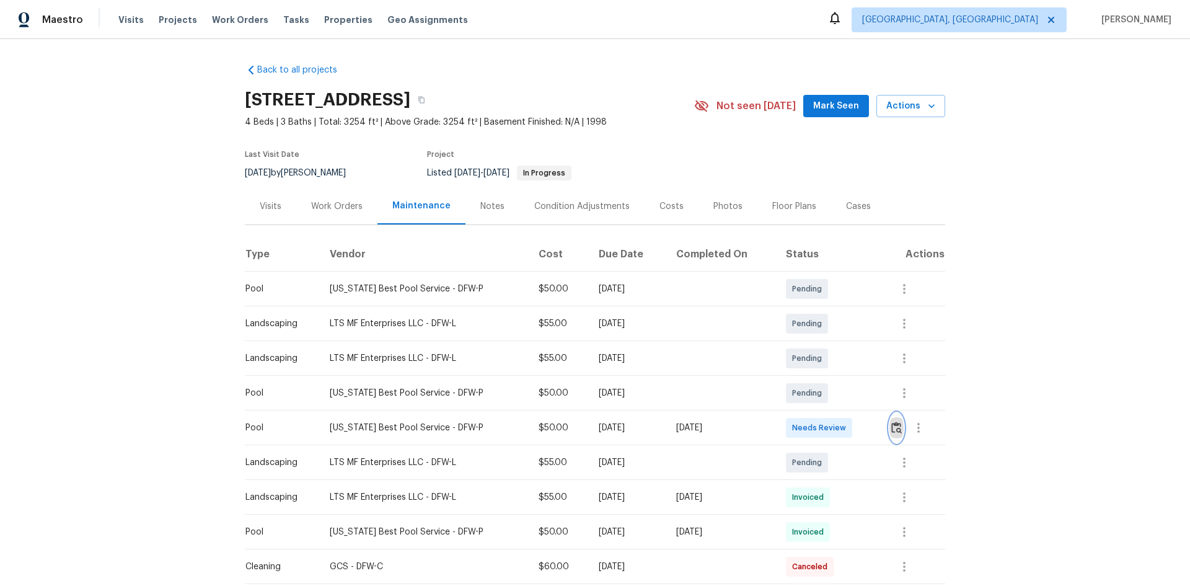
click at [889, 428] on button "button" at bounding box center [896, 428] width 14 height 30
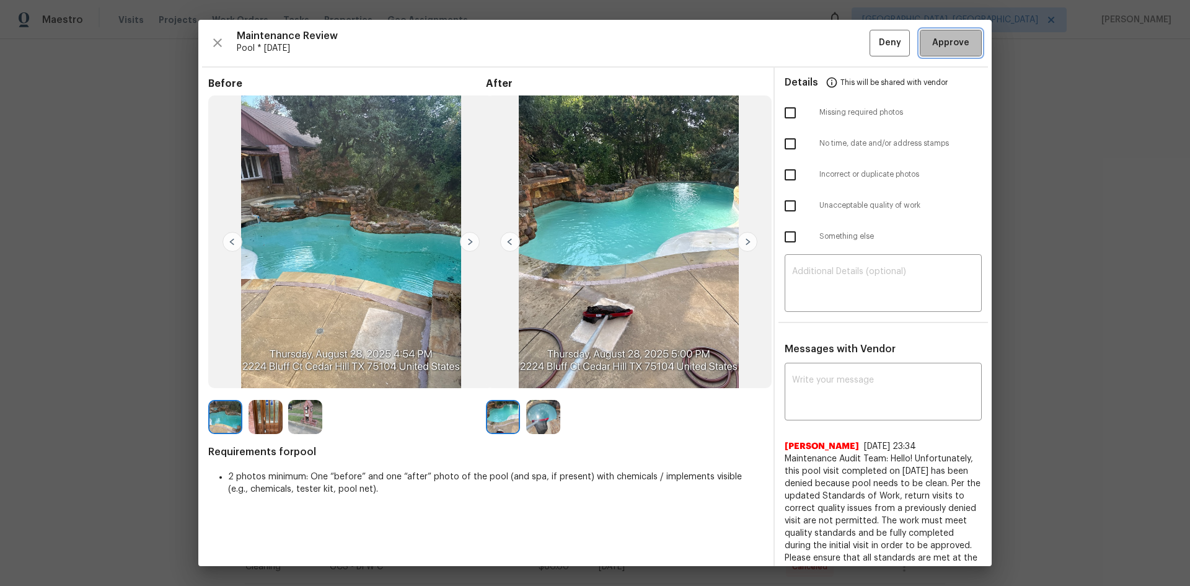
click at [943, 45] on span "Approve" at bounding box center [950, 42] width 37 height 15
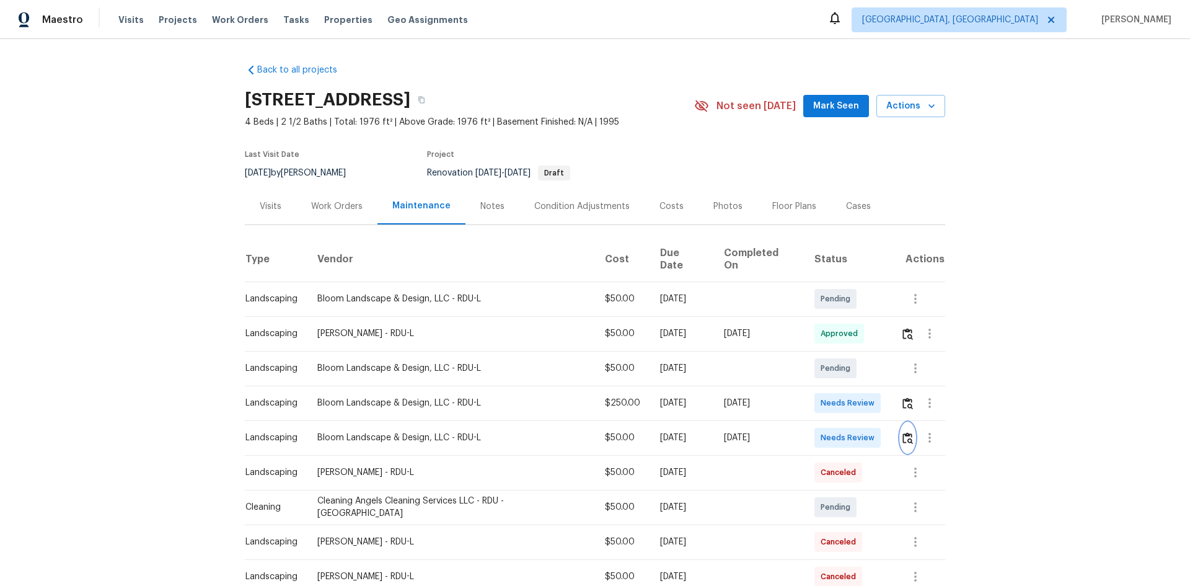
click at [902, 432] on img "button" at bounding box center [907, 438] width 11 height 12
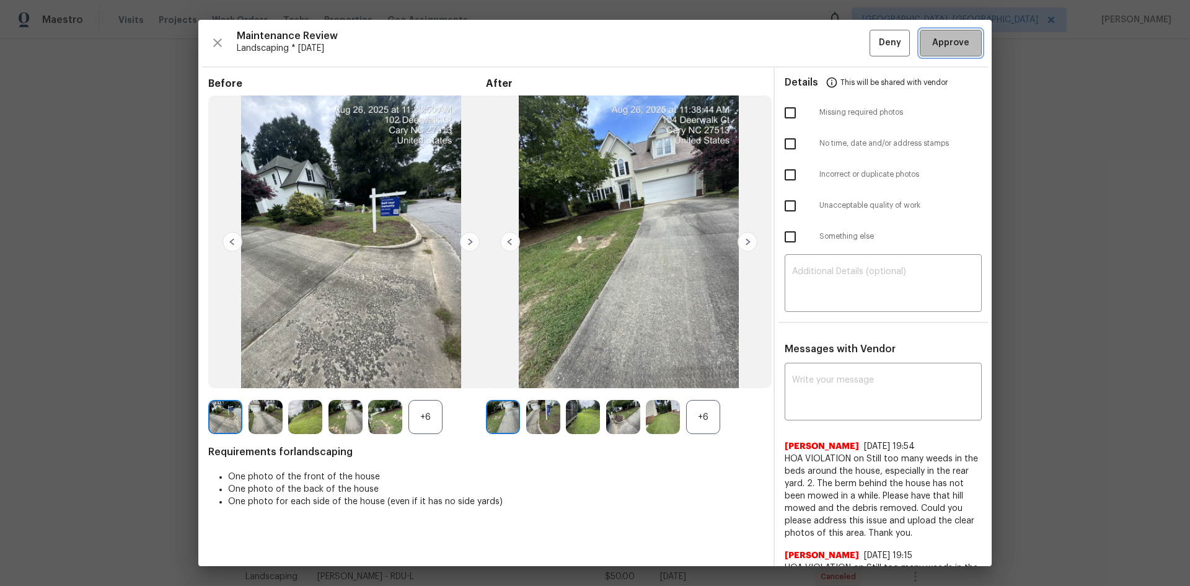
click at [938, 42] on span "Approve" at bounding box center [950, 42] width 37 height 15
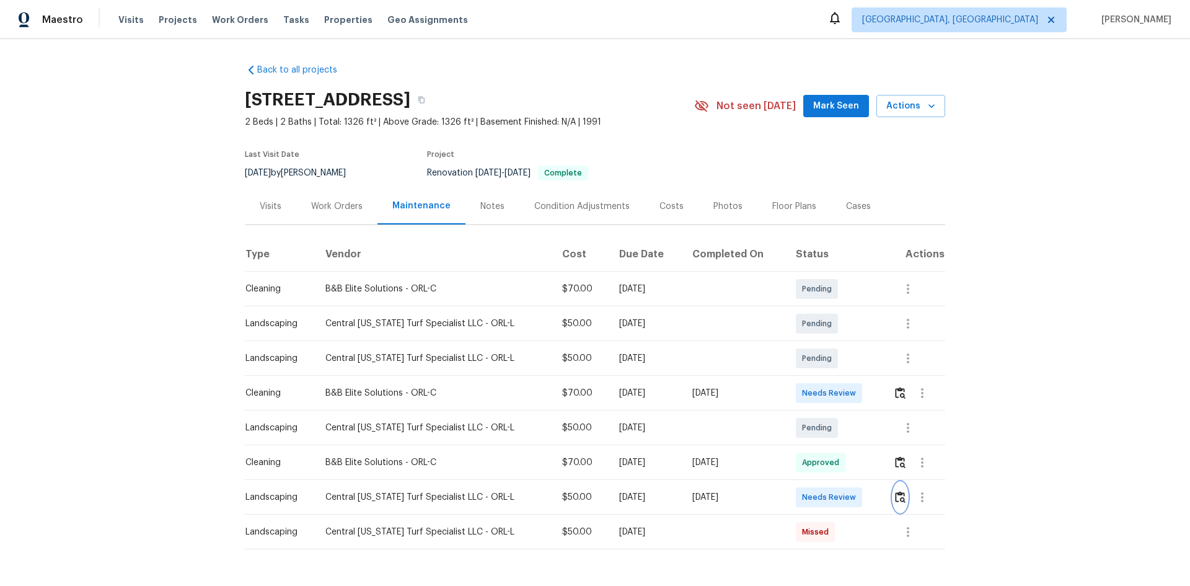
click at [896, 498] on img "button" at bounding box center [900, 497] width 11 height 12
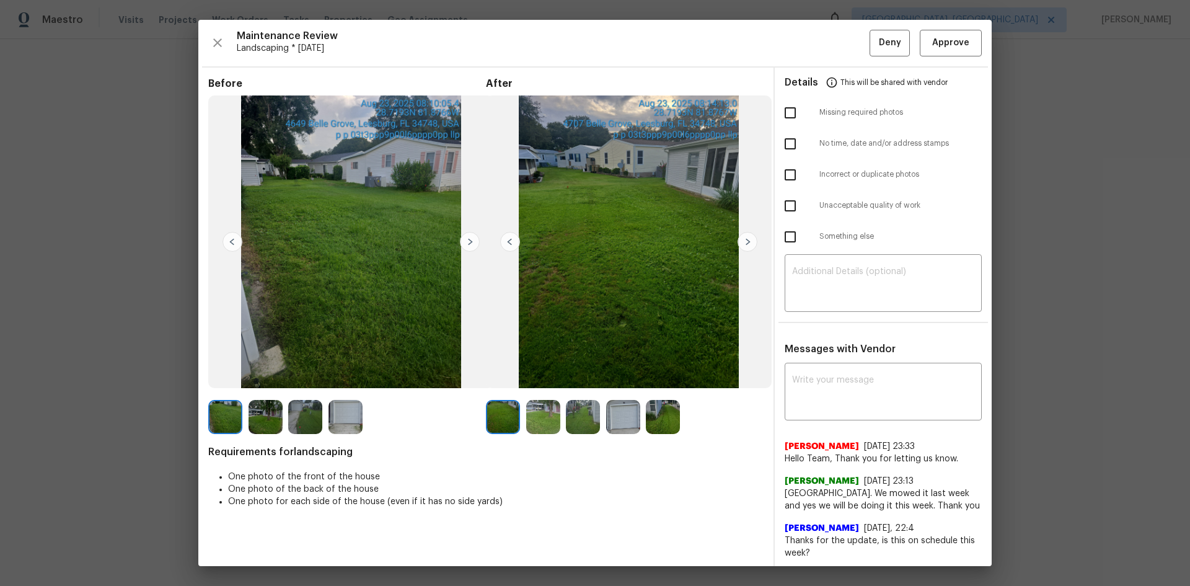
click at [745, 237] on img at bounding box center [747, 242] width 20 height 20
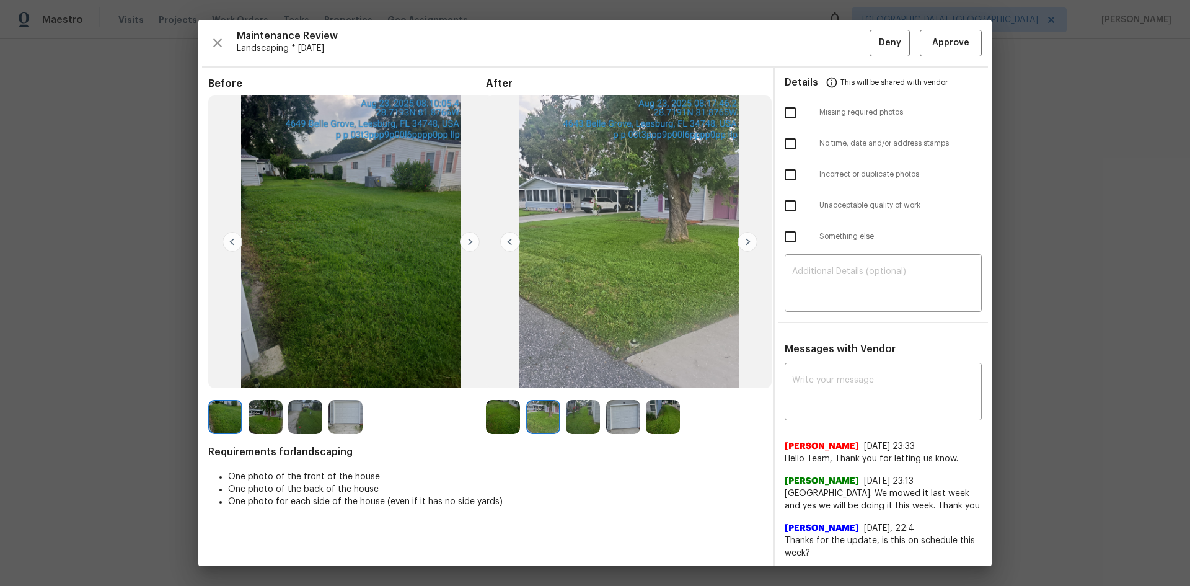
click at [745, 237] on img at bounding box center [747, 242] width 20 height 20
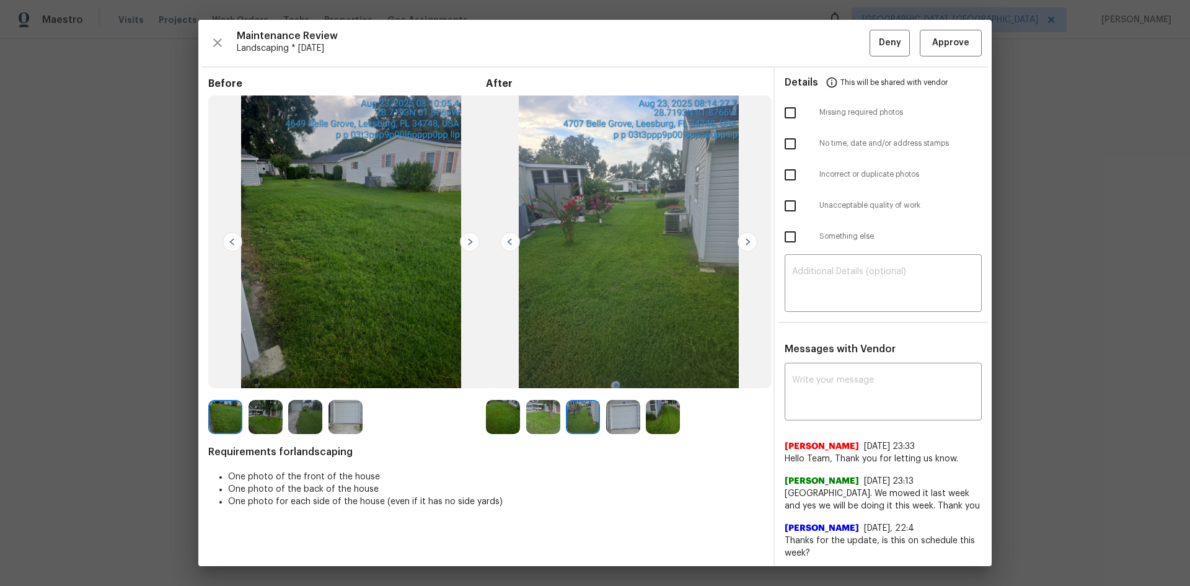
click at [745, 237] on img at bounding box center [747, 242] width 20 height 20
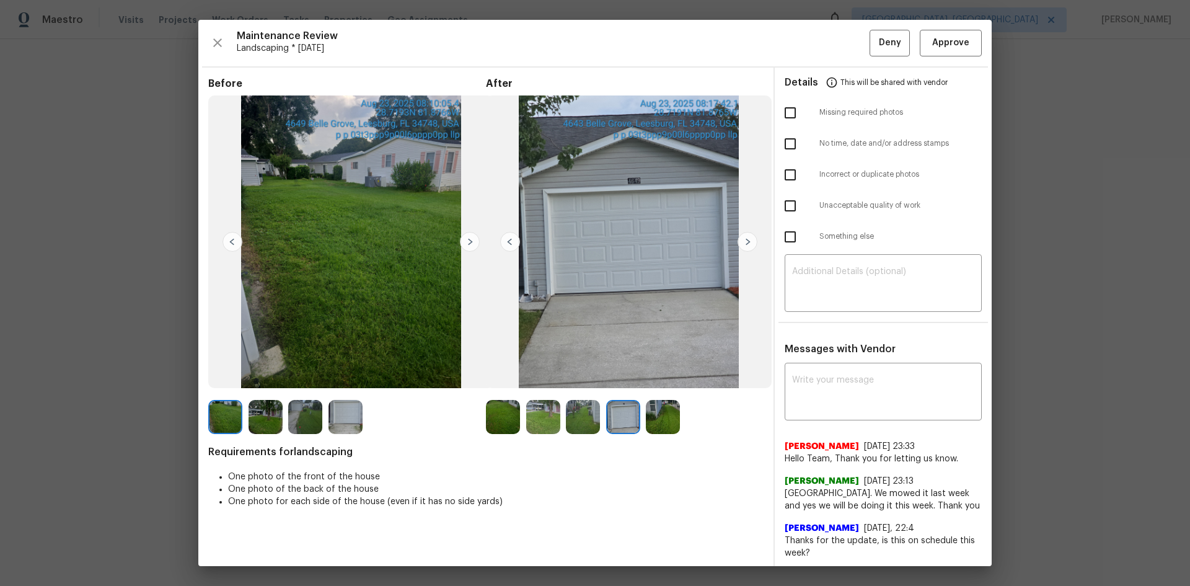
click at [745, 237] on img at bounding box center [747, 242] width 20 height 20
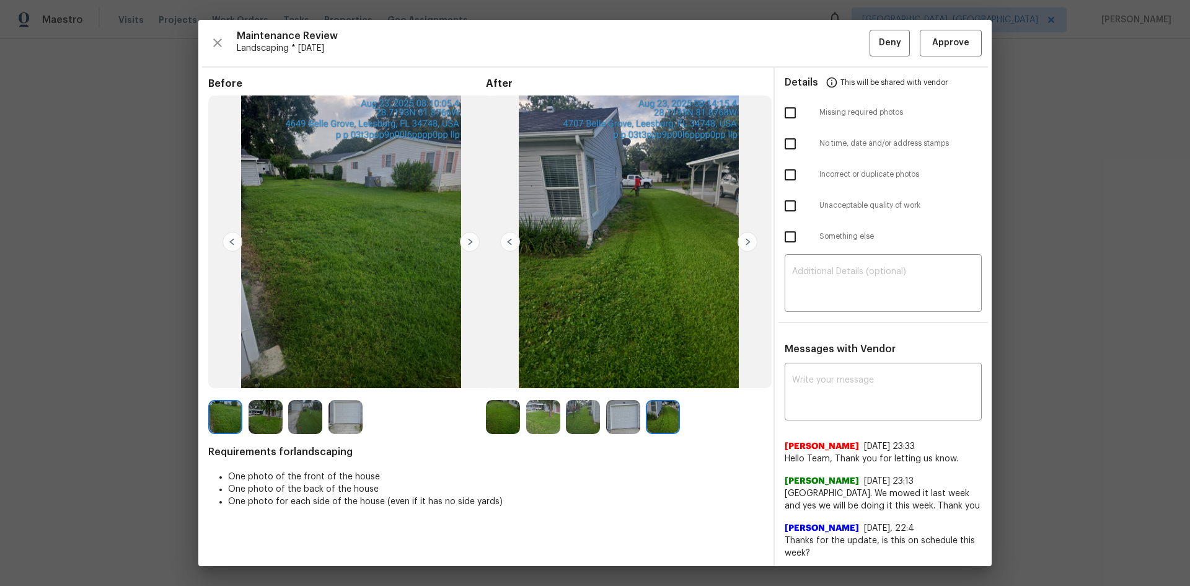
click at [745, 237] on img at bounding box center [747, 242] width 20 height 20
click at [503, 242] on img at bounding box center [510, 242] width 20 height 20
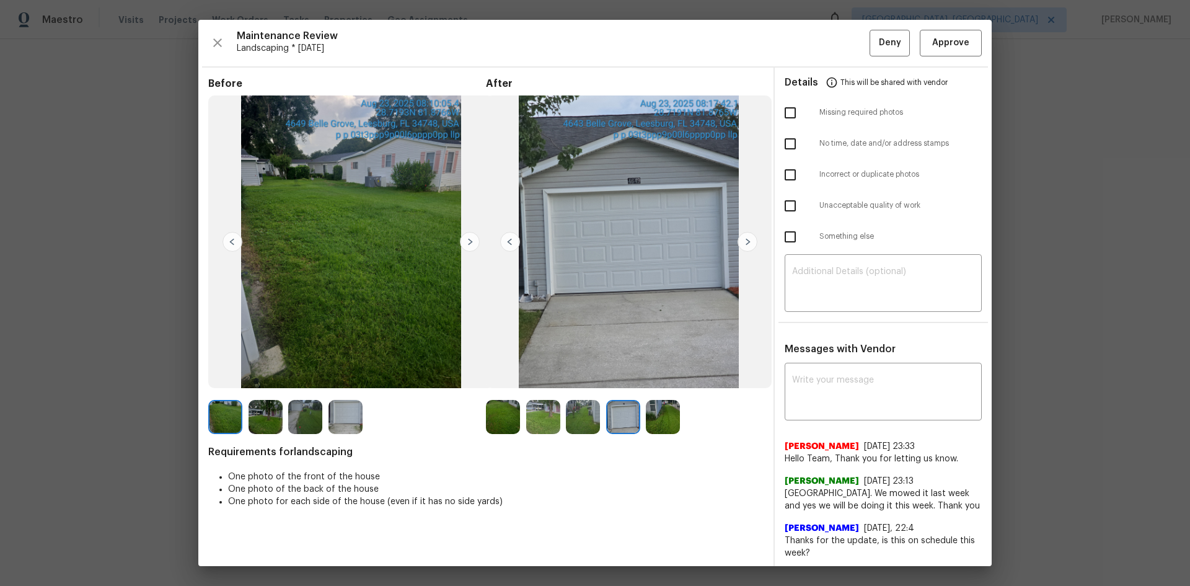
click at [503, 242] on img at bounding box center [510, 242] width 20 height 20
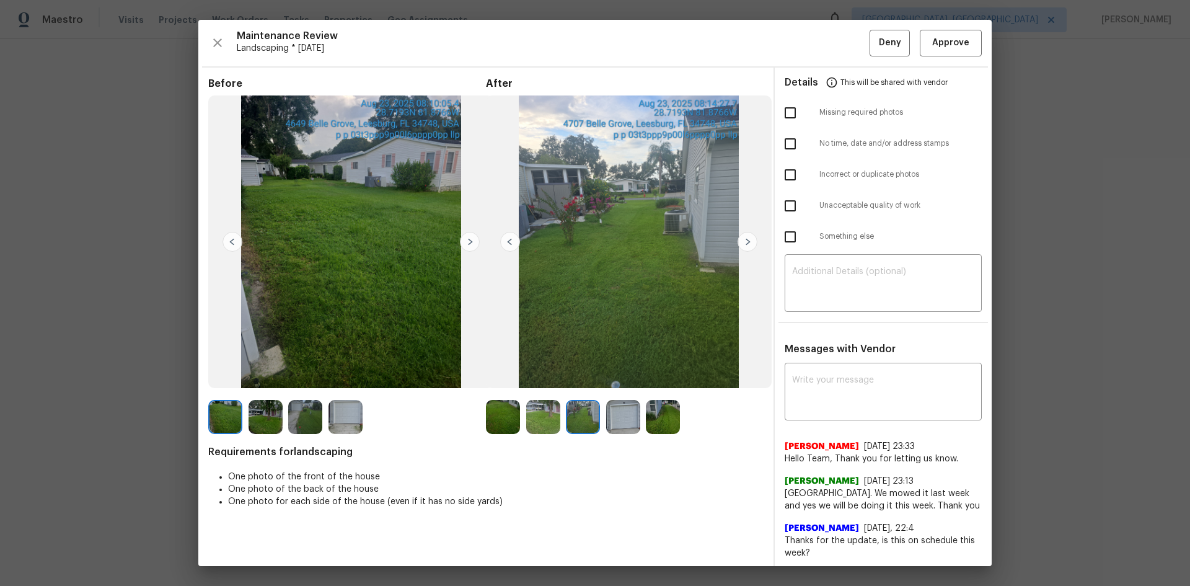
click at [503, 242] on img at bounding box center [510, 242] width 20 height 20
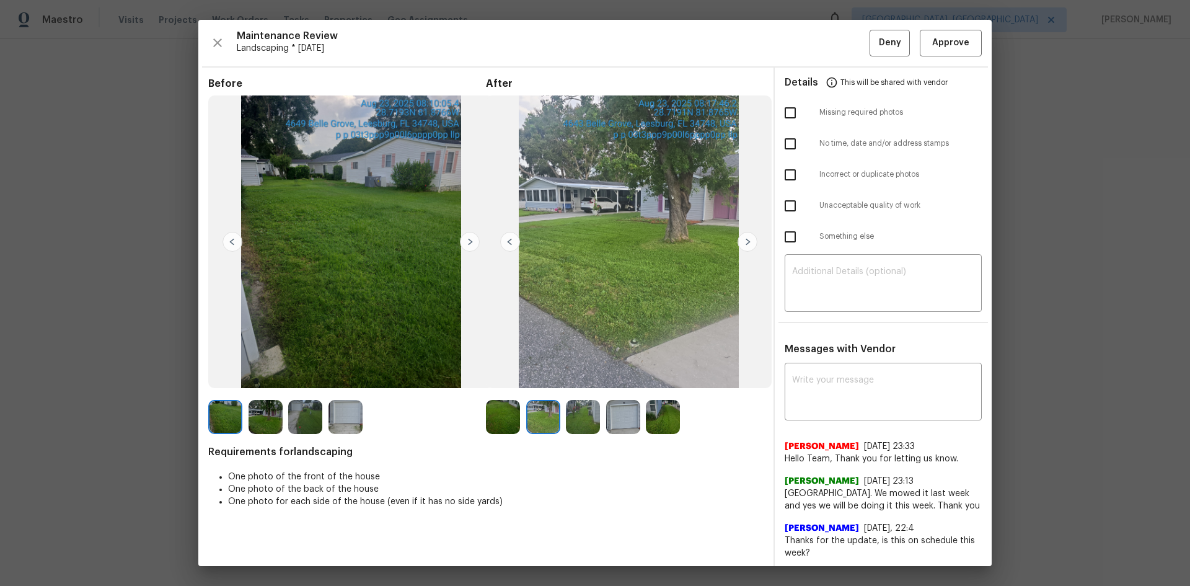
click at [503, 242] on img at bounding box center [510, 242] width 20 height 20
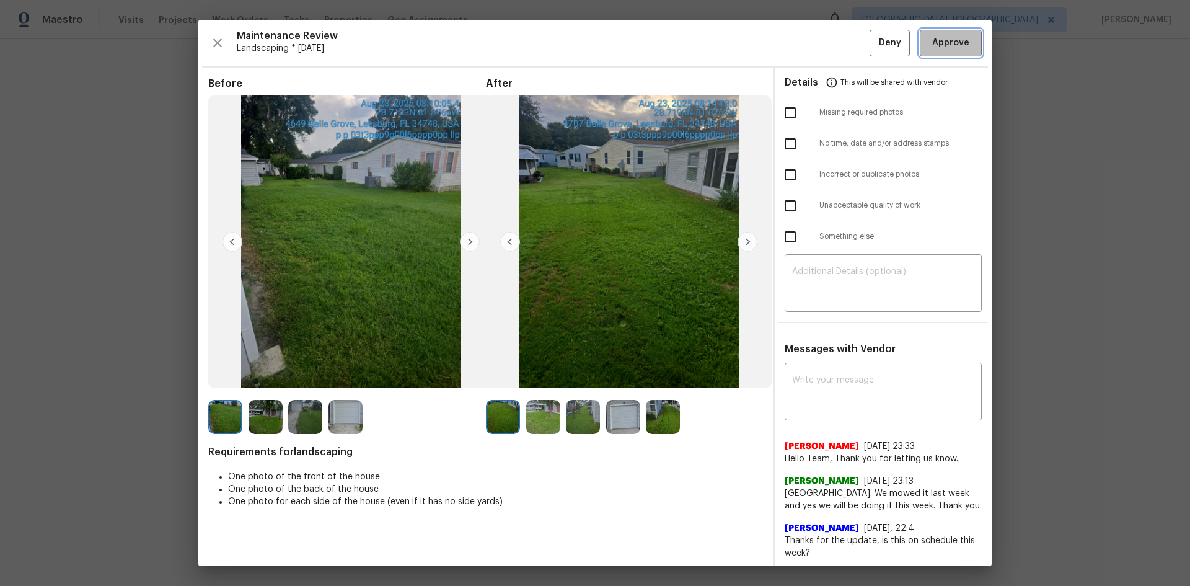
click at [932, 43] on span "Approve" at bounding box center [950, 42] width 37 height 15
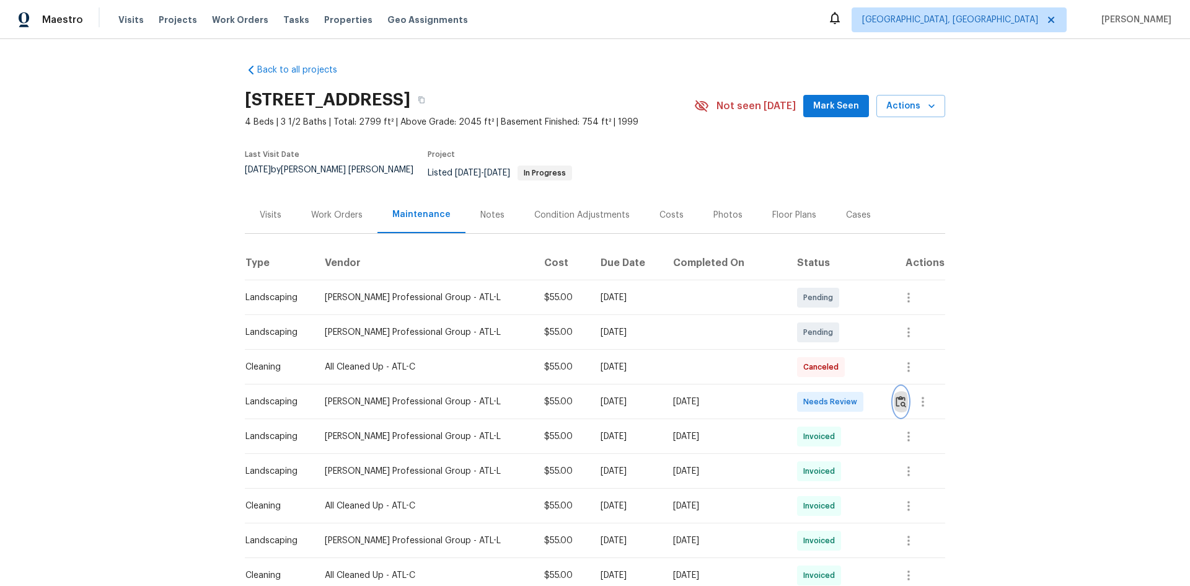
click at [895, 395] on img "button" at bounding box center [900, 401] width 11 height 12
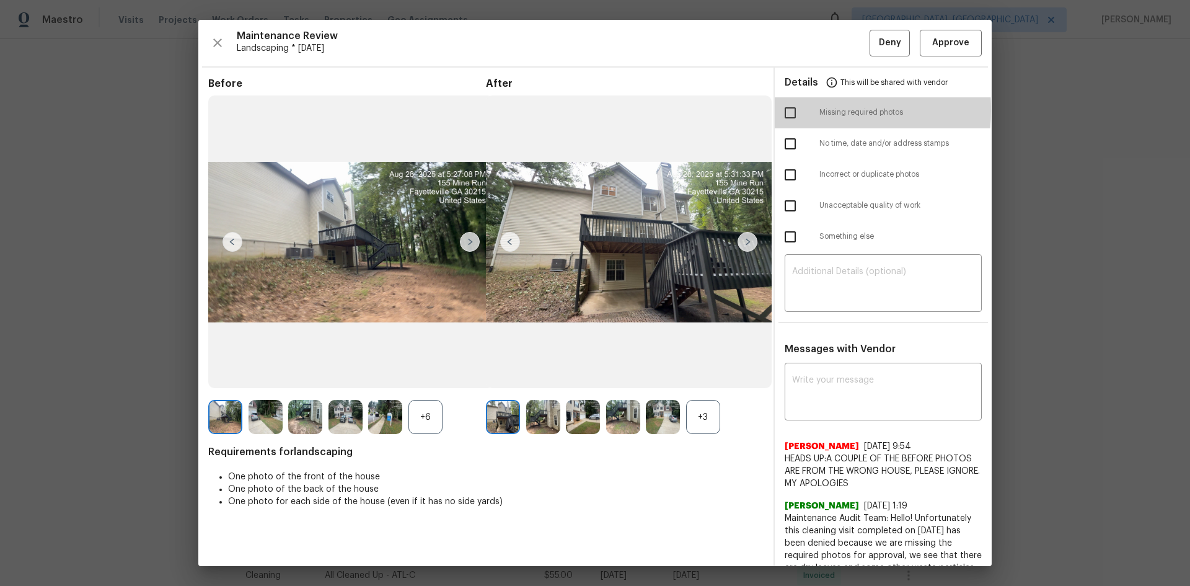
click at [787, 109] on input "checkbox" at bounding box center [790, 113] width 26 height 26
checkbox input "true"
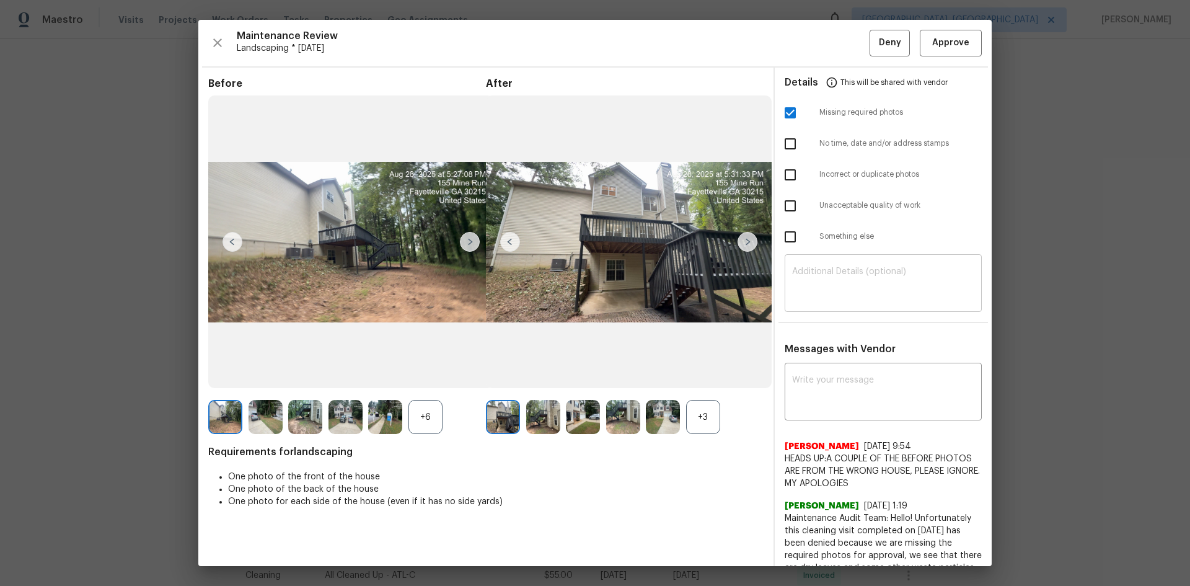
click at [821, 272] on textarea at bounding box center [883, 284] width 182 height 35
paste textarea "Maintenance Audit Team: Hello! Unfortunately, this Landscaping visit completed …"
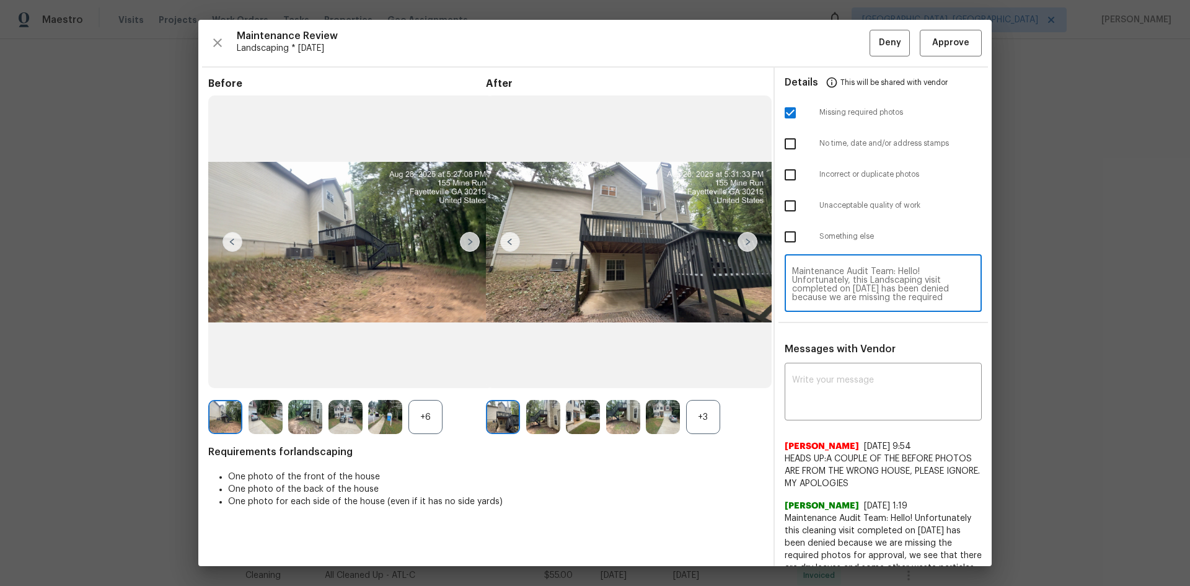
scroll to position [121, 0]
type textarea "Maintenance Audit Team: Hello! Unfortunately, this Landscaping visit completed …"
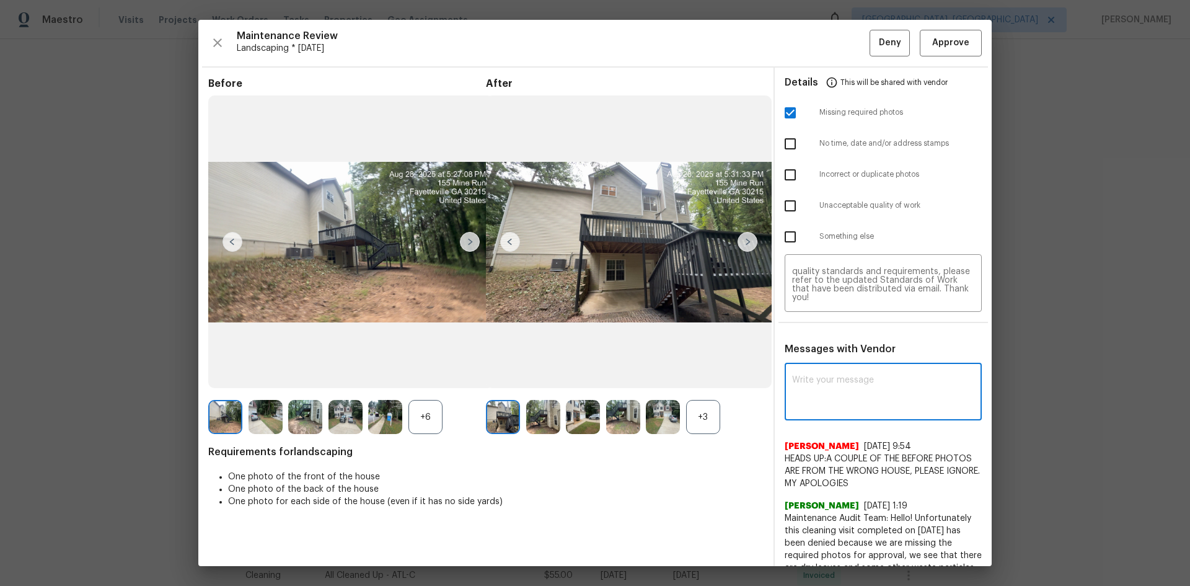
click at [830, 387] on textarea at bounding box center [883, 393] width 182 height 35
paste textarea "Maintenance Audit Team: Hello! Unfortunately, this Landscaping visit completed …"
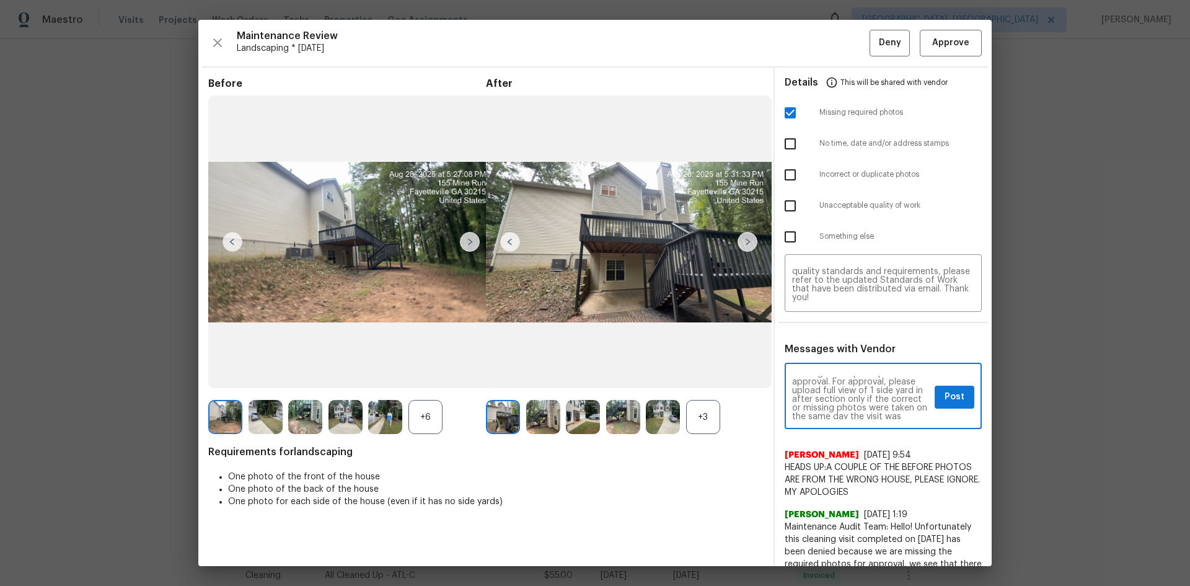
scroll to position [50, 0]
click at [824, 397] on textarea "Maintenance Audit Team: Hello! Unfortunately, this Landscaping visit completed …" at bounding box center [861, 397] width 138 height 43
type textarea "Maintenance Audit Team: Hello! Unfortunately, this Landscaping visit completed …"
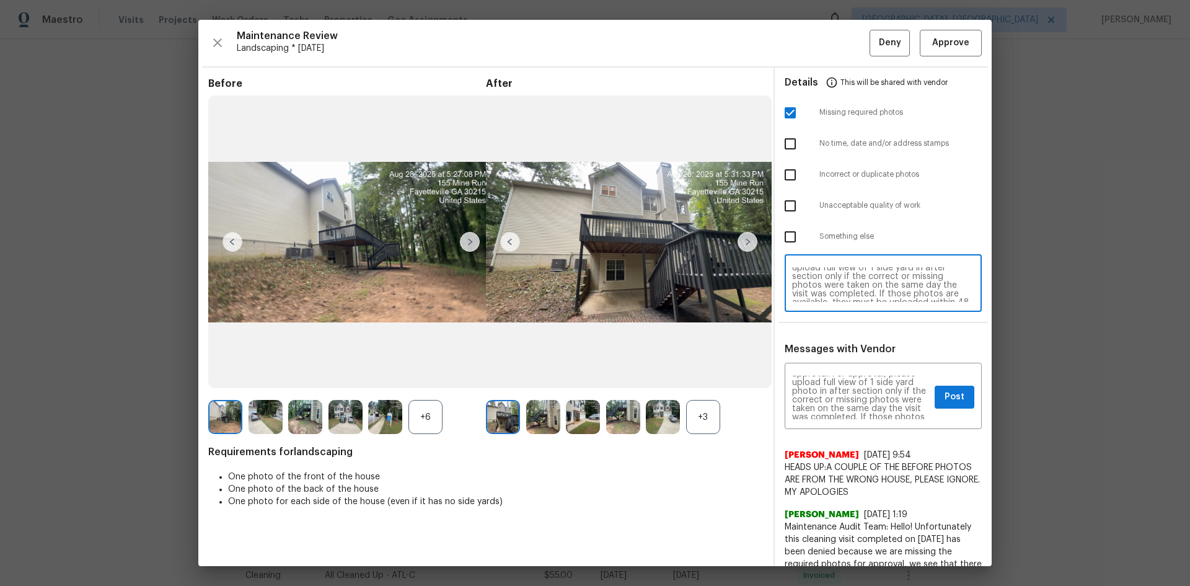
scroll to position [22, 0]
click at [804, 296] on textarea "Maintenance Audit Team: Hello! Unfortunately, this Landscaping visit completed …" at bounding box center [883, 284] width 182 height 35
click at [802, 276] on textarea "Maintenance Audit Team: Hello! Unfortunately, this Landscaping visit completed …" at bounding box center [883, 284] width 182 height 35
type textarea "Maintenance Audit Team: Hello! Unfortunately, this Landscaping visit completed …"
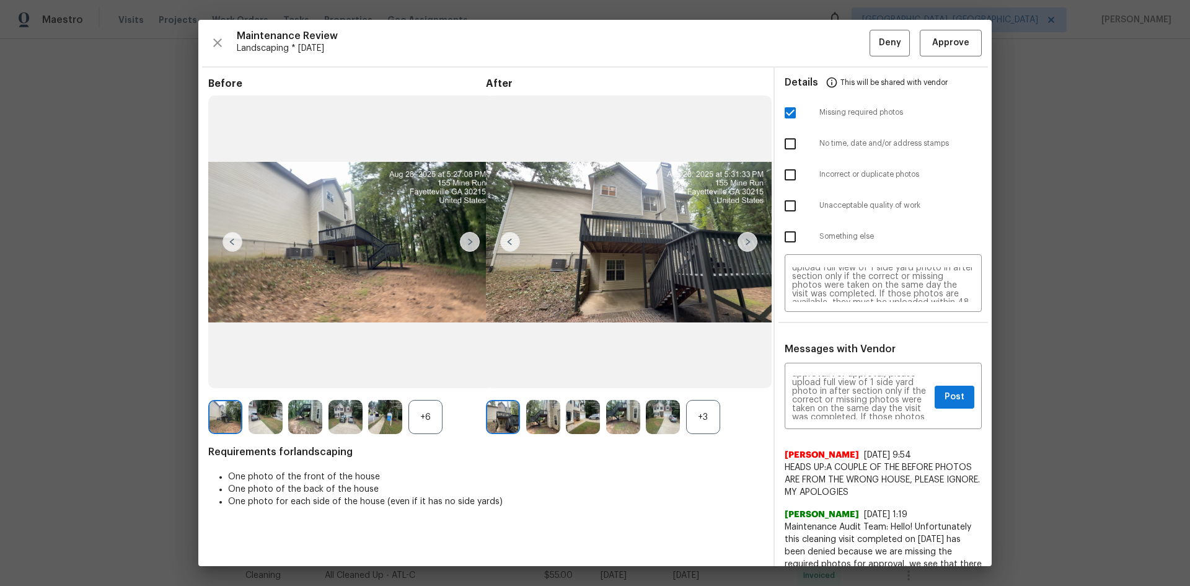
click at [699, 407] on div "+3" at bounding box center [703, 417] width 34 height 34
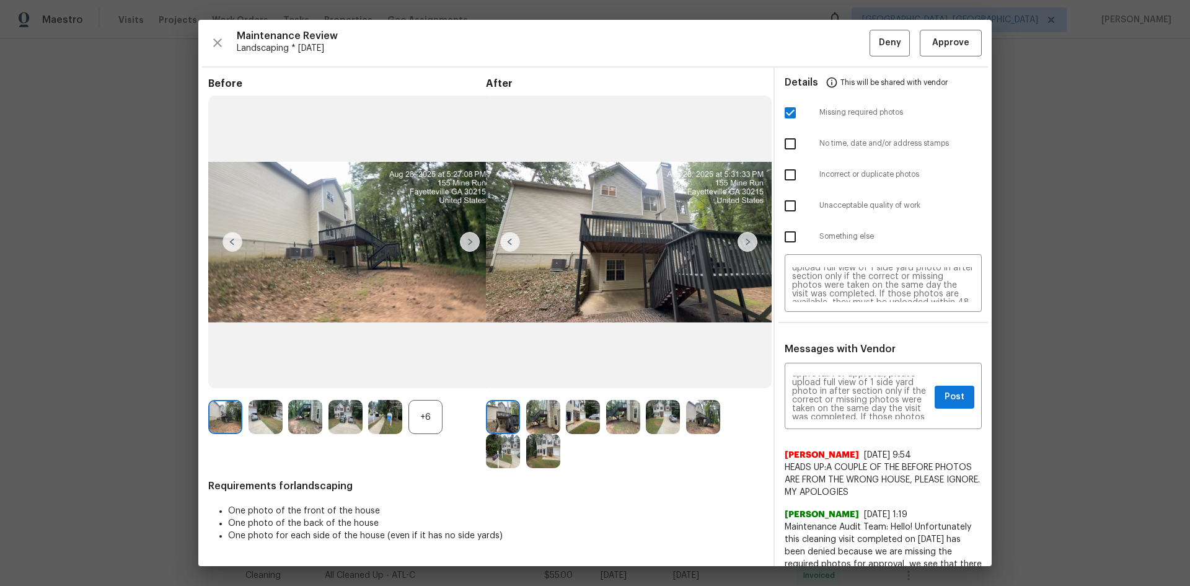
click at [737, 239] on img at bounding box center [747, 242] width 20 height 20
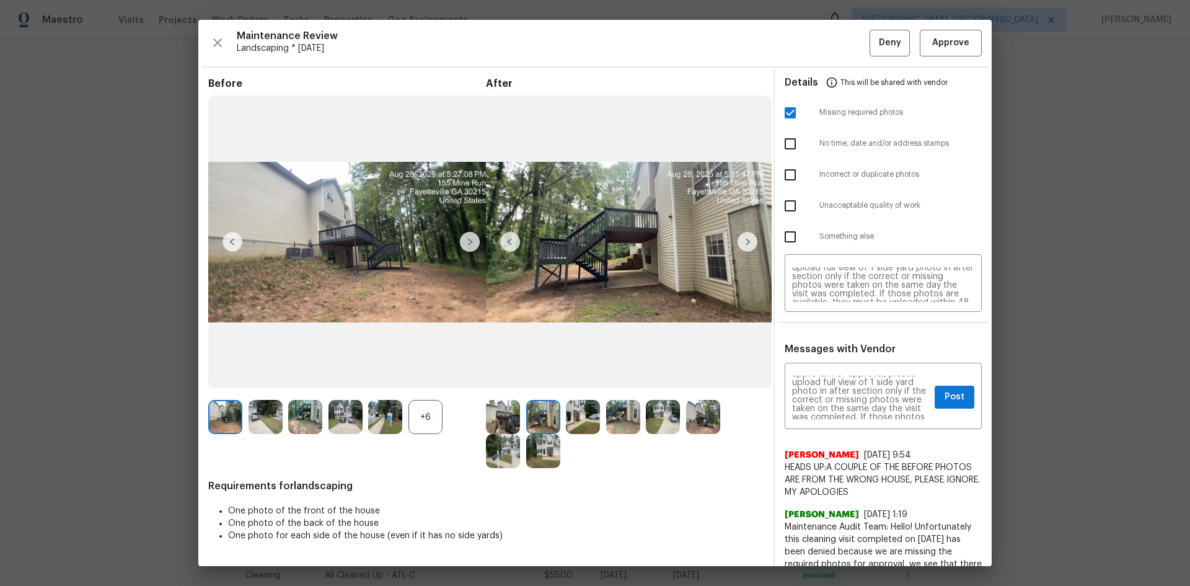
click at [737, 239] on img at bounding box center [747, 242] width 20 height 20
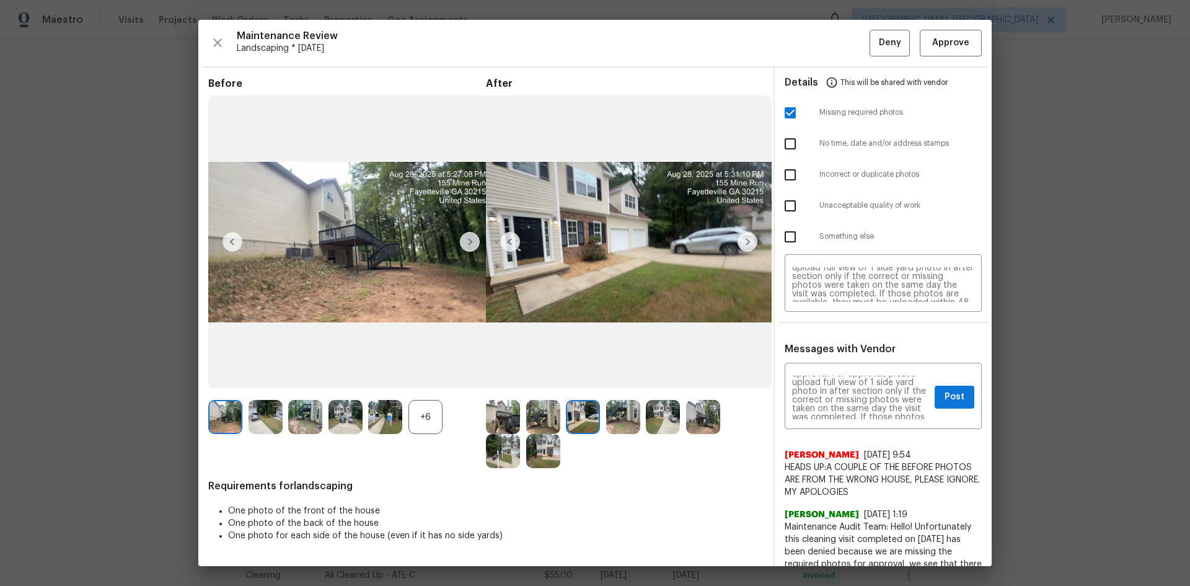
click at [737, 239] on img at bounding box center [747, 242] width 20 height 20
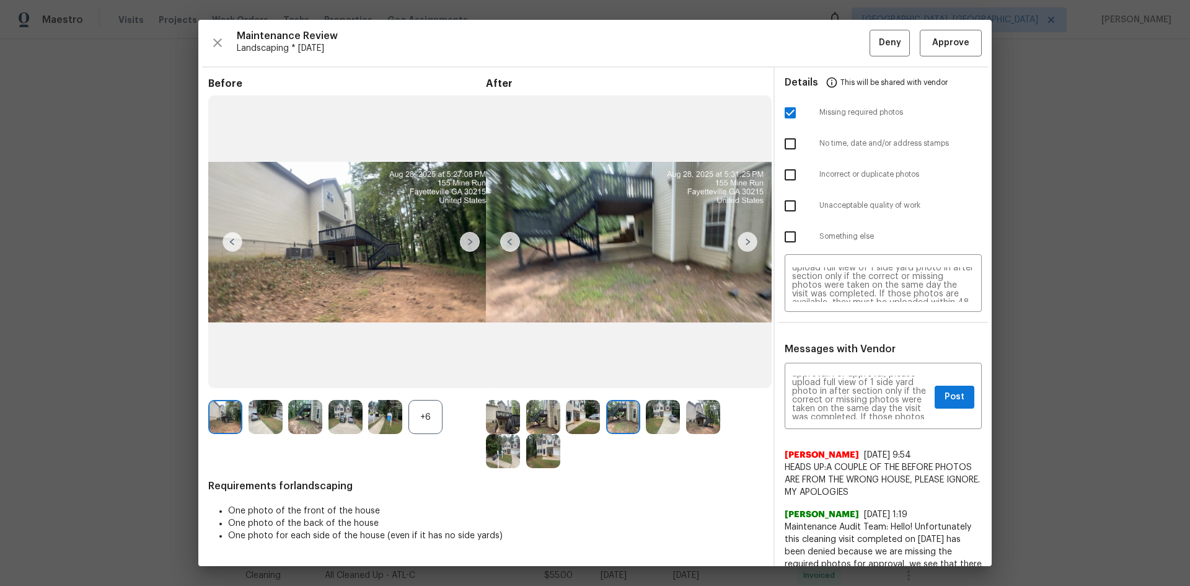
click at [737, 239] on img at bounding box center [747, 242] width 20 height 20
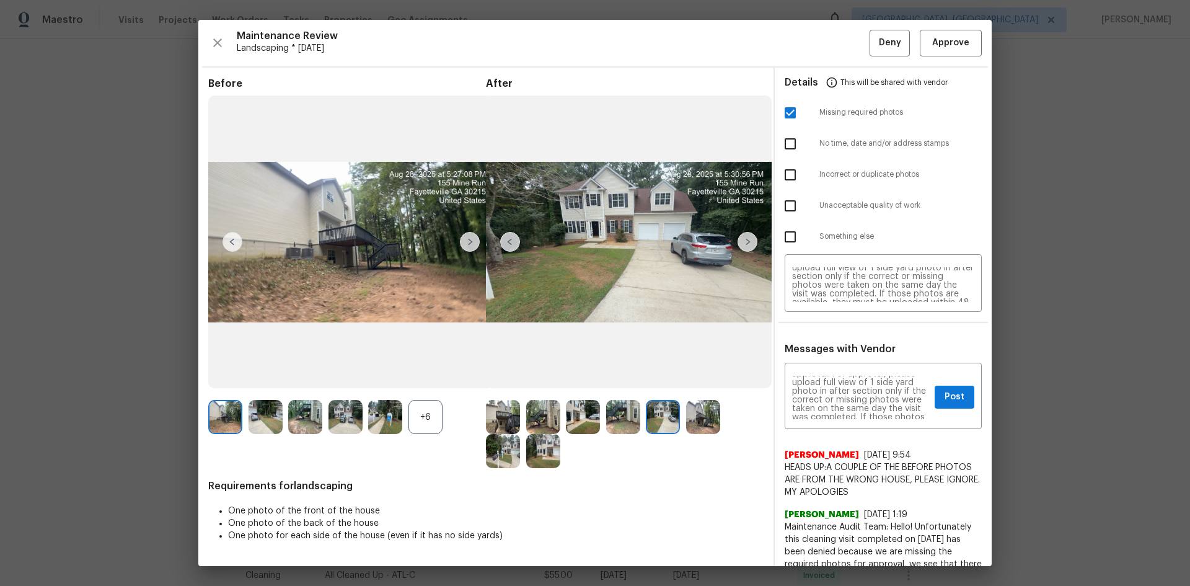
click at [737, 239] on img at bounding box center [747, 242] width 20 height 20
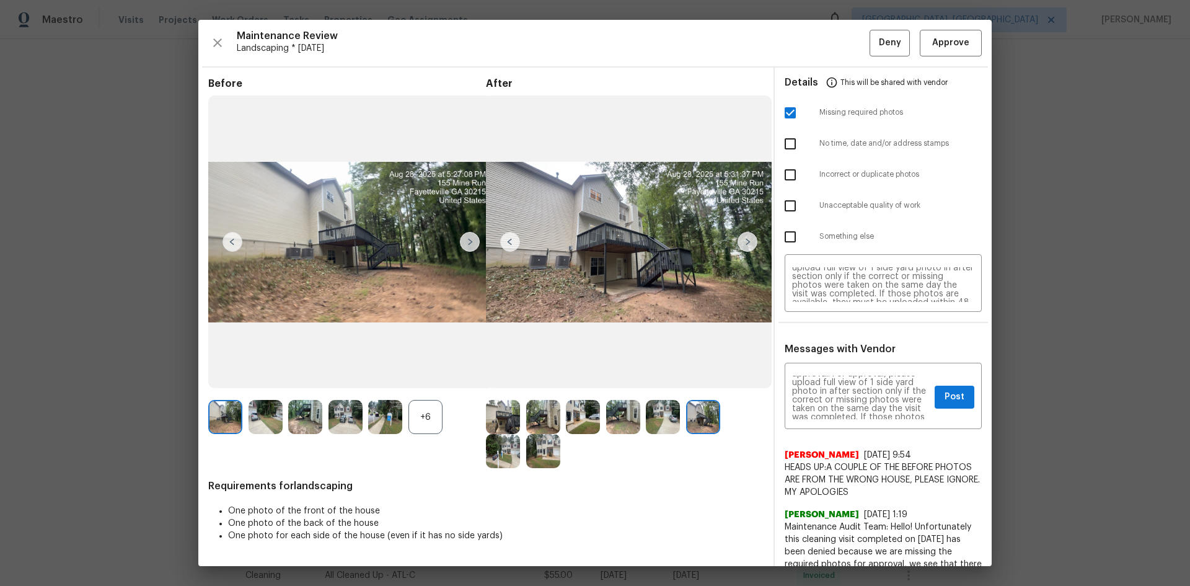
click at [737, 239] on img at bounding box center [747, 242] width 20 height 20
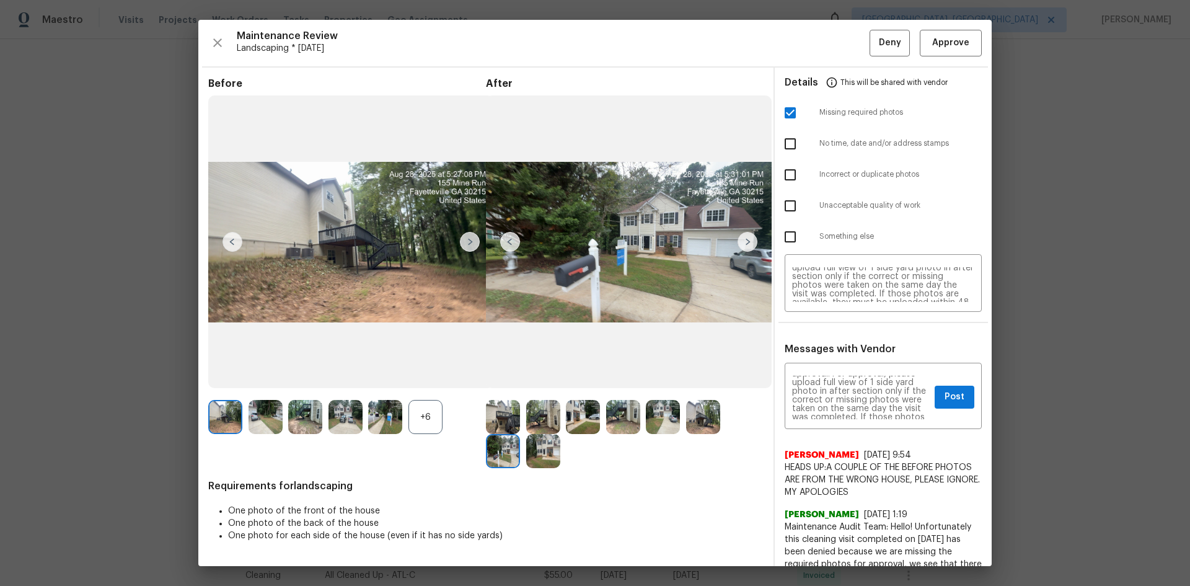
click at [737, 239] on img at bounding box center [747, 242] width 20 height 20
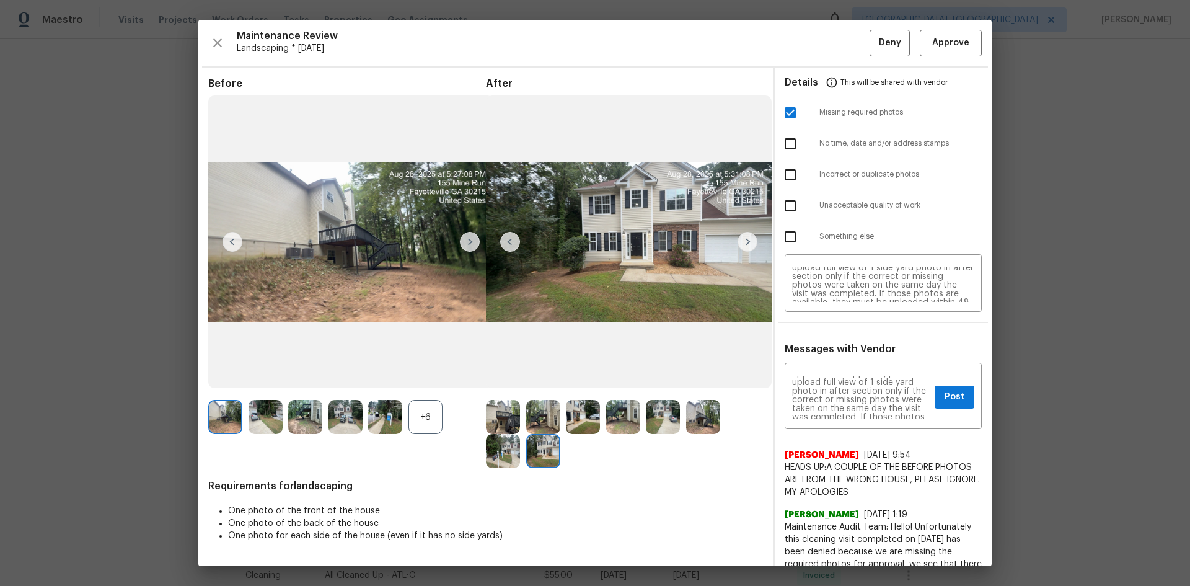
click at [737, 239] on img at bounding box center [747, 242] width 20 height 20
click at [944, 400] on span "Post" at bounding box center [954, 396] width 20 height 15
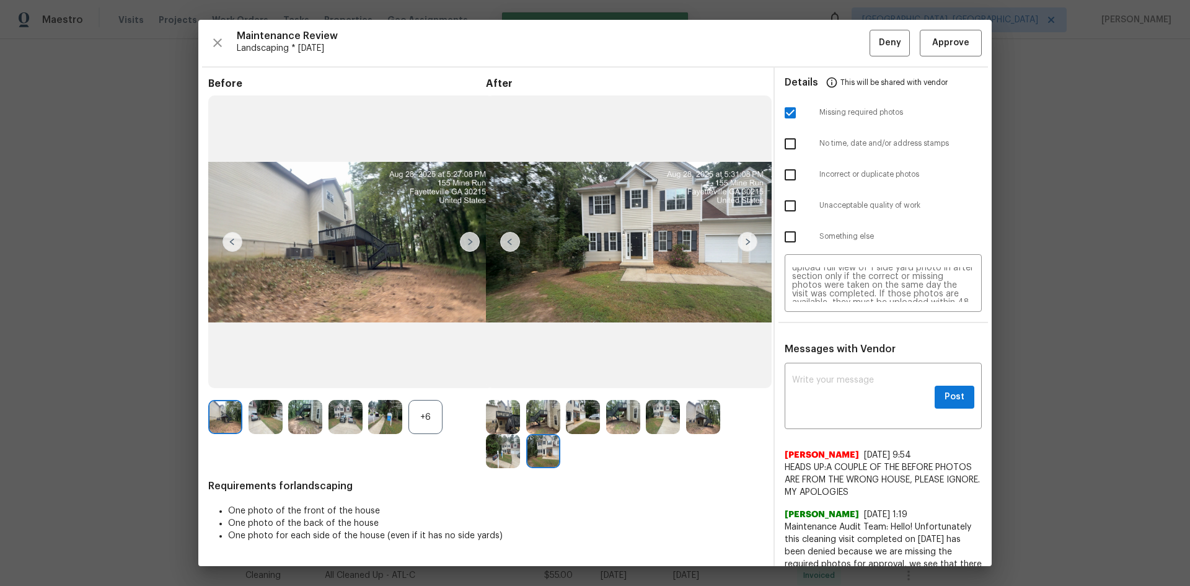
scroll to position [0, 0]
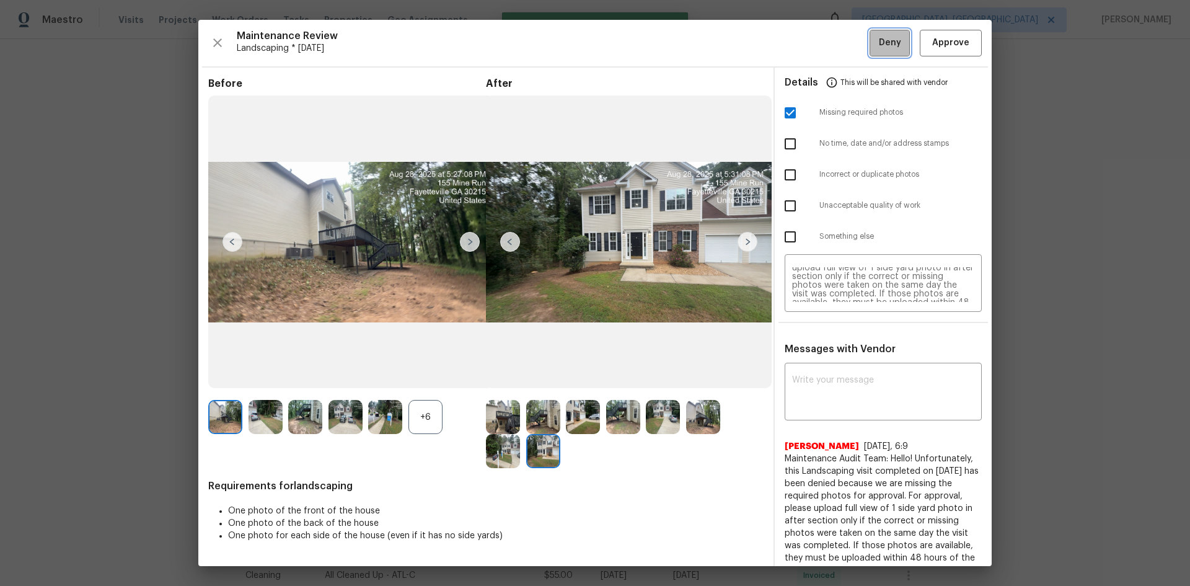
click at [879, 44] on span "Deny" at bounding box center [890, 42] width 22 height 15
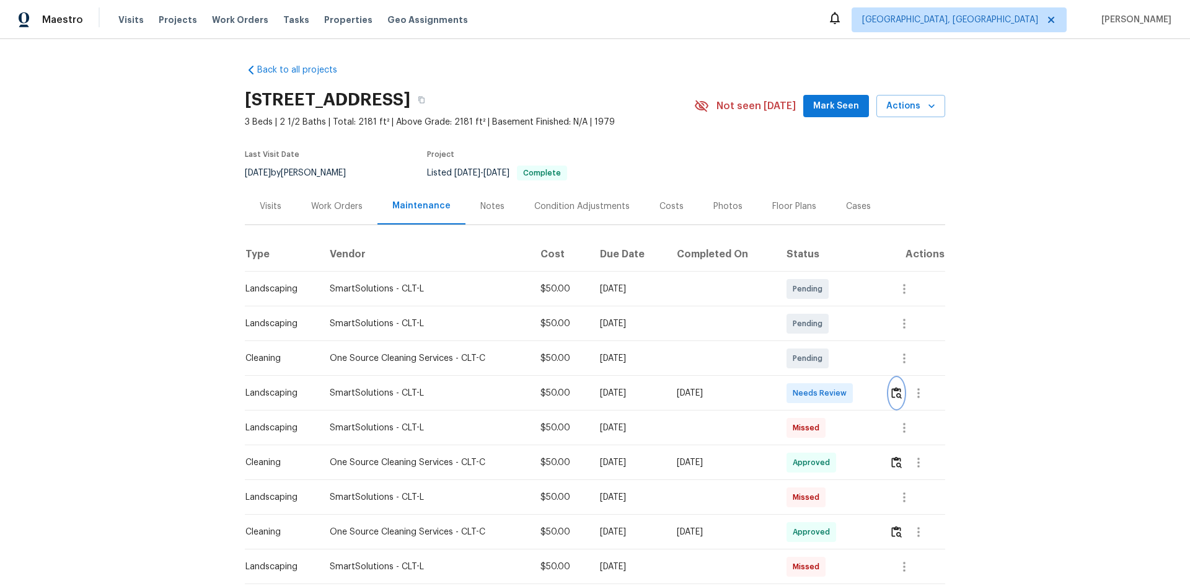
click at [897, 389] on img "button" at bounding box center [896, 393] width 11 height 12
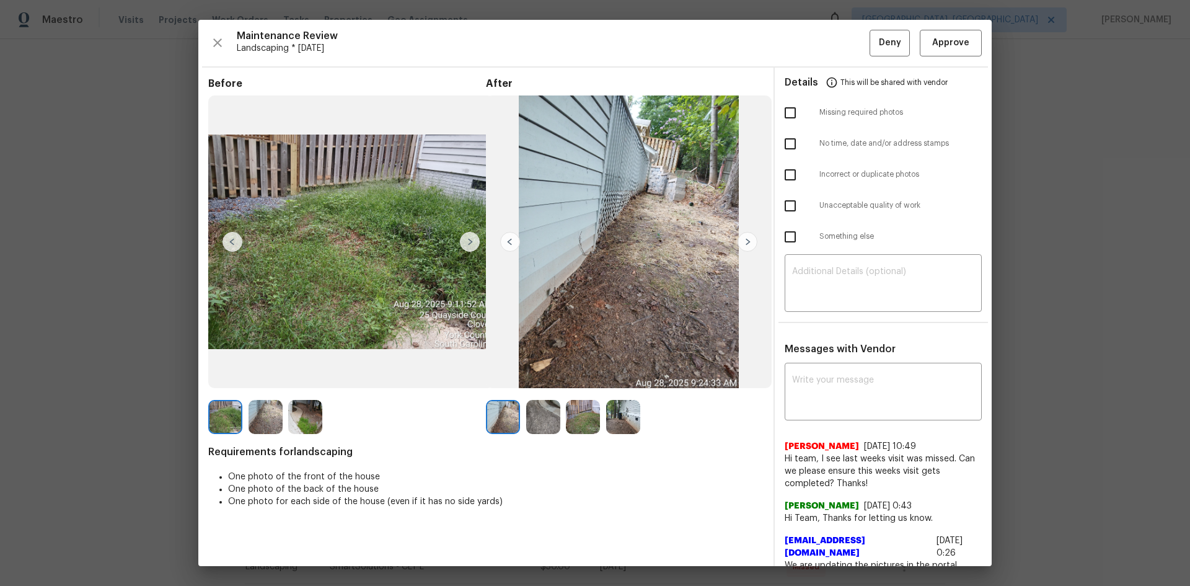
click at [742, 242] on img at bounding box center [747, 242] width 20 height 20
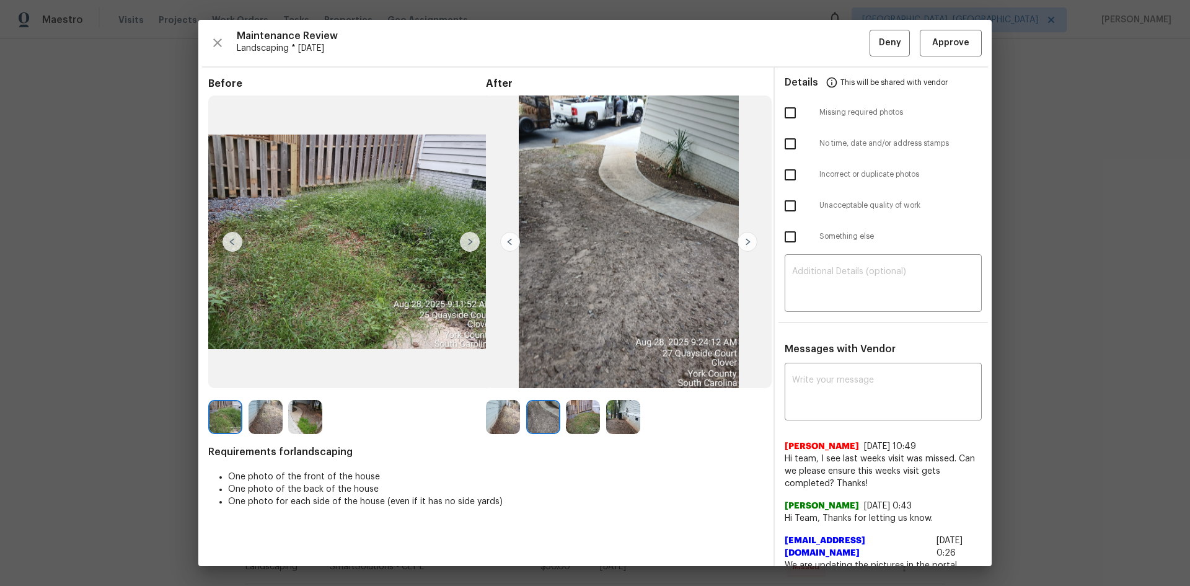
click at [742, 242] on img at bounding box center [747, 242] width 20 height 20
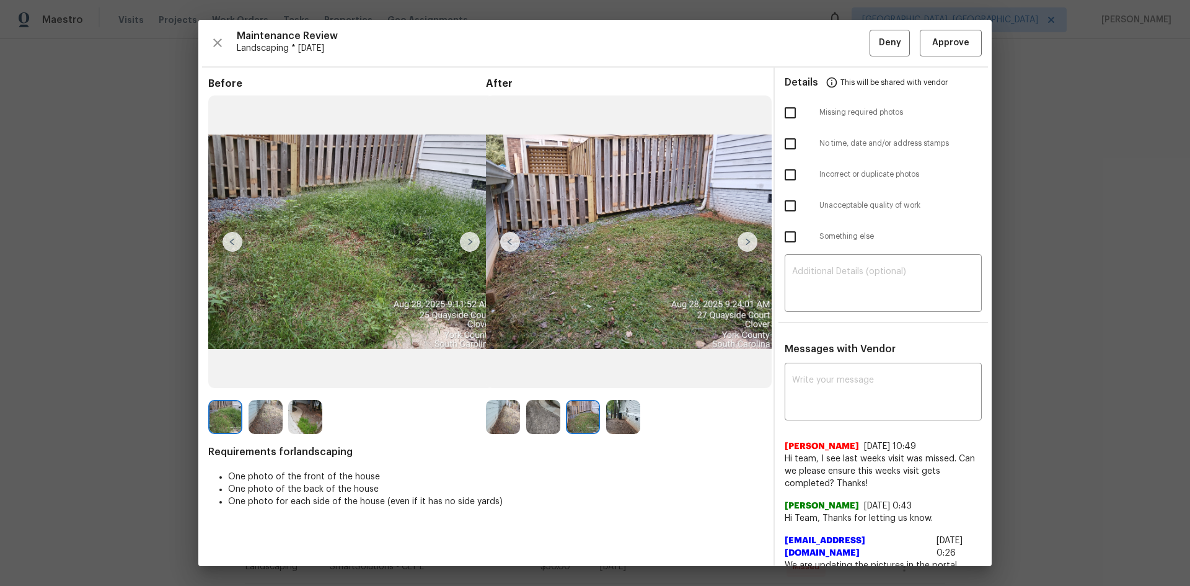
click at [742, 242] on img at bounding box center [747, 242] width 20 height 20
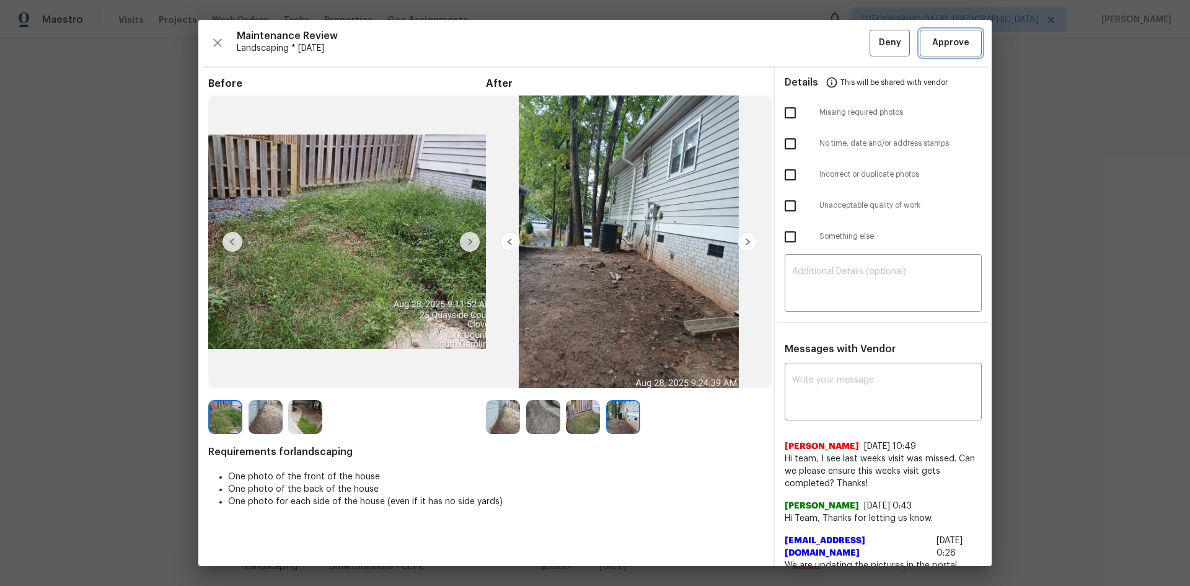
click at [940, 48] on span "Approve" at bounding box center [950, 42] width 37 height 15
